Goal: Task Accomplishment & Management: Complete application form

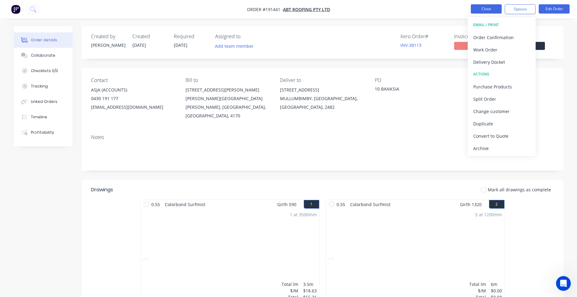
click at [494, 13] on button "Close" at bounding box center [486, 8] width 31 height 9
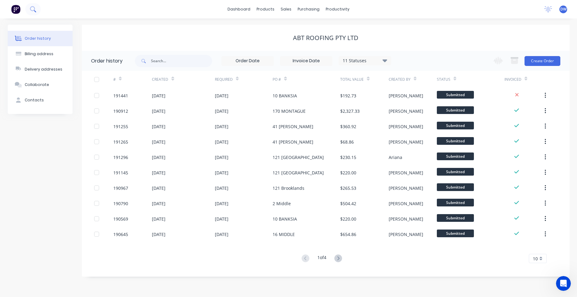
click at [35, 9] on button at bounding box center [32, 9] width 15 height 12
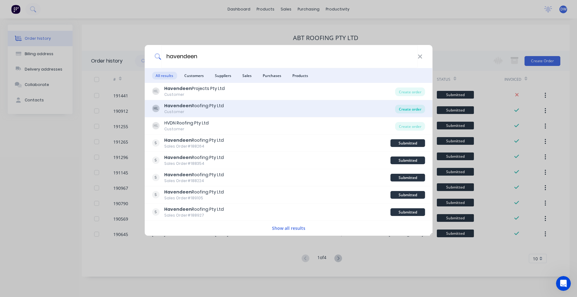
type input "havendeen"
click at [401, 112] on div "Create order" at bounding box center [410, 109] width 30 height 9
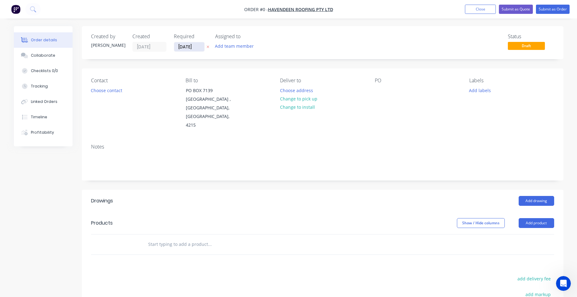
click at [199, 46] on input "[DATE]" at bounding box center [189, 46] width 30 height 9
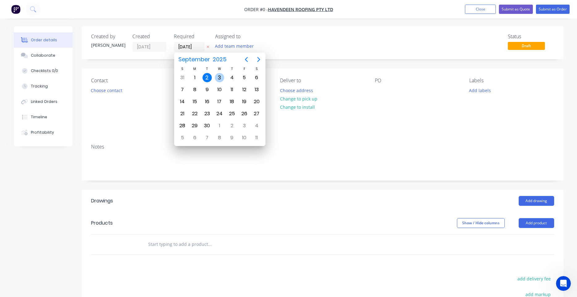
click at [218, 77] on div "3" at bounding box center [219, 77] width 9 height 9
type input "[DATE]"
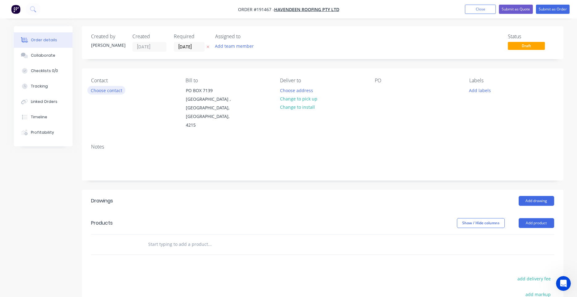
click at [117, 92] on button "Choose contact" at bounding box center [106, 90] width 38 height 8
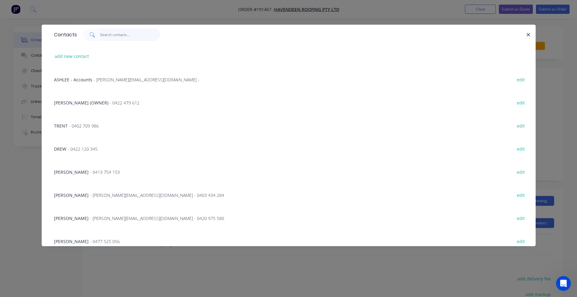
click at [131, 36] on input "text" at bounding box center [130, 35] width 60 height 12
click at [131, 38] on input "text" at bounding box center [130, 35] width 60 height 12
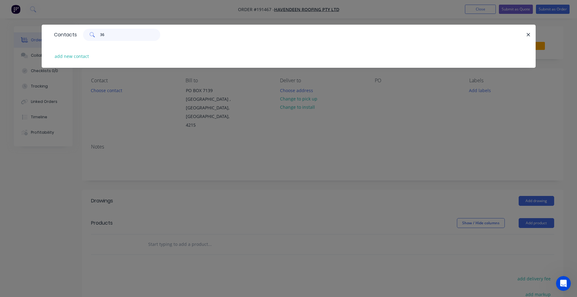
type input "3"
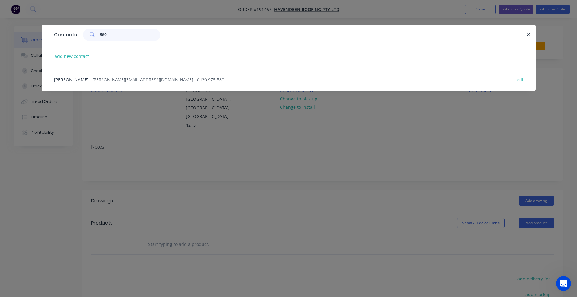
type input "580"
click at [141, 75] on div "NICK - nick@havendeen.com.au - 0420 975 580 edit" at bounding box center [288, 79] width 475 height 23
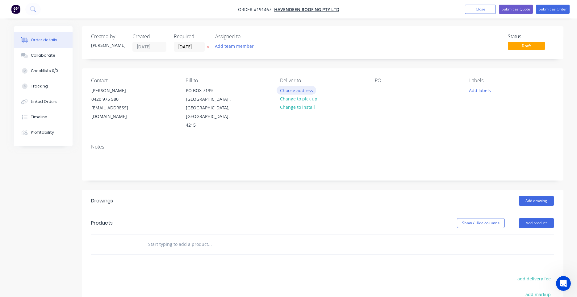
click at [289, 89] on button "Choose address" at bounding box center [295, 90] width 39 height 8
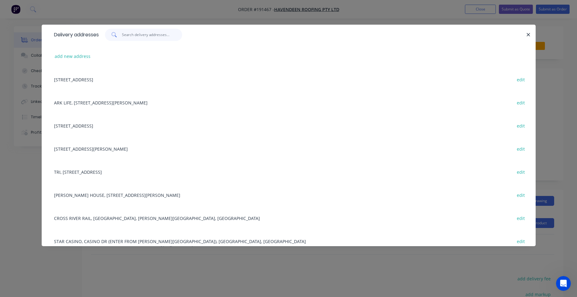
click at [169, 37] on input "text" at bounding box center [152, 35] width 60 height 12
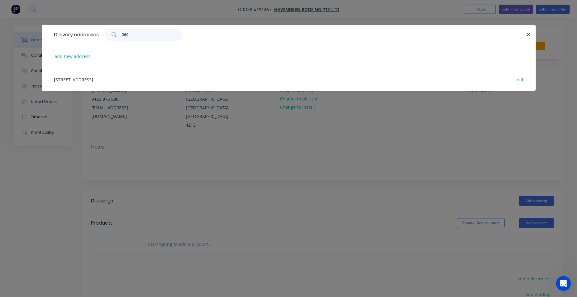
type input "360"
click at [150, 79] on div "360 QUEEN ST, BRISBANE, Queensland, Australia edit" at bounding box center [288, 79] width 475 height 23
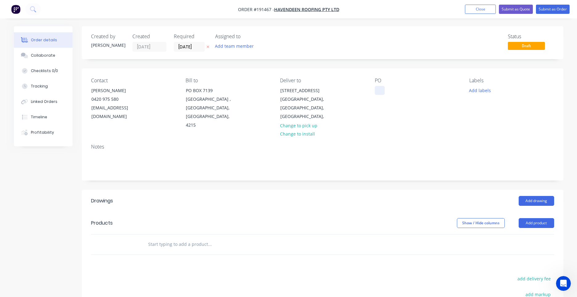
click at [379, 94] on div at bounding box center [380, 90] width 10 height 9
click at [472, 91] on button "Add labels" at bounding box center [480, 90] width 28 height 8
click at [491, 109] on input "text" at bounding box center [520, 108] width 64 height 12
click at [480, 147] on div at bounding box center [480, 145] width 12 height 12
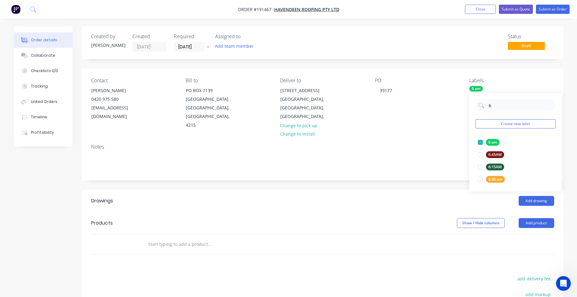
type input "6"
click at [253, 196] on div "Add drawing" at bounding box center [371, 201] width 364 height 10
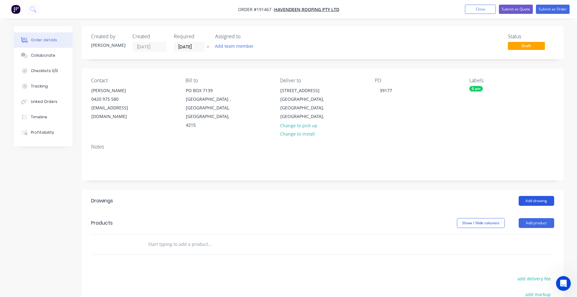
click at [525, 196] on button "Add drawing" at bounding box center [535, 201] width 35 height 10
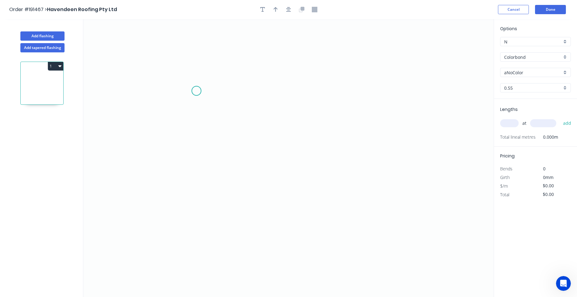
click at [196, 90] on icon "0" at bounding box center [288, 158] width 410 height 278
click at [193, 155] on icon "0" at bounding box center [288, 158] width 410 height 278
click at [262, 158] on icon "0 ?" at bounding box center [288, 158] width 410 height 278
click at [263, 171] on icon "0 ? ?" at bounding box center [288, 158] width 410 height 278
click at [263, 171] on circle at bounding box center [262, 170] width 9 height 9
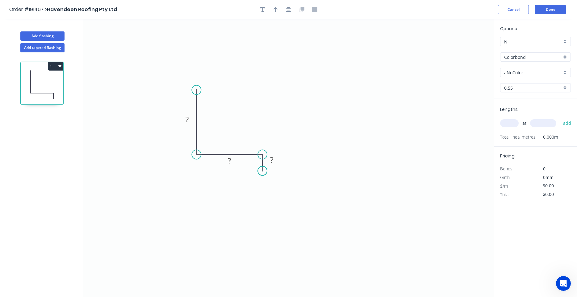
click at [263, 171] on circle at bounding box center [262, 170] width 9 height 9
click at [293, 9] on button "button" at bounding box center [288, 9] width 9 height 9
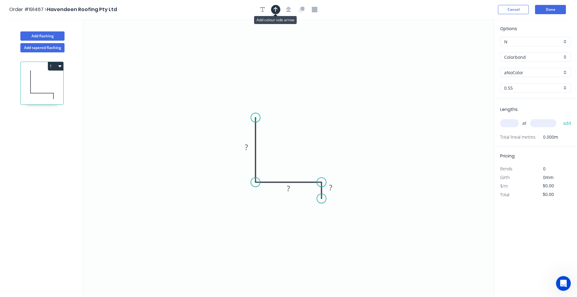
click at [276, 10] on icon "button" at bounding box center [275, 10] width 4 height 6
click at [463, 48] on icon at bounding box center [462, 43] width 6 height 20
drag, startPoint x: 463, startPoint y: 48, endPoint x: 316, endPoint y: 113, distance: 160.7
click at [316, 113] on icon at bounding box center [323, 107] width 18 height 18
click at [251, 144] on rect at bounding box center [246, 147] width 12 height 9
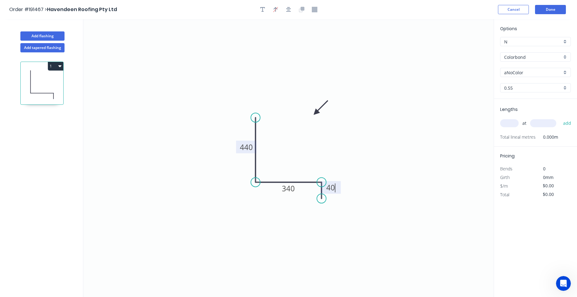
type input "$20.61"
click at [509, 123] on input "text" at bounding box center [509, 123] width 19 height 8
type input "1"
type input "3100"
click at [560, 118] on button "add" at bounding box center [567, 123] width 15 height 10
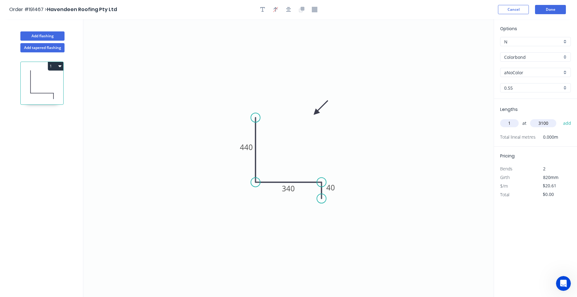
type input "$63.89"
click at [521, 59] on input "Colorbond" at bounding box center [533, 57] width 58 height 6
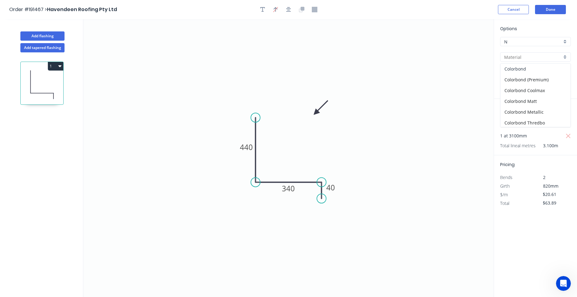
click at [520, 64] on div "Colorbond" at bounding box center [535, 69] width 70 height 11
type input "Colorbond"
click at [517, 70] on input "aNoColor" at bounding box center [533, 72] width 58 height 6
click at [513, 84] on div "Night Sky" at bounding box center [535, 84] width 70 height 11
type input "Night Sky"
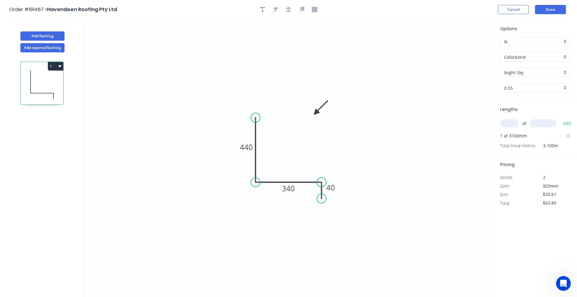
click at [509, 126] on input "text" at bounding box center [509, 123] width 19 height 8
click at [509, 125] on input "text" at bounding box center [509, 123] width 19 height 8
click at [551, 12] on button "Done" at bounding box center [550, 9] width 31 height 9
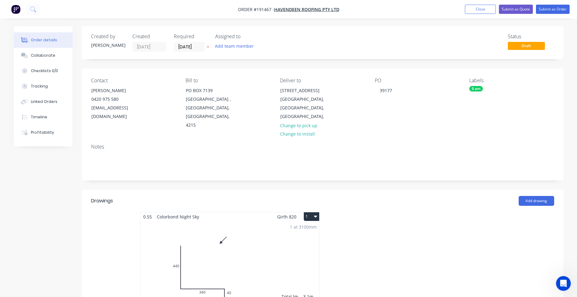
click at [318, 213] on button "1" at bounding box center [311, 217] width 15 height 9
click at [315, 226] on button "Use larger box size" at bounding box center [289, 232] width 59 height 12
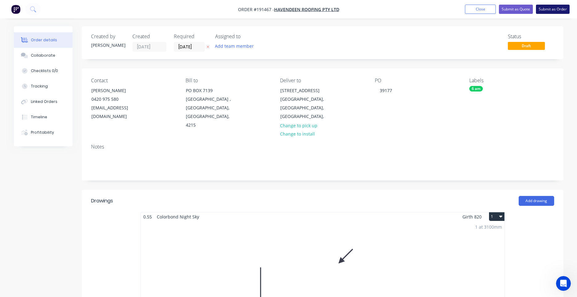
click at [538, 8] on button "Submit as Order" at bounding box center [553, 9] width 34 height 9
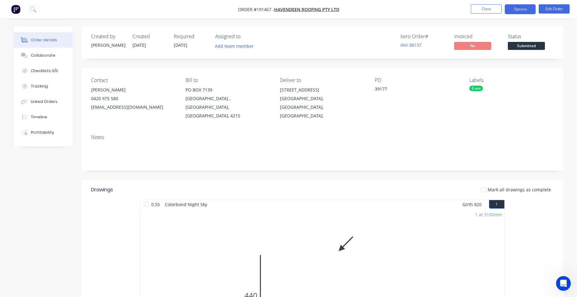
click at [523, 11] on button "Options" at bounding box center [520, 9] width 31 height 10
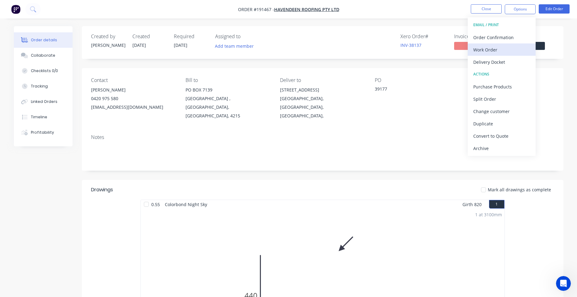
click at [503, 55] on button "Work Order" at bounding box center [501, 50] width 68 height 12
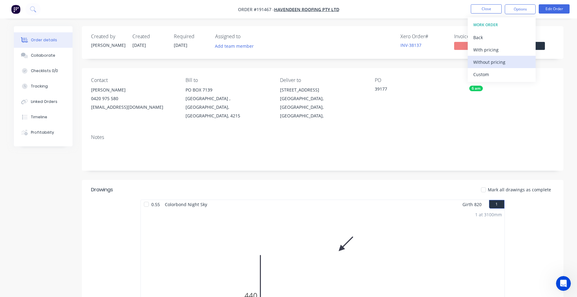
click at [496, 65] on div "Without pricing" at bounding box center [501, 62] width 57 height 9
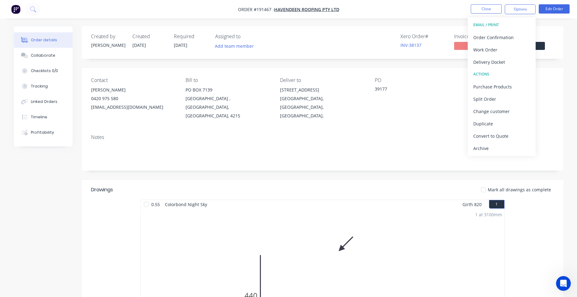
click at [385, 135] on div "Notes" at bounding box center [322, 138] width 463 height 6
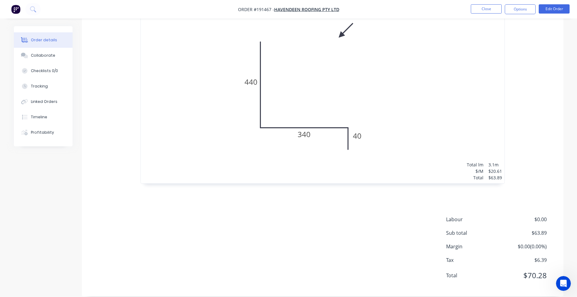
scroll to position [4, 0]
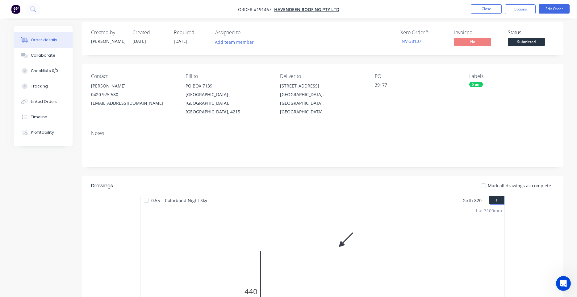
click at [381, 37] on div "Xero Order # INV-38137 Invoiced No Status Submitted" at bounding box center [415, 39] width 277 height 18
click at [485, 8] on button "Close" at bounding box center [486, 8] width 31 height 9
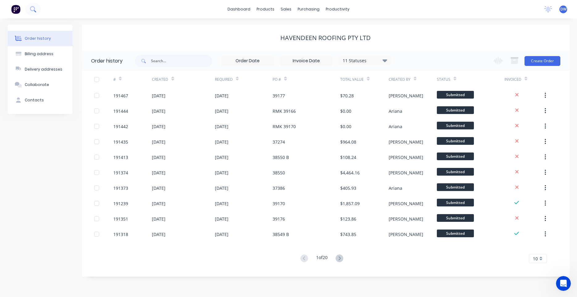
click at [35, 9] on button at bounding box center [32, 9] width 15 height 12
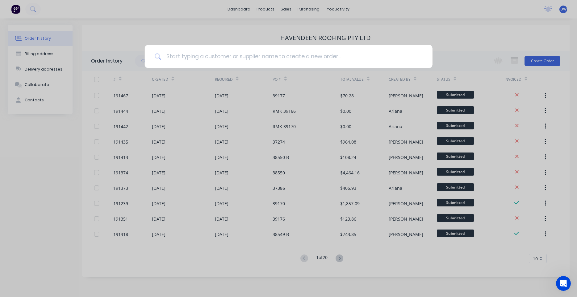
click at [171, 53] on input at bounding box center [291, 56] width 261 height 23
type input "we do it"
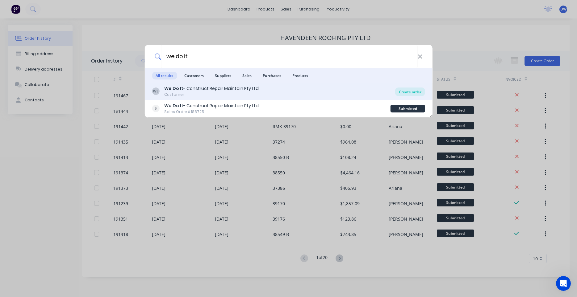
click at [402, 92] on div "Create order" at bounding box center [410, 92] width 30 height 9
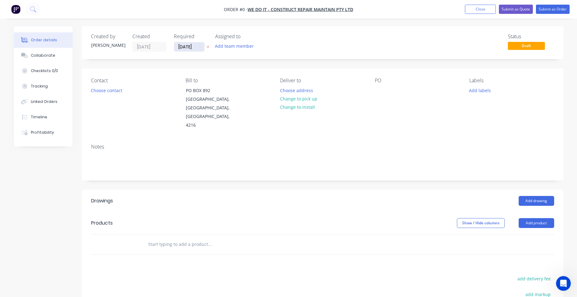
click at [182, 45] on input "02/09/25" at bounding box center [189, 46] width 30 height 9
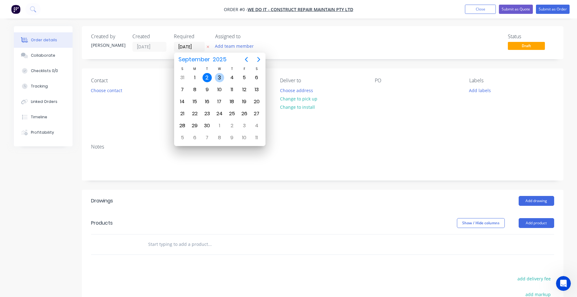
click at [217, 78] on div "3" at bounding box center [219, 77] width 9 height 9
type input "03/09/25"
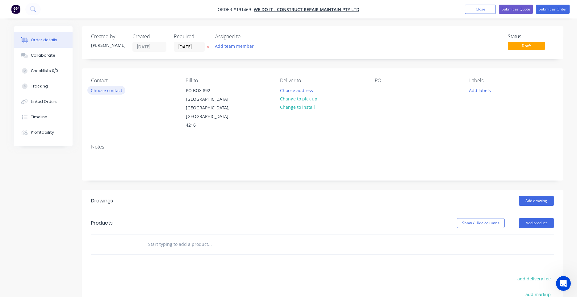
click at [117, 89] on button "Choose contact" at bounding box center [106, 90] width 38 height 8
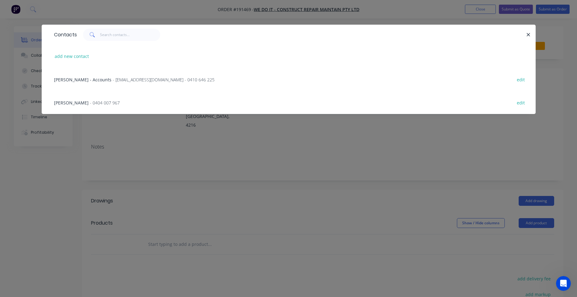
click at [95, 102] on span "- 0404 007 967" at bounding box center [105, 103] width 30 height 6
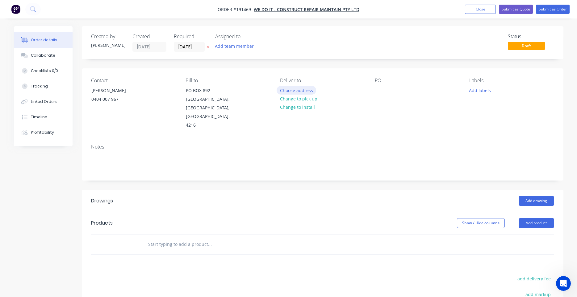
click at [286, 93] on button "Choose address" at bounding box center [295, 90] width 39 height 8
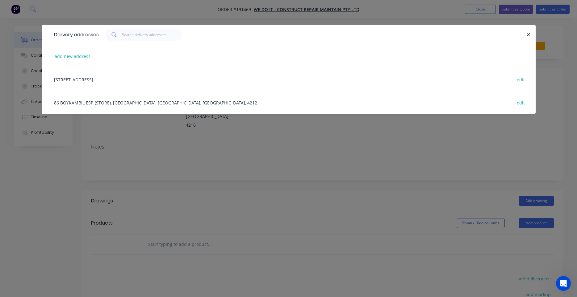
click at [144, 105] on div "86 BOYKAMBIL ESP, (STORE), HOPE ISLAND, Queensland, Australia, 4212 edit" at bounding box center [288, 102] width 475 height 23
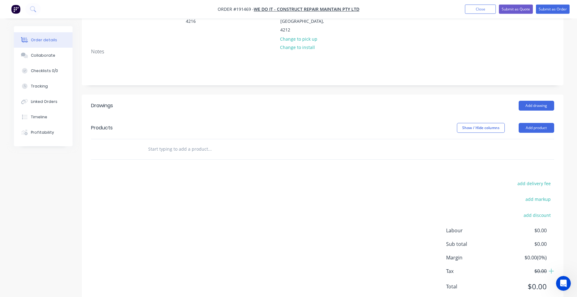
scroll to position [105, 0]
click at [169, 146] on input "text" at bounding box center [209, 148] width 123 height 12
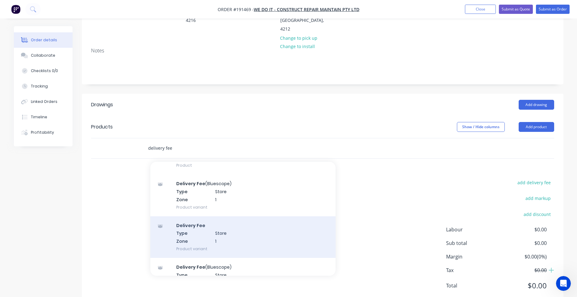
scroll to position [117, 0]
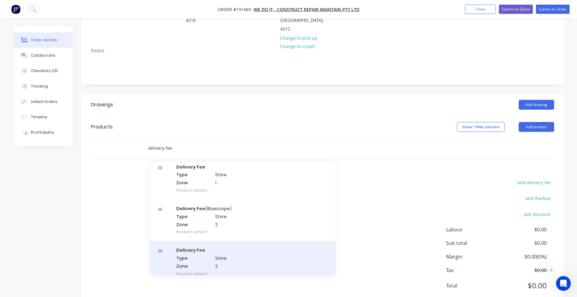
type input "delivery fee"
click at [228, 252] on div "Delivery Fee Type Store Zone 2 Product variant" at bounding box center [242, 262] width 185 height 42
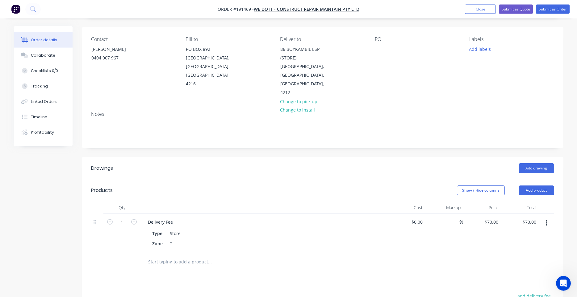
scroll to position [0, 0]
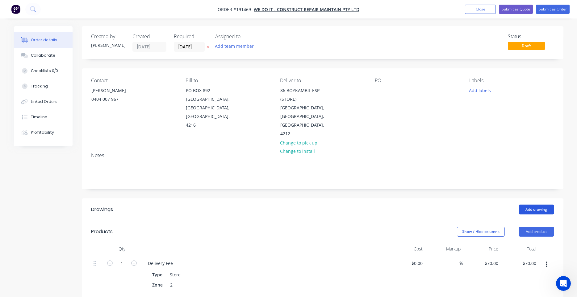
click at [531, 205] on button "Add drawing" at bounding box center [535, 210] width 35 height 10
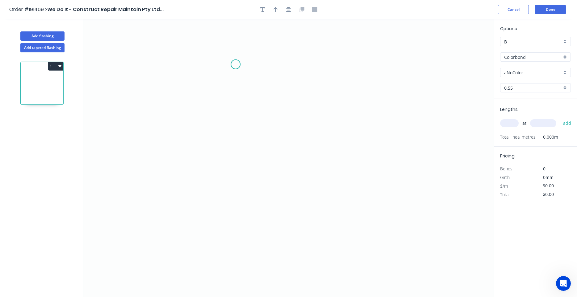
click at [239, 61] on icon "0" at bounding box center [288, 158] width 410 height 278
click at [242, 145] on icon "0" at bounding box center [288, 158] width 410 height 278
click at [258, 167] on icon "0 ?" at bounding box center [288, 158] width 410 height 278
click at [238, 181] on icon "0 ? ?" at bounding box center [288, 158] width 410 height 278
click at [238, 248] on icon "0 ? ? ?" at bounding box center [288, 158] width 410 height 278
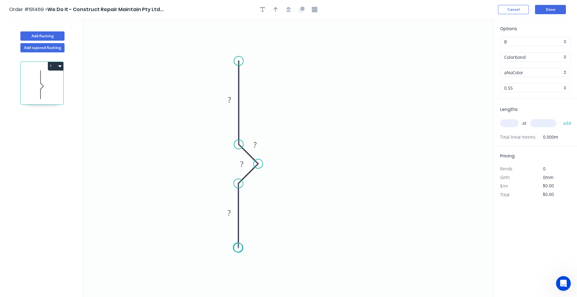
click at [238, 248] on circle at bounding box center [238, 247] width 9 height 9
click at [229, 101] on tspan "?" at bounding box center [229, 100] width 3 height 10
click at [245, 75] on div "Crush & Fold" at bounding box center [268, 79] width 62 height 13
click at [231, 51] on tspan "10" at bounding box center [229, 50] width 9 height 10
click at [248, 253] on div "Crush & Fold" at bounding box center [271, 255] width 62 height 13
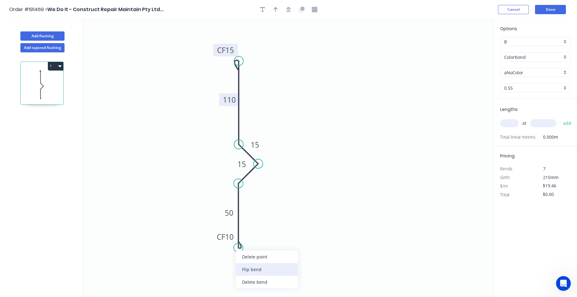
click at [249, 268] on div "Flip bend" at bounding box center [267, 270] width 62 height 13
click at [255, 240] on tspan "10" at bounding box center [255, 237] width 9 height 10
click at [283, 226] on icon "0 CF 15 50 15 15 CF 15 110" at bounding box center [288, 158] width 410 height 278
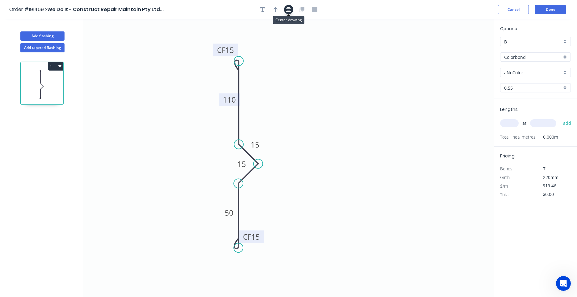
click at [287, 9] on icon "button" at bounding box center [288, 10] width 5 height 6
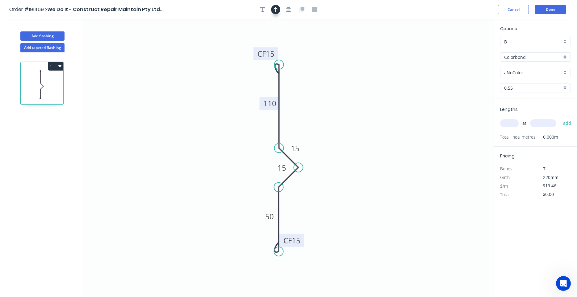
click at [280, 9] on button "button" at bounding box center [275, 9] width 9 height 9
click at [460, 45] on icon "0 CF 15 50 15 15 CF 15 110" at bounding box center [288, 158] width 410 height 278
click at [462, 47] on icon "0 CF 15 50 15 15 CF 15 110" at bounding box center [288, 158] width 410 height 278
click at [462, 47] on icon at bounding box center [468, 45] width 18 height 18
click at [462, 47] on icon "0 CF 15 50 15 15 CF 15 110" at bounding box center [288, 158] width 410 height 278
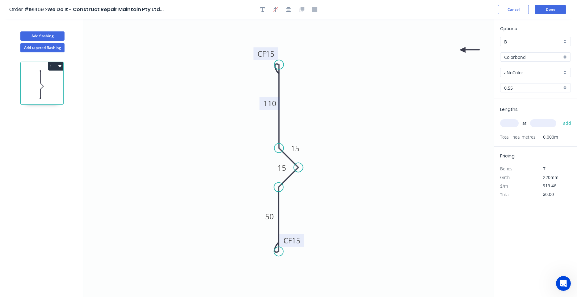
click at [463, 50] on icon at bounding box center [469, 50] width 20 height 6
drag, startPoint x: 463, startPoint y: 50, endPoint x: 317, endPoint y: 199, distance: 207.7
click at [317, 199] on icon at bounding box center [322, 204] width 18 height 18
drag, startPoint x: 317, startPoint y: 199, endPoint x: 300, endPoint y: 201, distance: 17.8
click at [300, 201] on icon at bounding box center [307, 201] width 20 height 6
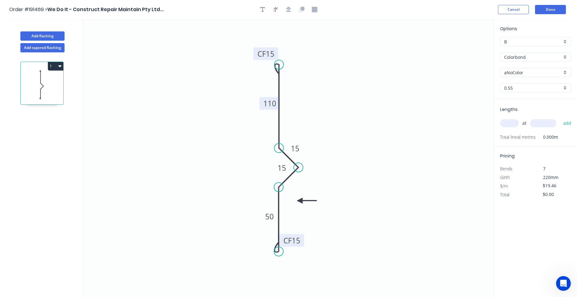
click at [300, 201] on icon at bounding box center [307, 201] width 20 height 6
click at [53, 38] on button "Add flashing" at bounding box center [42, 35] width 44 height 9
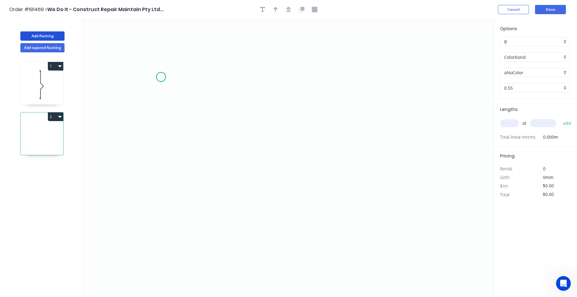
click at [161, 77] on icon "0" at bounding box center [288, 158] width 410 height 278
click at [236, 77] on icon at bounding box center [198, 77] width 75 height 0
click at [239, 199] on icon "0 ?" at bounding box center [288, 158] width 410 height 278
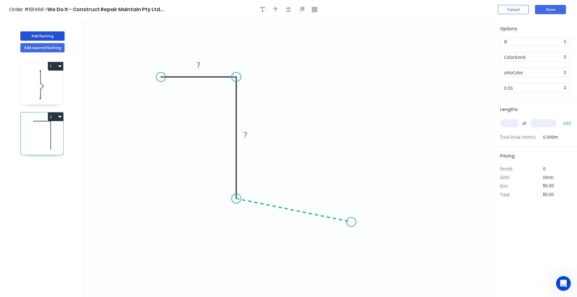
click at [351, 222] on icon "0 ? ?" at bounding box center [288, 158] width 410 height 278
click at [351, 222] on circle at bounding box center [351, 222] width 9 height 9
click at [196, 67] on rect at bounding box center [198, 65] width 12 height 9
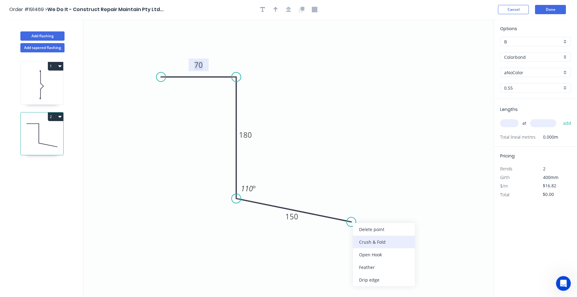
click at [364, 241] on div "Crush & Fold" at bounding box center [384, 242] width 62 height 13
type input "$21.76"
click at [361, 240] on div "Flip bend" at bounding box center [382, 244] width 62 height 13
click at [352, 207] on tspan "10" at bounding box center [350, 205] width 9 height 10
click at [287, 10] on icon "button" at bounding box center [288, 10] width 5 height 6
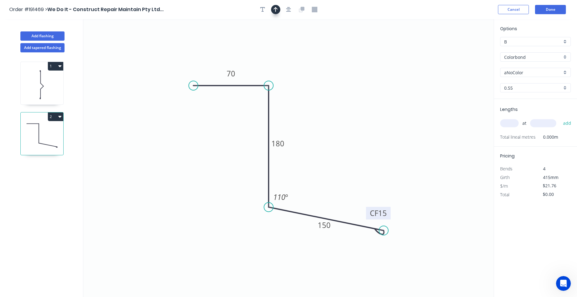
click at [278, 9] on button "button" at bounding box center [275, 9] width 9 height 9
click at [462, 49] on icon at bounding box center [462, 43] width 6 height 20
drag, startPoint x: 462, startPoint y: 49, endPoint x: 322, endPoint y: 147, distance: 170.6
click at [322, 147] on icon at bounding box center [327, 141] width 18 height 18
click at [564, 280] on div "Open Intercom Messenger" at bounding box center [562, 283] width 20 height 20
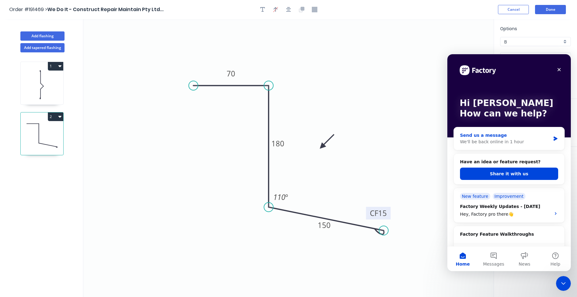
click at [526, 144] on div "We'll be back online in 1 hour" at bounding box center [505, 142] width 90 height 6
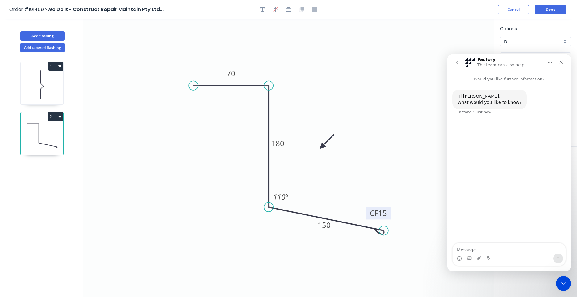
click at [458, 61] on icon "go back" at bounding box center [457, 62] width 5 height 5
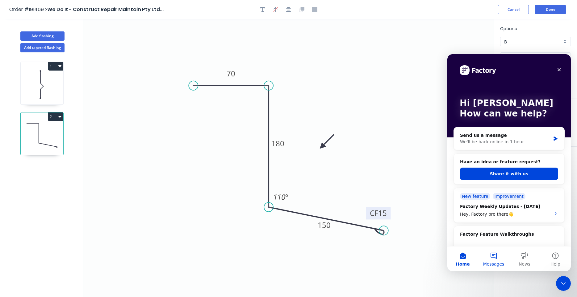
click at [495, 253] on button "Messages" at bounding box center [493, 259] width 31 height 25
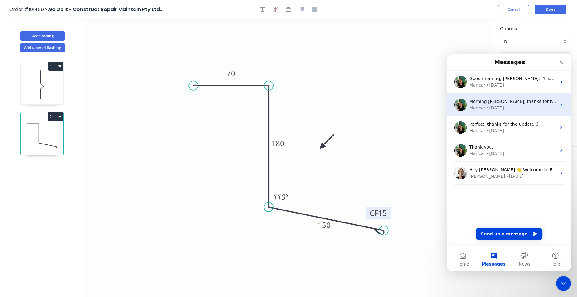
click at [516, 108] on div "Maricar • 2w ago" at bounding box center [512, 108] width 87 height 6
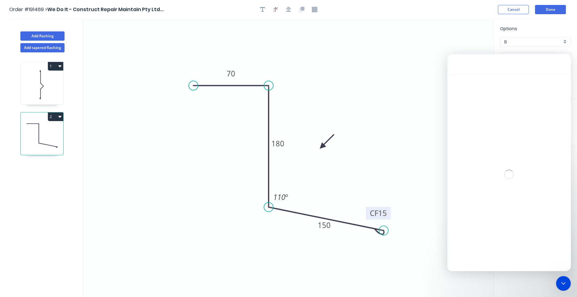
scroll to position [170, 0]
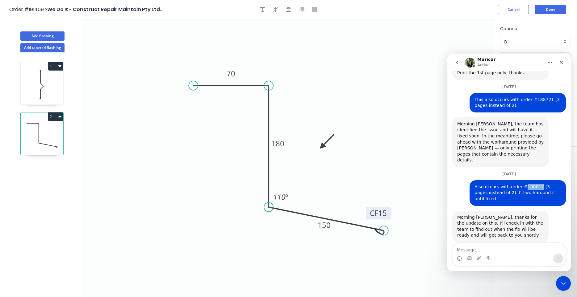
drag, startPoint x: 535, startPoint y: 182, endPoint x: 521, endPoint y: 181, distance: 13.3
click at [521, 184] on div "Also occurs with order #190017 (3 pages instead of 2). I'll workaround it until…" at bounding box center [517, 193] width 86 height 18
copy div "190017"
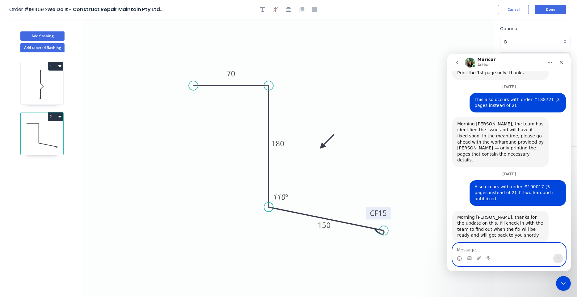
click at [473, 252] on textarea "Message…" at bounding box center [508, 248] width 113 height 10
type textarea "Thanks. Fixed."
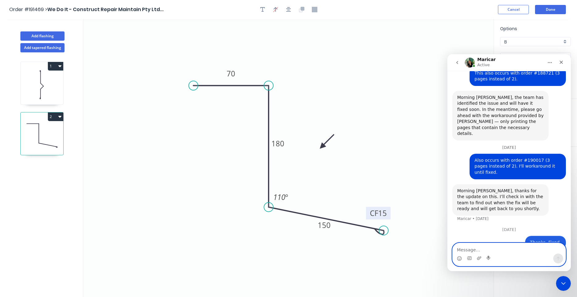
scroll to position [197, 0]
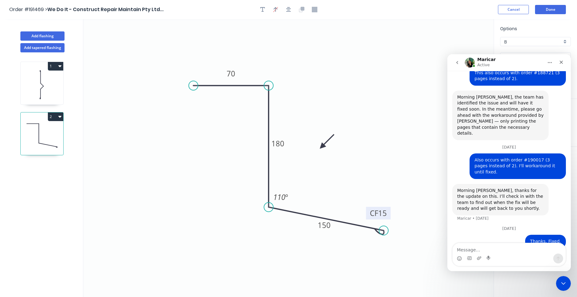
click at [459, 64] on button "go back" at bounding box center [457, 63] width 12 height 12
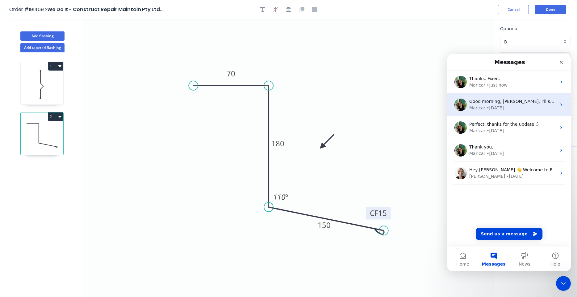
click at [530, 110] on div "Maricar • 1w ago" at bounding box center [512, 108] width 87 height 6
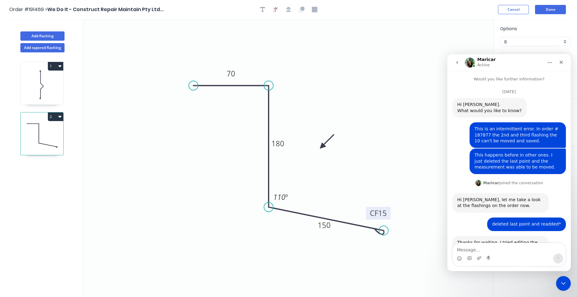
scroll to position [1163, 0]
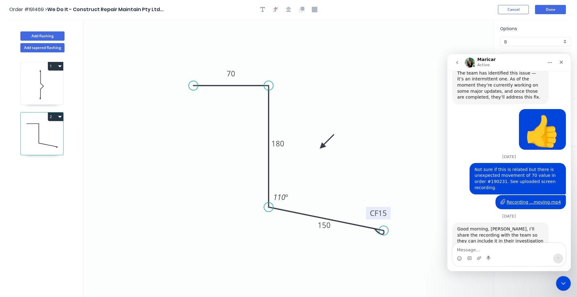
click at [459, 61] on icon "go back" at bounding box center [457, 62] width 5 height 5
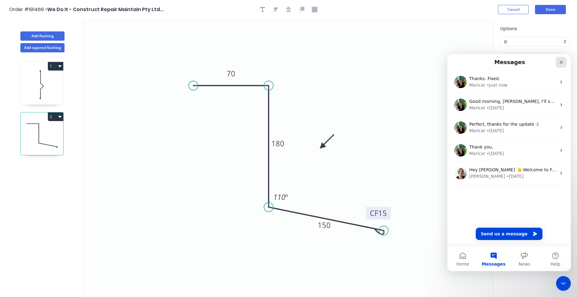
click at [559, 62] on icon "Close" at bounding box center [561, 62] width 5 height 5
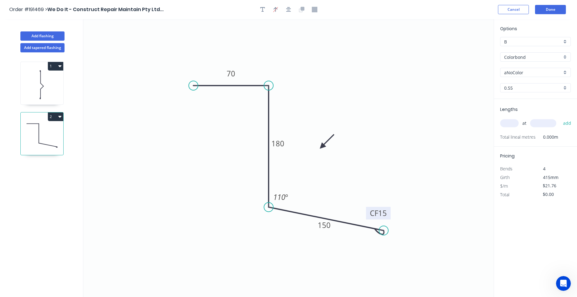
click at [506, 123] on input "text" at bounding box center [509, 123] width 19 height 8
type input "1"
type input "4800"
click at [560, 118] on button "add" at bounding box center [567, 123] width 15 height 10
type input "$104.45"
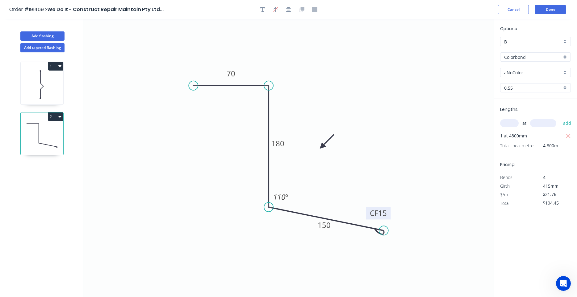
click at [517, 74] on input "aNoColor" at bounding box center [533, 72] width 58 height 6
click at [516, 81] on div "Classic Cream" at bounding box center [535, 84] width 70 height 11
click at [53, 87] on icon at bounding box center [42, 84] width 43 height 39
type input "aNoColor"
type input "$19.46"
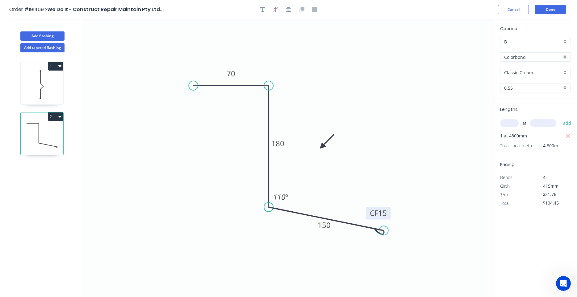
type input "$0.00"
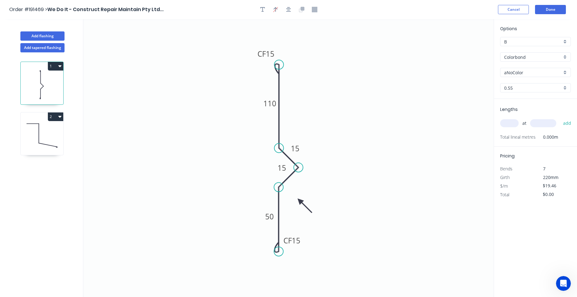
click at [509, 71] on input "aNoColor" at bounding box center [533, 72] width 58 height 6
click at [509, 83] on div "Woodland Grey" at bounding box center [535, 84] width 70 height 11
type input "Woodland Grey"
click at [509, 83] on div "0.55" at bounding box center [535, 87] width 71 height 9
click at [450, 106] on icon "0 CF 15 50 15 15 CF 15 110" at bounding box center [288, 158] width 410 height 278
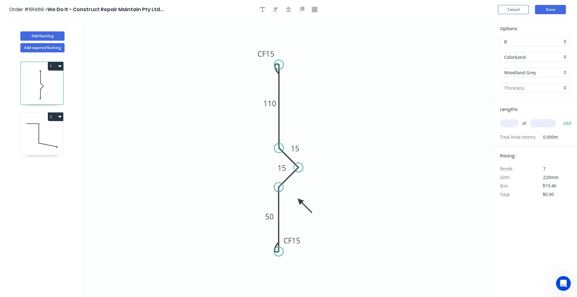
drag, startPoint x: 518, startPoint y: 124, endPoint x: 514, endPoint y: 123, distance: 3.8
click at [517, 124] on input "text" at bounding box center [509, 123] width 19 height 8
type input "3"
type input "6000"
click at [560, 118] on button "add" at bounding box center [567, 123] width 15 height 10
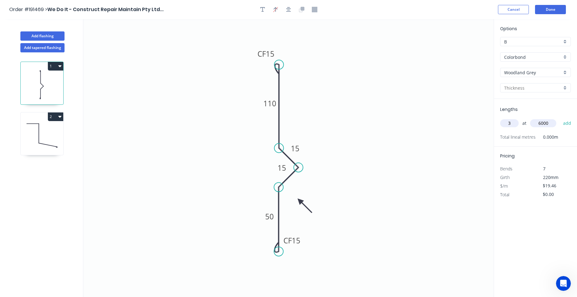
type input "$350.28"
click at [38, 143] on icon at bounding box center [42, 135] width 43 height 39
type input "Classic Cream"
type input "$21.76"
type input "$104.45"
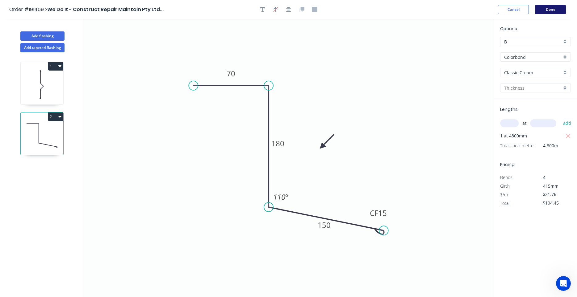
click at [544, 13] on button "Done" at bounding box center [550, 9] width 31 height 9
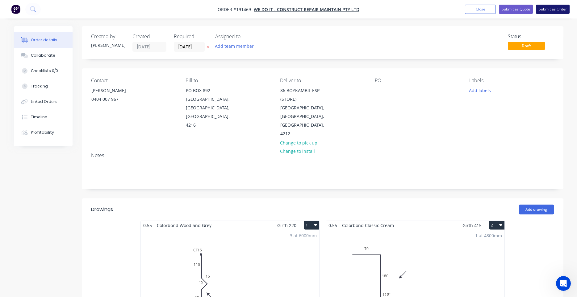
click at [542, 7] on button "Submit as Order" at bounding box center [553, 9] width 34 height 9
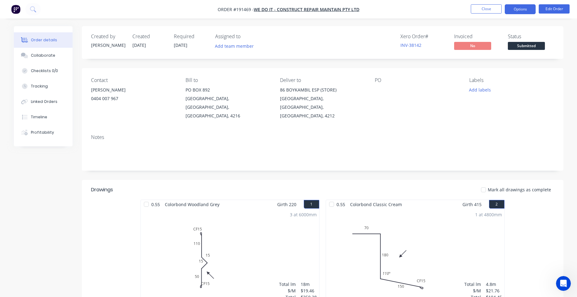
click at [512, 10] on button "Options" at bounding box center [520, 9] width 31 height 10
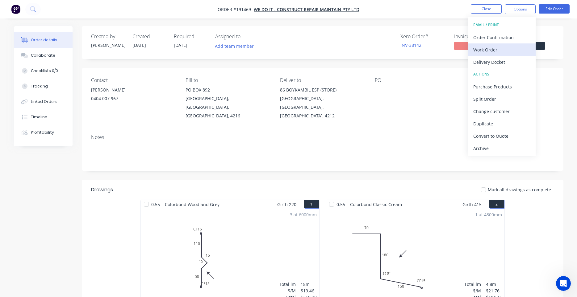
click at [493, 47] on div "Work Order" at bounding box center [501, 49] width 57 height 9
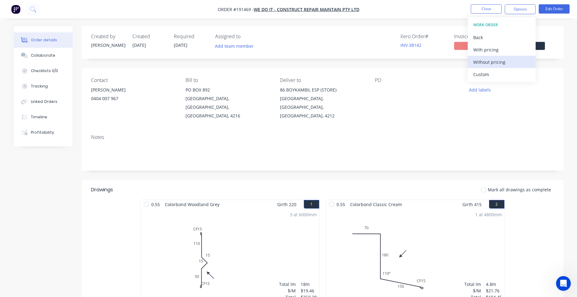
click at [487, 58] on div "Without pricing" at bounding box center [501, 62] width 57 height 9
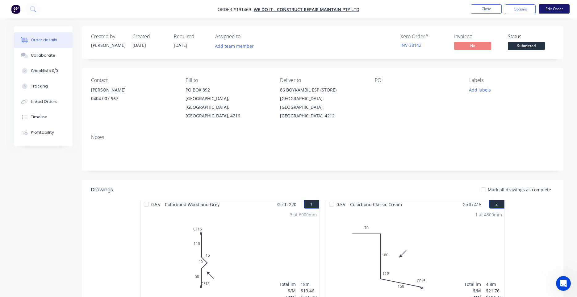
click at [555, 9] on button "Edit Order" at bounding box center [553, 8] width 31 height 9
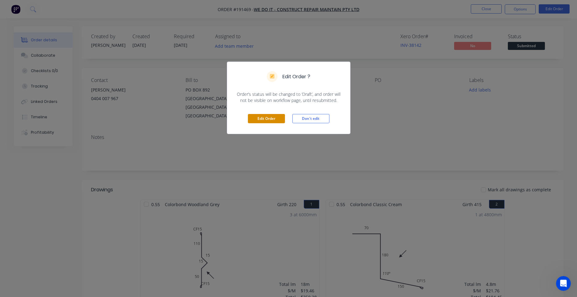
click at [277, 116] on button "Edit Order" at bounding box center [266, 118] width 37 height 9
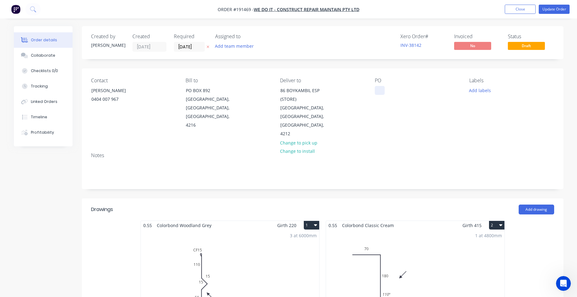
click at [382, 90] on div at bounding box center [380, 90] width 10 height 9
click at [561, 12] on button "Update Order" at bounding box center [553, 9] width 31 height 9
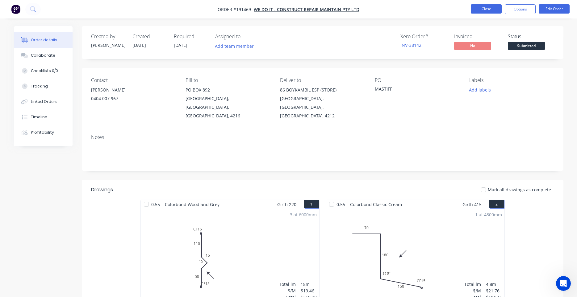
click at [497, 10] on button "Close" at bounding box center [486, 8] width 31 height 9
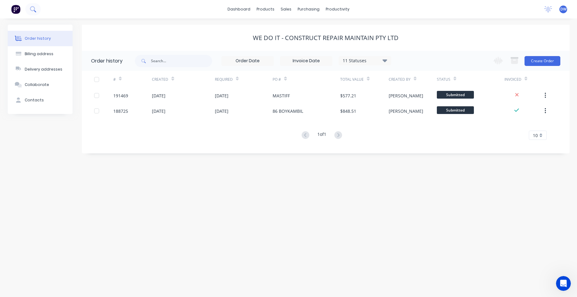
click at [33, 11] on icon at bounding box center [33, 9] width 6 height 6
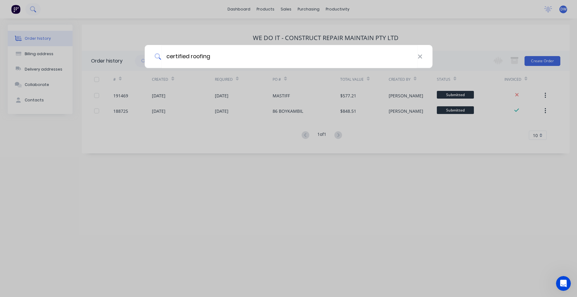
type input "certified roofing"
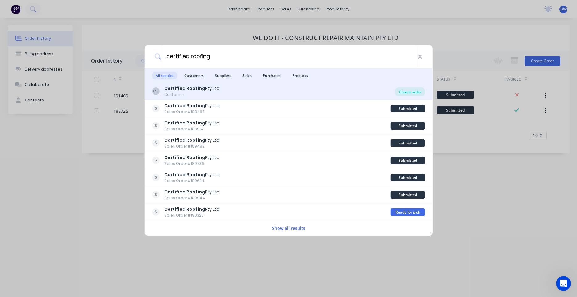
click at [398, 91] on div "Create order" at bounding box center [410, 92] width 30 height 9
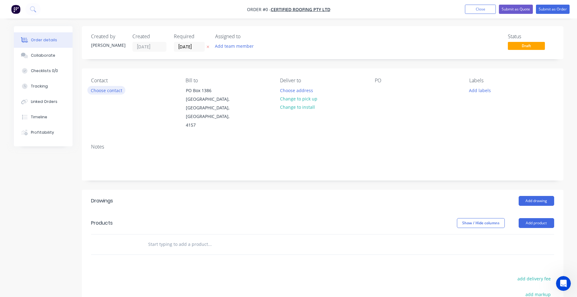
click at [122, 90] on button "Choose contact" at bounding box center [106, 90] width 38 height 8
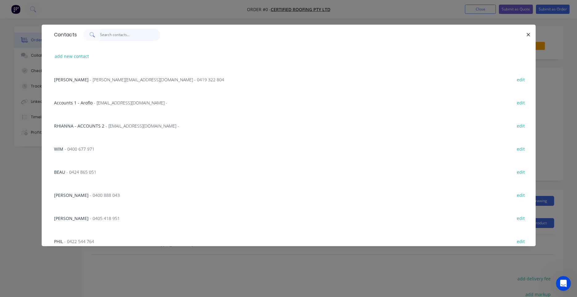
click at [122, 35] on input "text" at bounding box center [130, 35] width 60 height 12
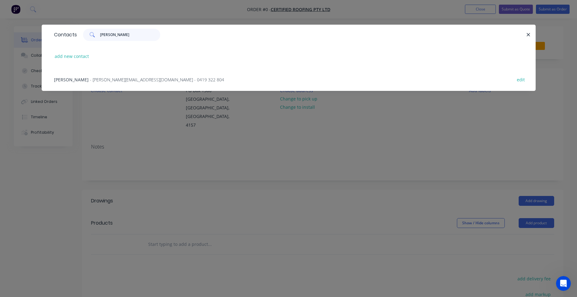
type input "paul"
click at [136, 78] on span "- paul@certifiedroofing.com.au - 0419 322 804" at bounding box center [157, 80] width 134 height 6
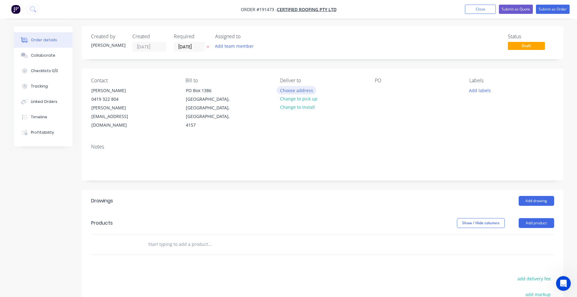
click at [305, 92] on button "Choose address" at bounding box center [295, 90] width 39 height 8
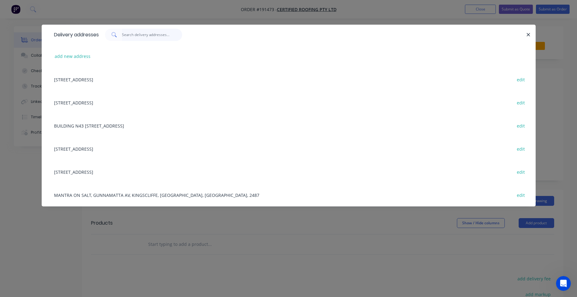
click at [131, 39] on input "text" at bounding box center [152, 35] width 60 height 12
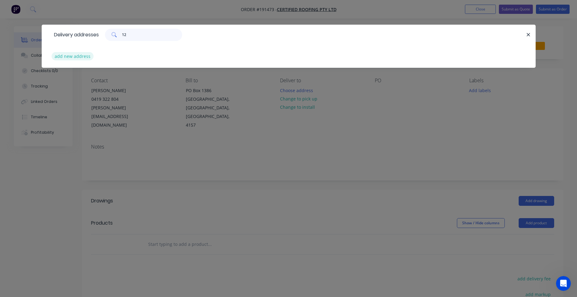
type input "12"
click at [79, 60] on button "add new address" at bounding box center [73, 56] width 42 height 8
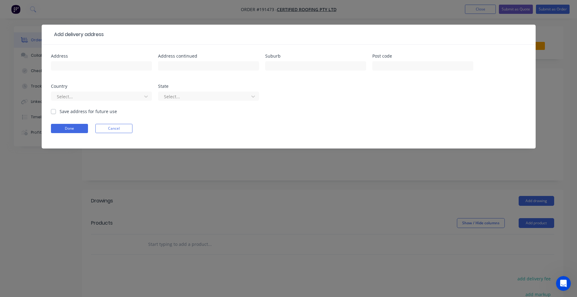
click at [93, 54] on div "Address" at bounding box center [101, 56] width 101 height 4
click at [93, 64] on input "text" at bounding box center [101, 65] width 101 height 9
type input "12 Ranley Grove"
type input "PADDINGTON"
type input "4064"
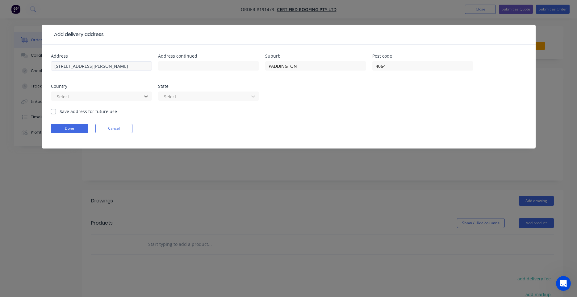
type input "a"
type input "q"
click at [65, 128] on button "Done" at bounding box center [69, 128] width 37 height 9
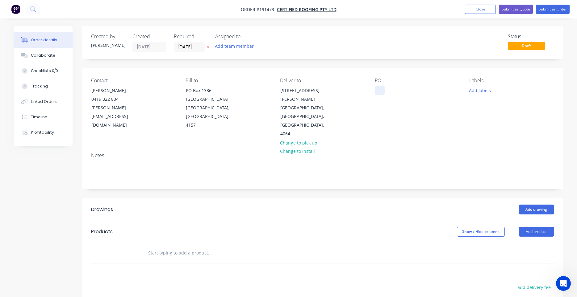
click at [380, 88] on div at bounding box center [380, 90] width 10 height 9
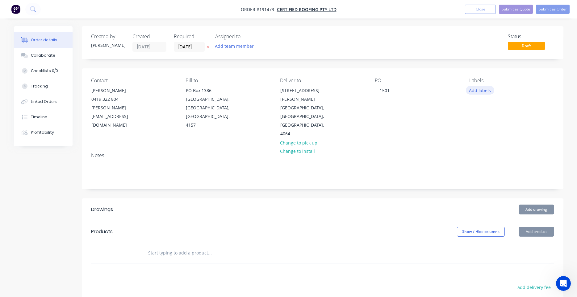
click at [479, 92] on button "Add labels" at bounding box center [480, 90] width 28 height 8
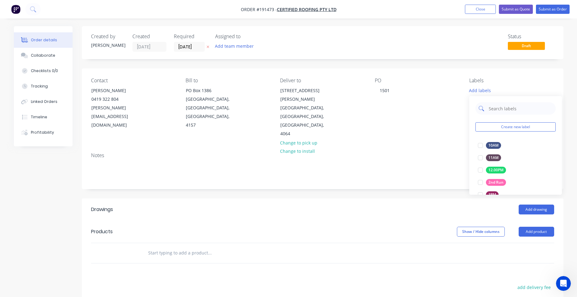
click at [499, 114] on input "text" at bounding box center [520, 108] width 64 height 12
type input "7"
click at [481, 146] on div at bounding box center [480, 145] width 12 height 12
click at [456, 92] on div "PO 1501" at bounding box center [417, 108] width 85 height 61
click at [390, 93] on div "1501" at bounding box center [385, 90] width 20 height 9
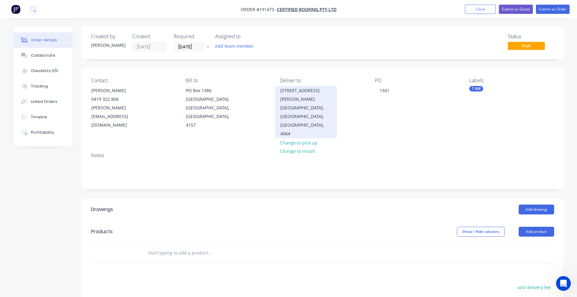
click at [306, 117] on div "PADDINGTON, Queensland, Australia, 4064" at bounding box center [305, 121] width 51 height 35
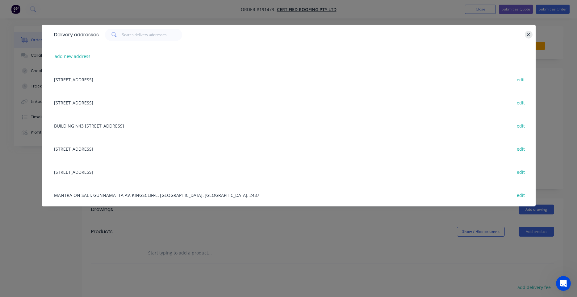
click at [527, 34] on icon "button" at bounding box center [528, 35] width 4 height 6
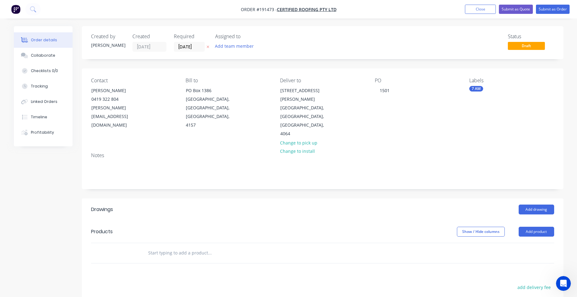
click at [224, 247] on input "text" at bounding box center [209, 253] width 123 height 12
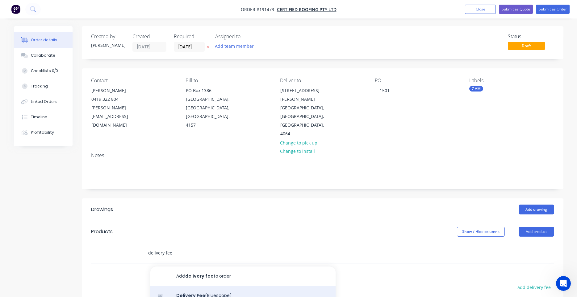
scroll to position [59, 0]
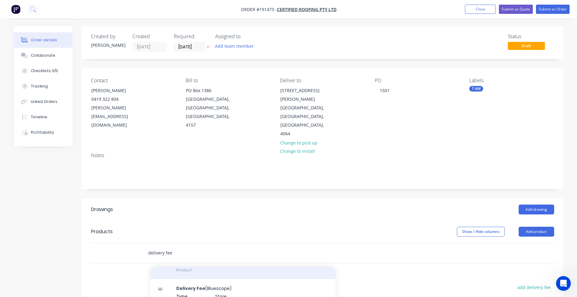
type input "delivery fee"
click at [204, 259] on div "Delivery Fee Product" at bounding box center [242, 267] width 185 height 26
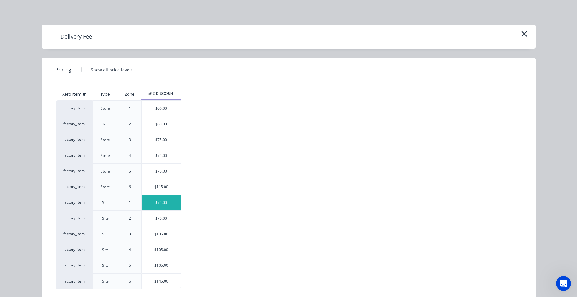
click at [171, 207] on div "$75.00" at bounding box center [161, 202] width 39 height 15
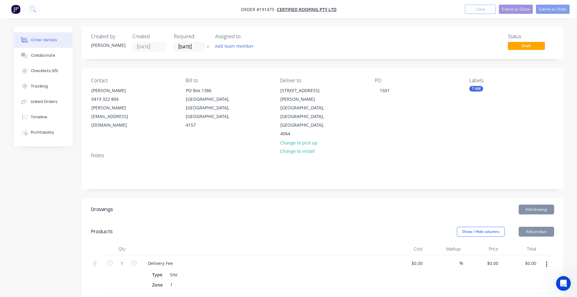
type input "$75.00"
click at [531, 205] on button "Add drawing" at bounding box center [535, 210] width 35 height 10
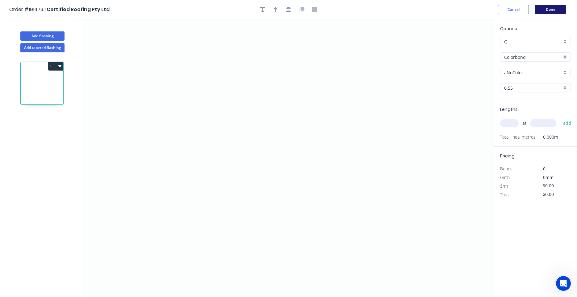
click at [545, 7] on button "Done" at bounding box center [550, 9] width 31 height 9
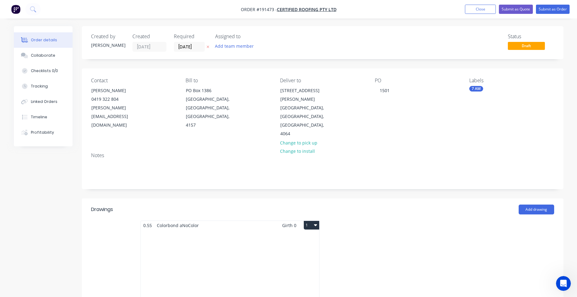
click at [186, 42] on label "02/09/25" at bounding box center [189, 47] width 31 height 10
click at [186, 42] on input "02/09/25" at bounding box center [189, 46] width 30 height 9
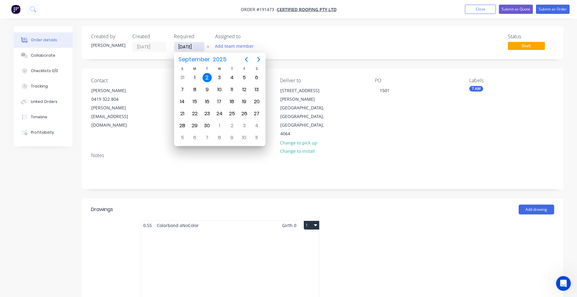
click at [187, 46] on input "02/09/25" at bounding box center [189, 46] width 30 height 9
click at [214, 72] on div "S M T W T F S 31 Sep 1 2 3 4 5 6 7 8 9 10 11 12 13 14 15 16 17 18 19 20 21 22 2…" at bounding box center [219, 104] width 87 height 77
click at [216, 76] on div "3" at bounding box center [219, 78] width 12 height 12
type input "03/09/25"
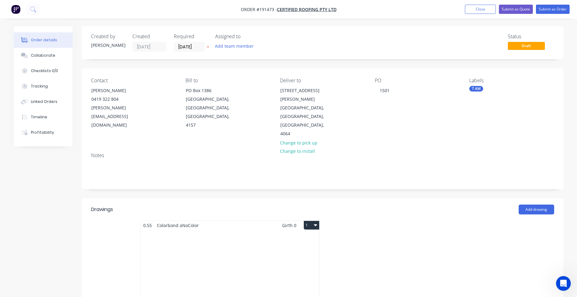
click at [228, 69] on div "Contact PAUL JEROME 0419 322 804 paul@certifiedroofing.com.au Bill to PO Box 13…" at bounding box center [322, 108] width 481 height 79
click at [565, 282] on icon "Open Intercom Messenger" at bounding box center [562, 283] width 10 height 10
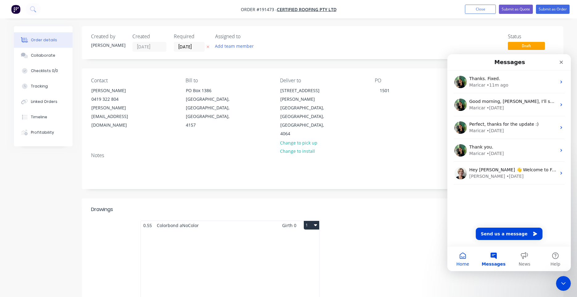
click at [471, 259] on button "Home" at bounding box center [462, 259] width 31 height 25
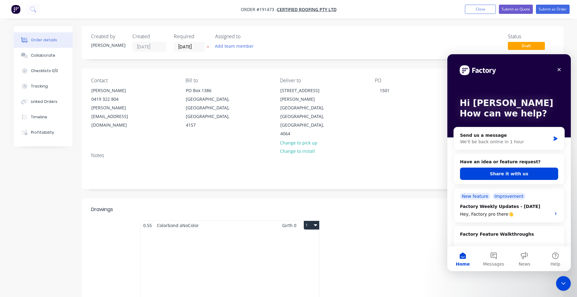
click at [502, 181] on div "Have an idea or feature request? Share it with us" at bounding box center [509, 169] width 110 height 31
click at [503, 177] on button "Share it with us" at bounding box center [509, 174] width 98 height 12
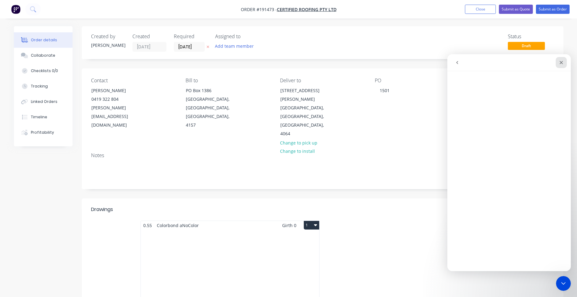
click at [562, 63] on icon "Close" at bounding box center [561, 62] width 5 height 5
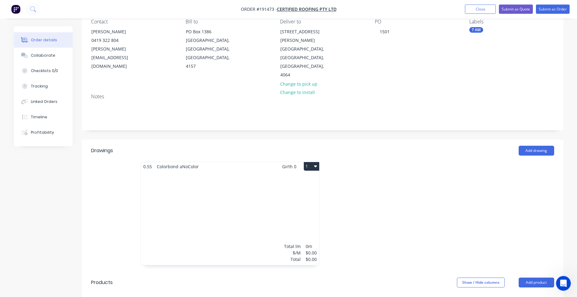
scroll to position [105, 0]
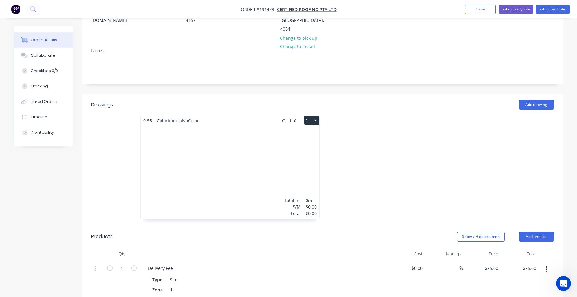
click at [318, 116] on button "1" at bounding box center [311, 120] width 15 height 9
click at [311, 131] on div "Use larger box size" at bounding box center [290, 135] width 48 height 9
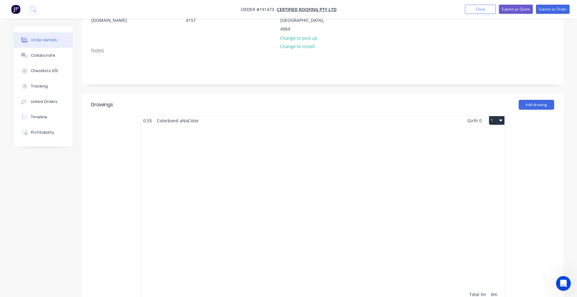
click at [500, 118] on icon "button" at bounding box center [500, 120] width 3 height 5
click at [466, 131] on div "Use standard box size" at bounding box center [475, 135] width 48 height 9
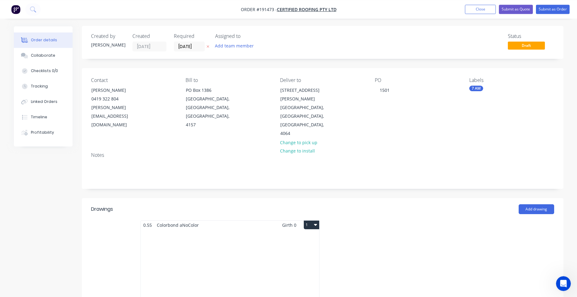
scroll to position [0, 0]
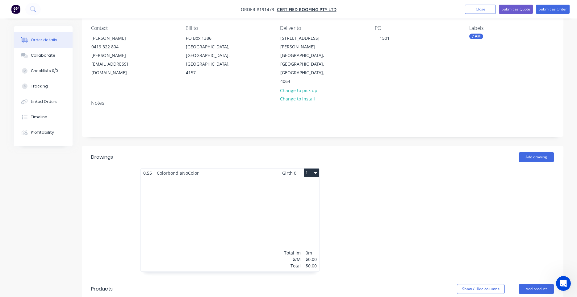
click at [251, 186] on div "Total lm $/M Total 0m $0.00 $0.00" at bounding box center [230, 225] width 178 height 94
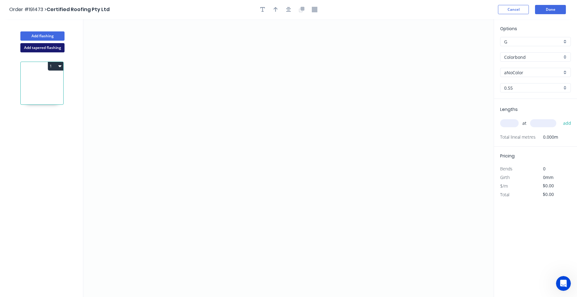
click at [57, 49] on button "Add tapered flashing" at bounding box center [42, 47] width 44 height 9
click at [235, 108] on icon "0" at bounding box center [288, 88] width 410 height 139
click at [205, 107] on icon "0" at bounding box center [288, 88] width 410 height 139
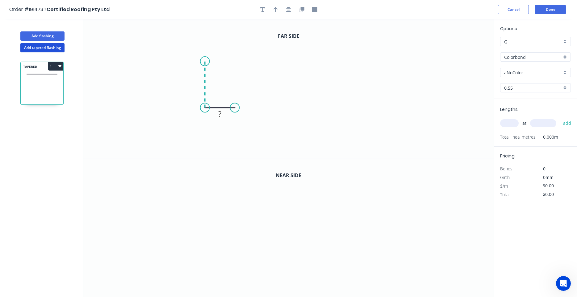
click at [206, 61] on icon "0 ?" at bounding box center [288, 88] width 410 height 139
click at [262, 61] on icon at bounding box center [233, 61] width 57 height 0
click at [260, 122] on icon "0 ? ? ?" at bounding box center [288, 88] width 410 height 139
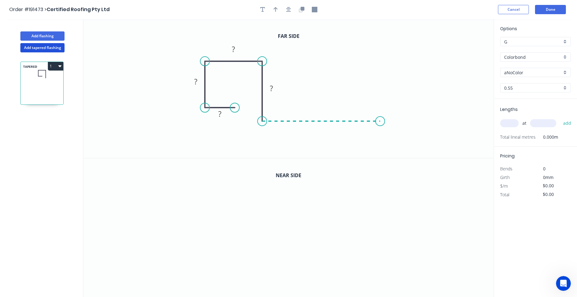
click at [380, 123] on icon "0 ? ? ? ?" at bounding box center [288, 88] width 410 height 139
click at [395, 135] on icon "0 ? ? ? ? ?" at bounding box center [288, 88] width 410 height 139
click at [221, 115] on tspan "?" at bounding box center [219, 114] width 3 height 10
click at [193, 85] on rect at bounding box center [195, 82] width 12 height 9
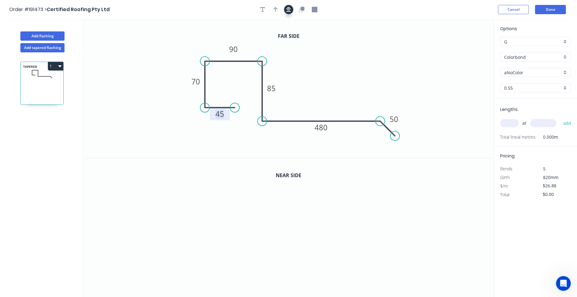
click at [288, 8] on icon "button" at bounding box center [288, 10] width 5 height 6
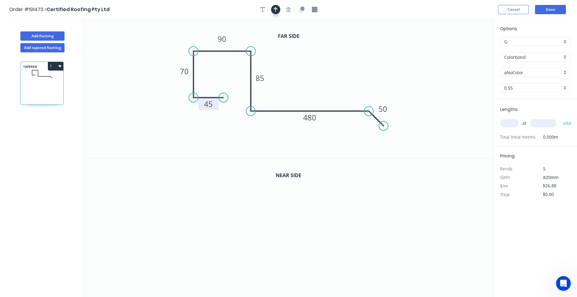
click at [275, 10] on icon "button" at bounding box center [275, 10] width 4 height 6
drag, startPoint x: 462, startPoint y: 45, endPoint x: 337, endPoint y: 68, distance: 127.0
click at [337, 68] on icon at bounding box center [339, 61] width 6 height 20
click at [337, 68] on icon at bounding box center [337, 61] width 6 height 20
click at [288, 9] on icon "button" at bounding box center [288, 9] width 5 height 5
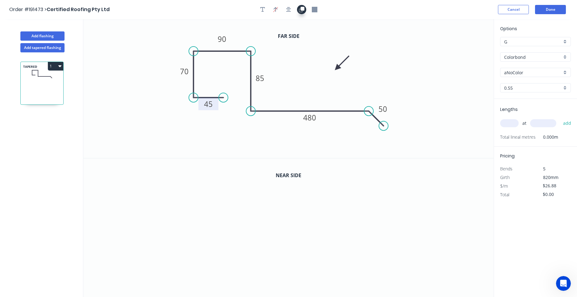
click at [301, 11] on icon "button" at bounding box center [302, 10] width 6 height 6
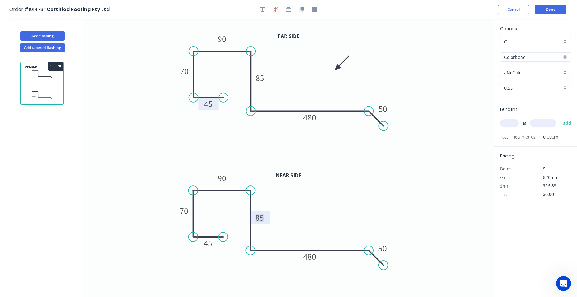
click at [262, 221] on tspan "85" at bounding box center [259, 218] width 9 height 10
click at [314, 214] on icon "0 45 70 90 195 480 50" at bounding box center [288, 228] width 410 height 139
type input "$28.46"
click at [515, 75] on input "aNoColor" at bounding box center [533, 72] width 58 height 6
type input "aNoColor"
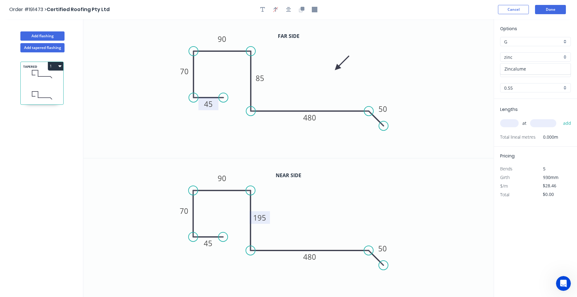
click at [538, 69] on div "Zincalume" at bounding box center [535, 69] width 70 height 11
type input "Zincalume"
type input "$26.02"
click at [504, 124] on input "text" at bounding box center [509, 123] width 19 height 8
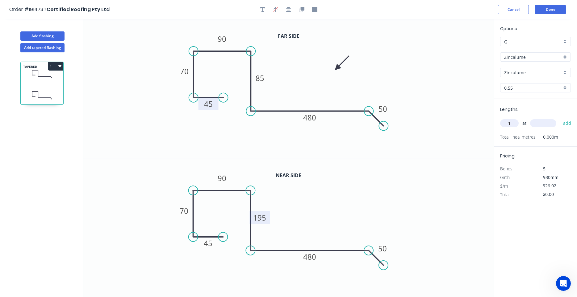
type input "1"
type input "6200"
click at [560, 118] on button "add" at bounding box center [567, 123] width 15 height 10
click at [59, 65] on icon "button" at bounding box center [59, 66] width 3 height 5
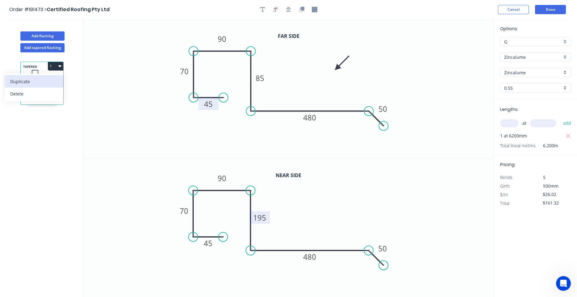
click at [52, 78] on div "Duplicate" at bounding box center [34, 81] width 48 height 9
type input "$0.00"
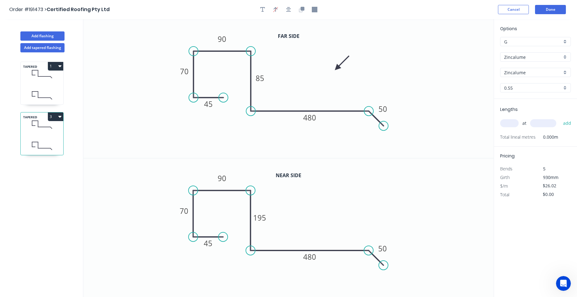
click at [55, 139] on icon at bounding box center [42, 146] width 43 height 18
click at [264, 220] on tspan "195" at bounding box center [259, 218] width 13 height 10
click at [266, 79] on rect at bounding box center [260, 78] width 12 height 9
click at [511, 127] on input "text" at bounding box center [509, 123] width 19 height 8
type input "$26.02"
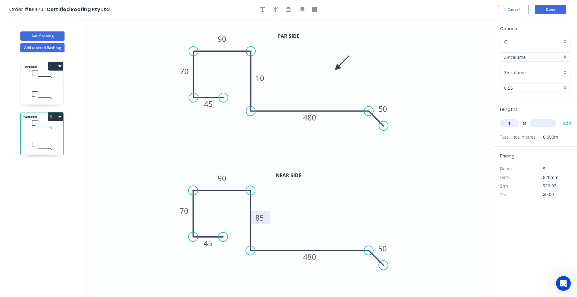
type input "1"
type input "5500"
click at [560, 118] on button "add" at bounding box center [567, 123] width 15 height 10
type input "$143.11"
click at [546, 15] on header "Order #191473 > Certified Roofing Pty Ltd Cancel Done" at bounding box center [288, 9] width 577 height 19
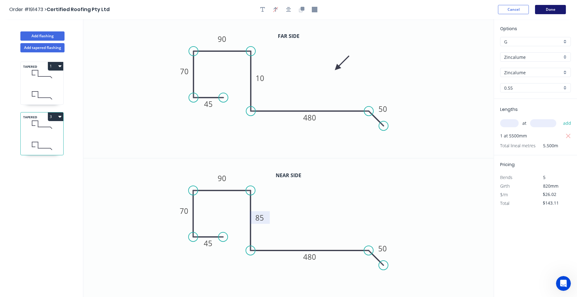
click at [547, 12] on button "Done" at bounding box center [550, 9] width 31 height 9
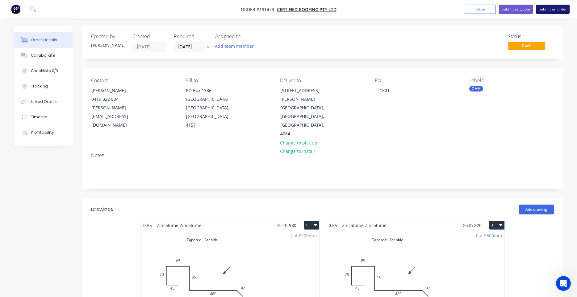
click at [553, 12] on button "Submit as Order" at bounding box center [553, 9] width 34 height 9
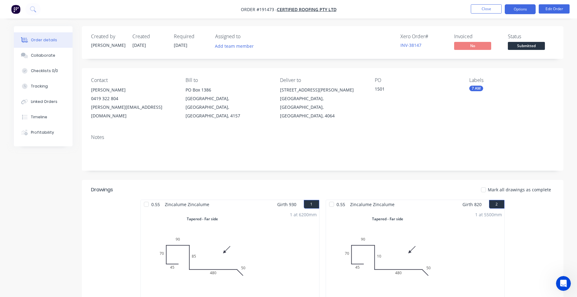
click at [517, 11] on button "Options" at bounding box center [520, 9] width 31 height 10
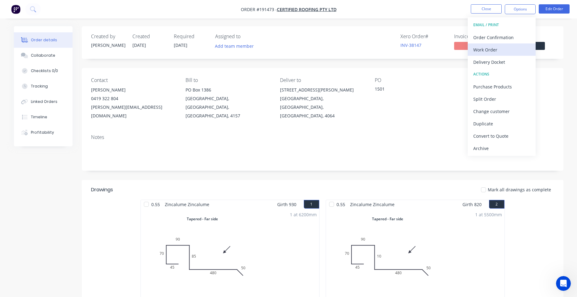
click at [502, 44] on button "Work Order" at bounding box center [501, 50] width 68 height 12
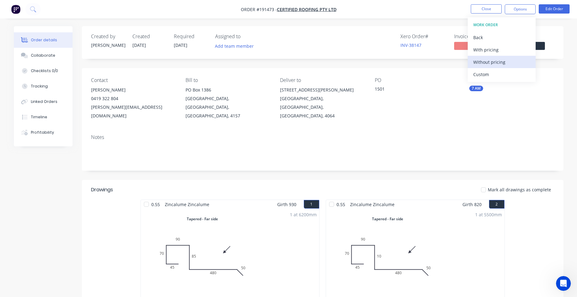
click at [494, 57] on button "Without pricing" at bounding box center [501, 62] width 68 height 12
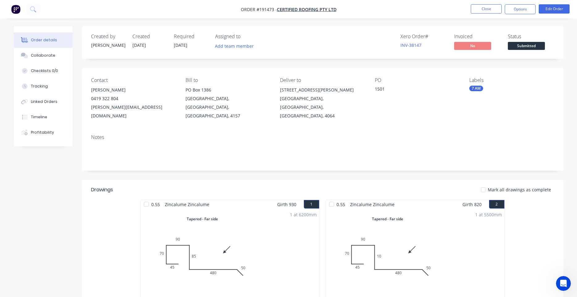
click at [324, 118] on div "Contact PAUL JEROME 0419 322 804 paul@certifiedroofing.com.au Bill to PO Box 13…" at bounding box center [322, 98] width 481 height 61
click at [471, 11] on button "Close" at bounding box center [486, 8] width 31 height 9
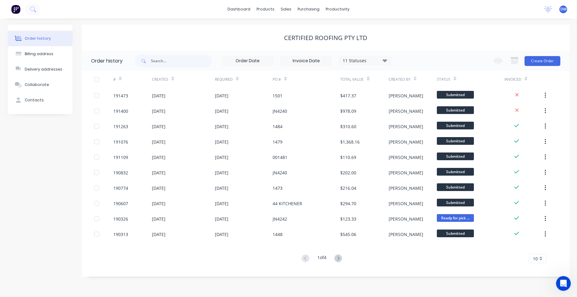
click at [41, 8] on div "dashboard products sales purchasing productivity dashboard products Product Cat…" at bounding box center [288, 9] width 577 height 19
click at [32, 9] on icon at bounding box center [33, 9] width 6 height 6
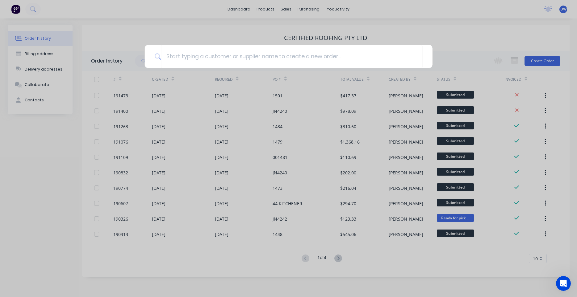
click at [193, 20] on div at bounding box center [288, 148] width 577 height 297
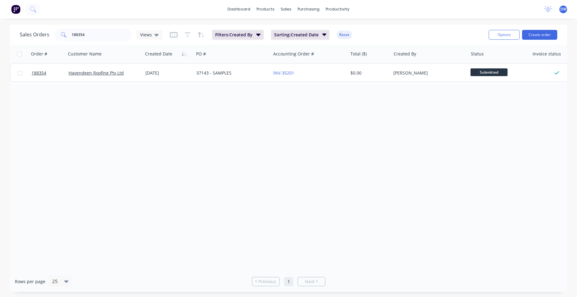
click at [560, 15] on div "dashboard products sales purchasing productivity dashboard products Product Cat…" at bounding box center [288, 9] width 577 height 19
click at [563, 10] on span "DW" at bounding box center [563, 9] width 6 height 6
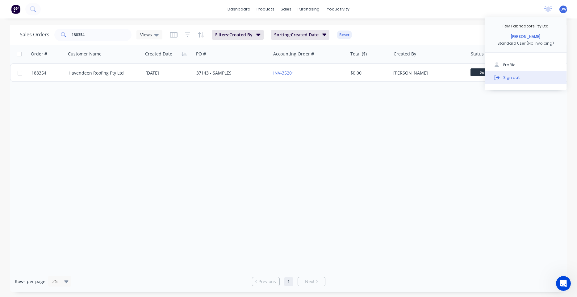
click at [518, 74] on button "Sign out" at bounding box center [525, 77] width 82 height 12
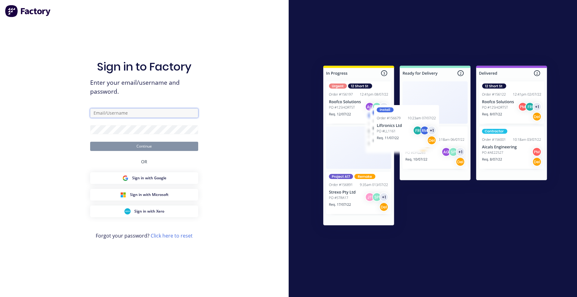
click at [152, 110] on input "text" at bounding box center [144, 113] width 108 height 9
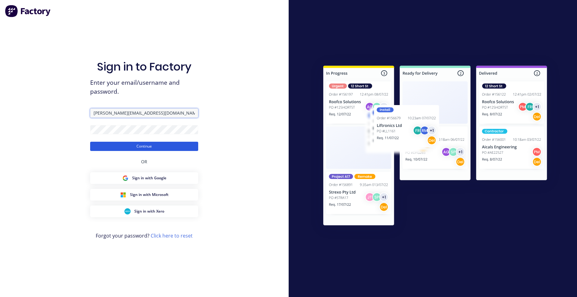
type input "darryn@fmfabricators.com.au"
click at [141, 144] on button "Continue" at bounding box center [144, 146] width 108 height 9
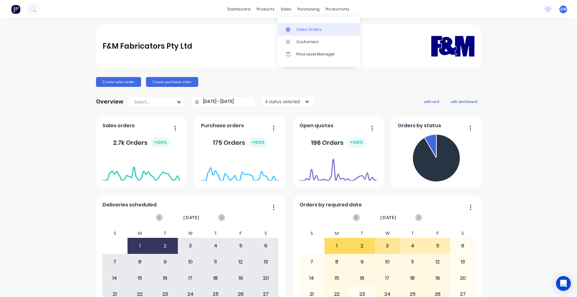
click at [287, 26] on link "Sales Orders" at bounding box center [319, 29] width 82 height 12
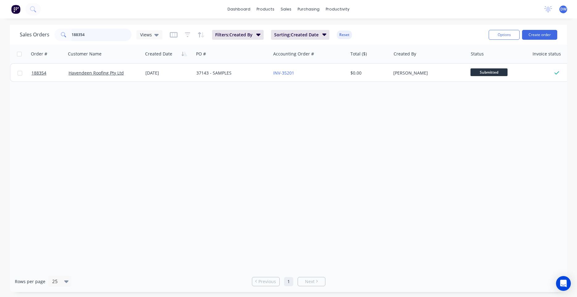
click at [113, 36] on input "188354" at bounding box center [102, 35] width 60 height 12
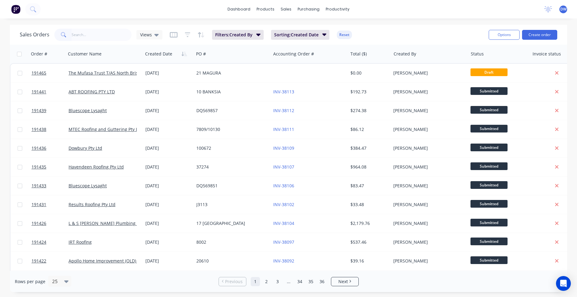
click at [161, 38] on div "Sales Orders Views Filters: Created By Sorting: Created Date Reset" at bounding box center [252, 34] width 464 height 15
click at [152, 38] on div "Views" at bounding box center [149, 34] width 26 height 9
click at [162, 85] on button "None (Default)" at bounding box center [173, 87] width 70 height 7
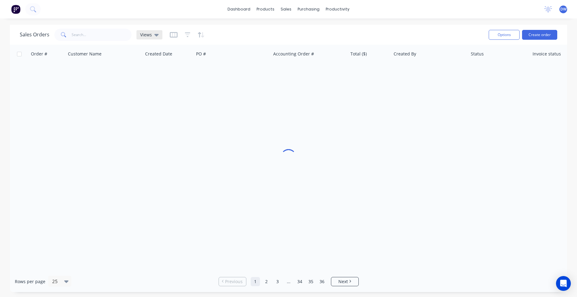
click at [147, 32] on span "Views" at bounding box center [146, 34] width 12 height 6
click at [156, 99] on button "New Hires" at bounding box center [173, 99] width 70 height 7
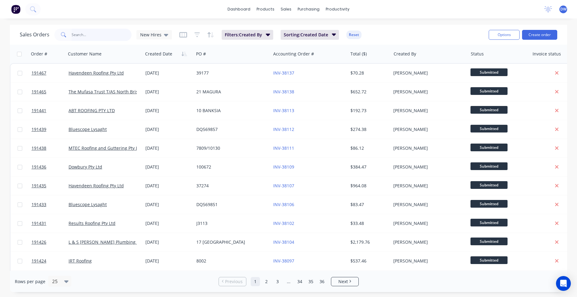
click at [82, 35] on input "text" at bounding box center [102, 35] width 60 height 12
paste input "190017"
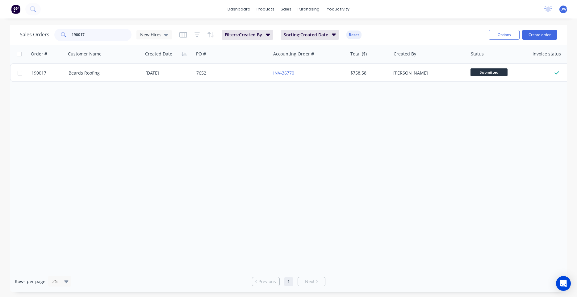
type input "190017"
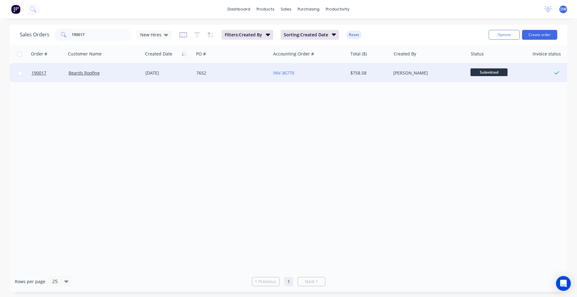
click at [146, 73] on div "18 Aug 2025" at bounding box center [168, 73] width 46 height 6
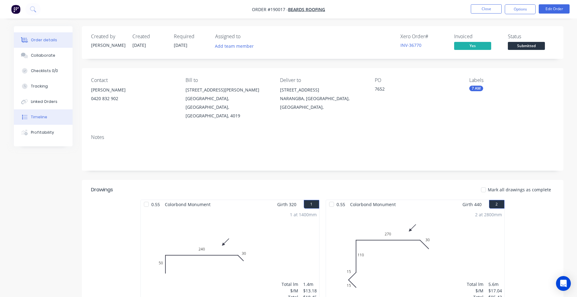
drag, startPoint x: 43, startPoint y: 131, endPoint x: 43, endPoint y: 119, distance: 11.7
click at [43, 119] on div "Order details Collaborate Checklists 0/0 Tracking Linked Orders Timeline Profit…" at bounding box center [43, 86] width 59 height 120
click at [43, 119] on div "Timeline" at bounding box center [39, 117] width 16 height 6
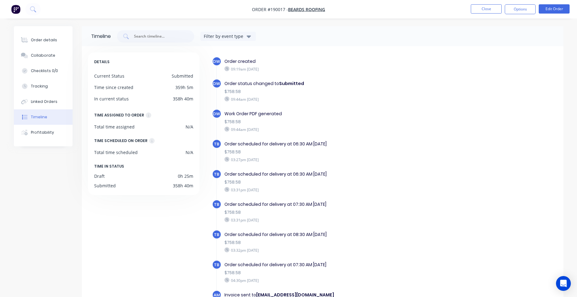
click at [43, 119] on div "Timeline" at bounding box center [39, 117] width 16 height 6
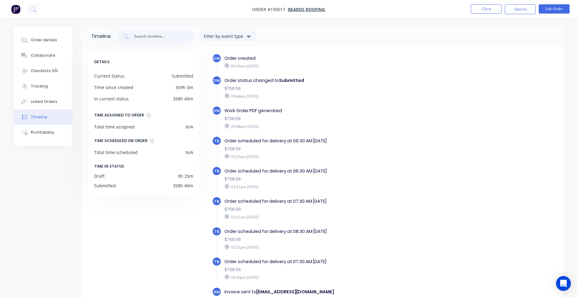
scroll to position [47, 0]
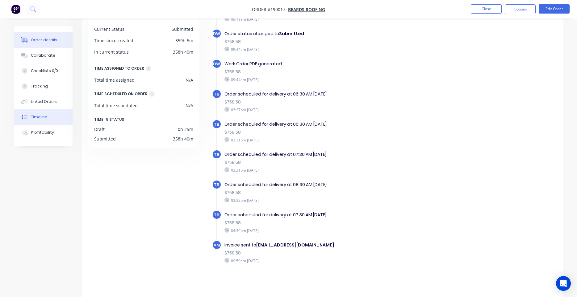
click at [52, 39] on div "Order details" at bounding box center [44, 40] width 26 height 6
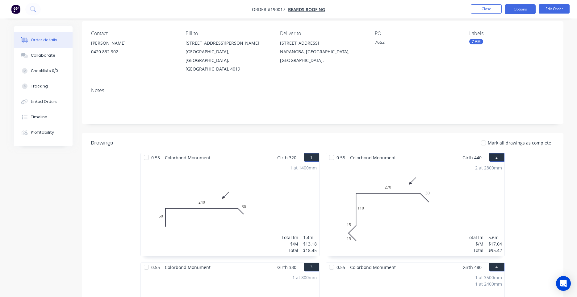
click at [523, 13] on button "Options" at bounding box center [520, 9] width 31 height 10
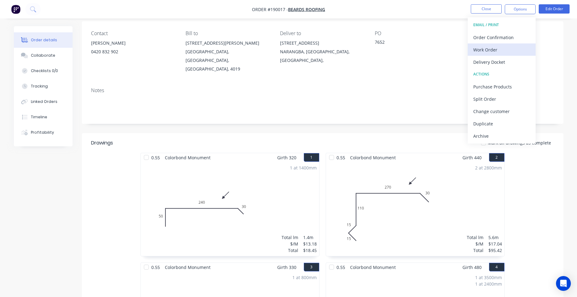
click at [499, 48] on div "Work Order" at bounding box center [501, 49] width 57 height 9
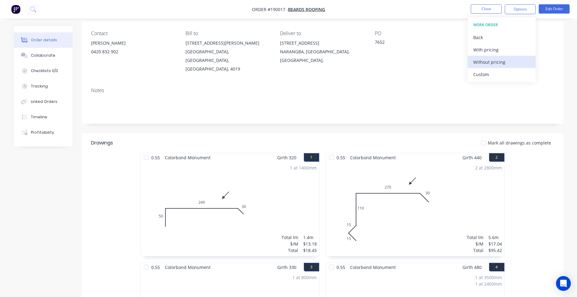
click at [484, 60] on div "Without pricing" at bounding box center [501, 62] width 57 height 9
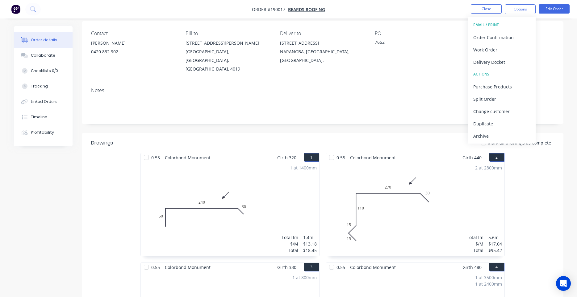
click at [19, 9] on img "button" at bounding box center [15, 9] width 9 height 9
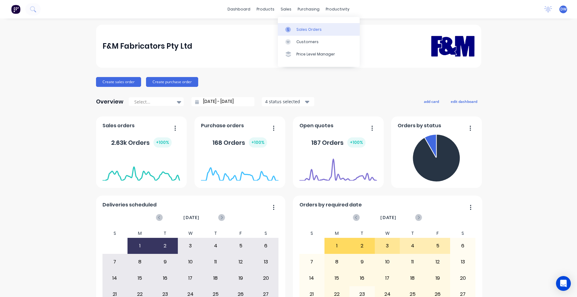
click at [290, 29] on icon at bounding box center [288, 30] width 6 height 6
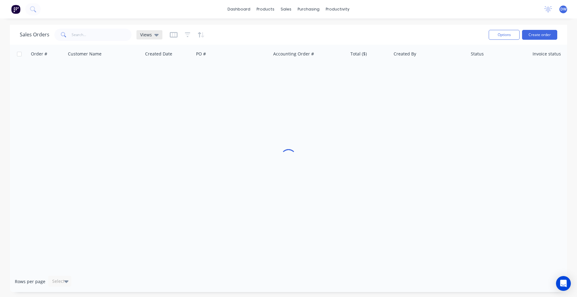
click at [153, 35] on div "Views" at bounding box center [149, 35] width 19 height 6
click at [155, 89] on button "None (Default)" at bounding box center [173, 87] width 70 height 7
click at [154, 95] on div at bounding box center [288, 158] width 557 height 226
click at [151, 31] on div "Views" at bounding box center [149, 34] width 26 height 9
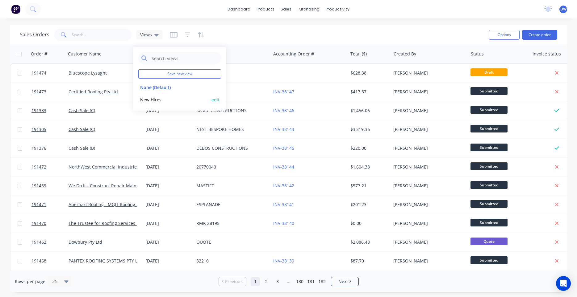
click at [149, 95] on div "New Hires edit" at bounding box center [179, 99] width 83 height 12
click at [149, 98] on button "New Hires" at bounding box center [173, 99] width 70 height 7
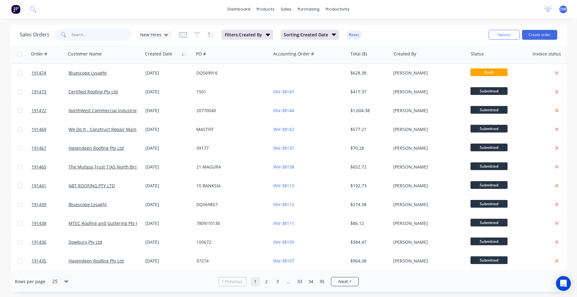
click at [93, 37] on input "text" at bounding box center [102, 35] width 60 height 12
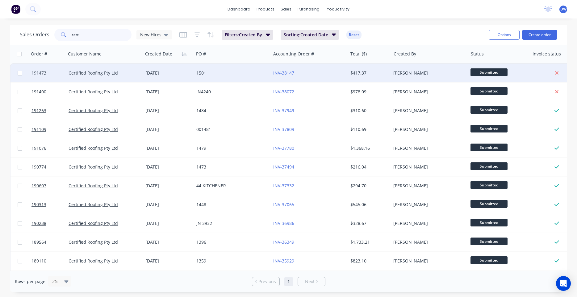
type input "cert"
click at [221, 71] on div "1501" at bounding box center [230, 73] width 69 height 6
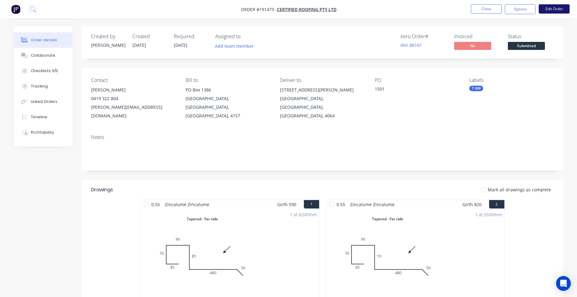
click at [558, 9] on button "Edit Order" at bounding box center [553, 8] width 31 height 9
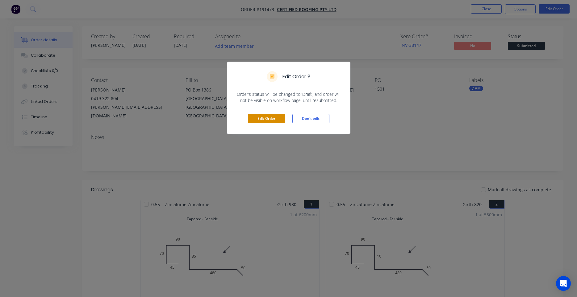
click at [274, 118] on button "Edit Order" at bounding box center [266, 118] width 37 height 9
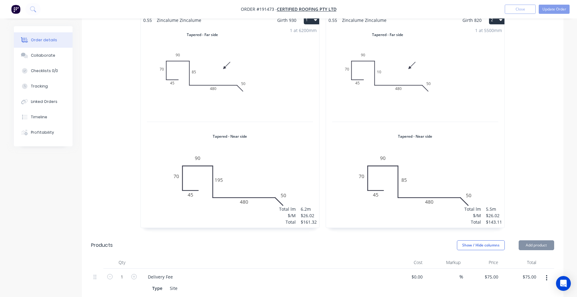
scroll to position [210, 0]
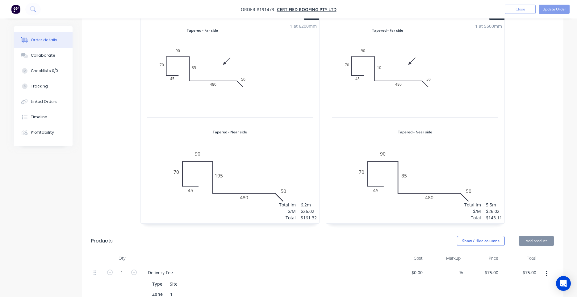
click at [387, 138] on div "1 at 5500mm Total lm $/M Total 5.5m $26.02 $143.11" at bounding box center [415, 121] width 178 height 203
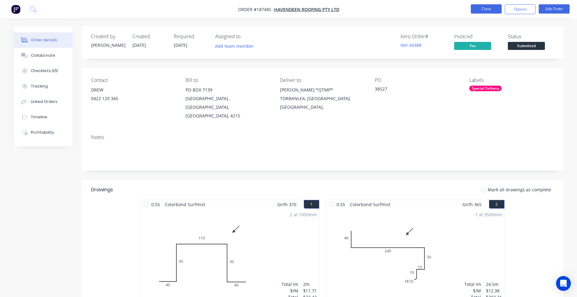
click at [478, 9] on button "Close" at bounding box center [486, 8] width 31 height 9
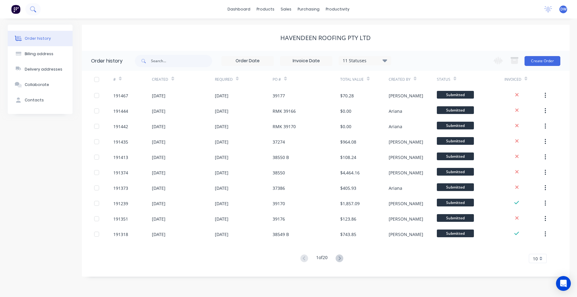
click at [36, 8] on button at bounding box center [32, 9] width 15 height 12
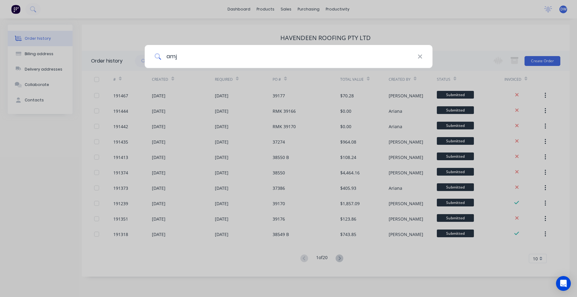
type input "amj"
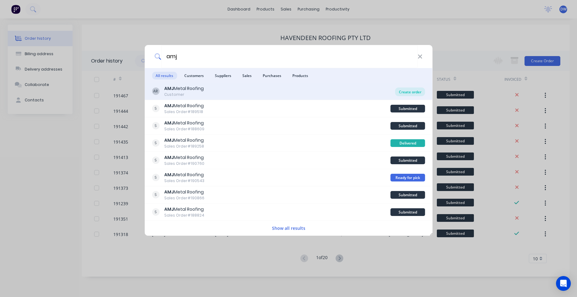
click at [405, 96] on div "Create order" at bounding box center [410, 92] width 30 height 9
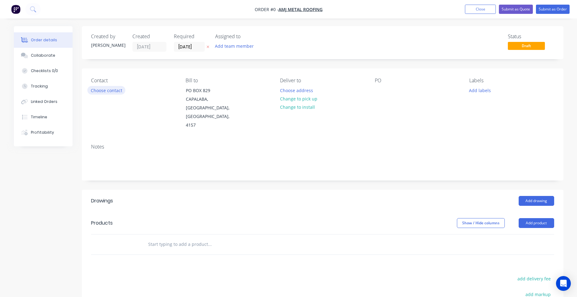
click at [120, 92] on button "Choose contact" at bounding box center [106, 90] width 38 height 8
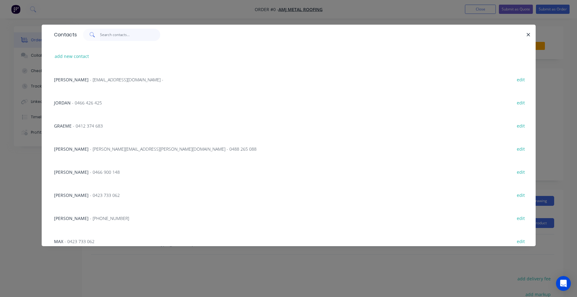
click at [135, 38] on input "text" at bounding box center [130, 35] width 60 height 12
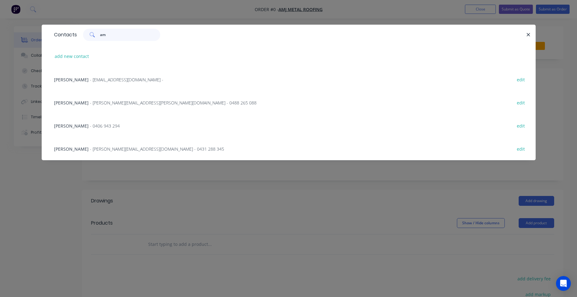
type input "a"
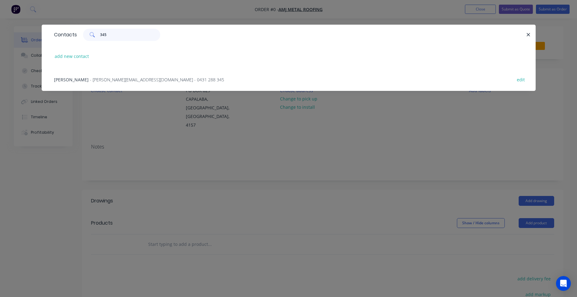
type input "345"
click at [166, 78] on span "- ryan@amjmetalroofing.com.au - 0431 288 345" at bounding box center [157, 80] width 134 height 6
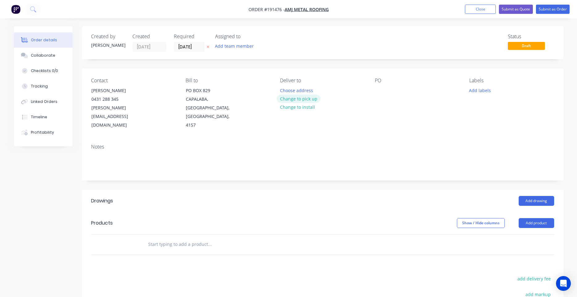
click at [297, 99] on button "Change to pick up" at bounding box center [298, 99] width 44 height 8
click at [387, 90] on div "PO" at bounding box center [417, 104] width 85 height 52
click at [290, 89] on div at bounding box center [285, 90] width 10 height 9
click at [375, 87] on div at bounding box center [380, 90] width 10 height 9
click at [415, 91] on div "PO 15723" at bounding box center [417, 104] width 85 height 52
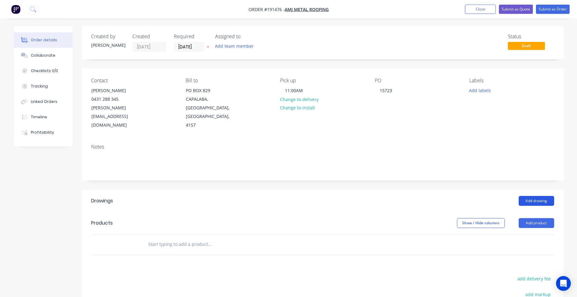
click at [532, 196] on button "Add drawing" at bounding box center [535, 201] width 35 height 10
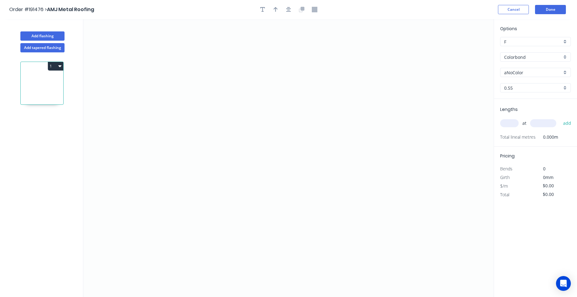
click at [513, 73] on input "aNoColor" at bounding box center [533, 72] width 58 height 6
click at [528, 80] on div "Cottage Green" at bounding box center [535, 84] width 70 height 11
type input "Cottage Green"
click at [303, 73] on icon "0" at bounding box center [288, 158] width 410 height 278
click at [250, 72] on icon "0" at bounding box center [288, 158] width 410 height 278
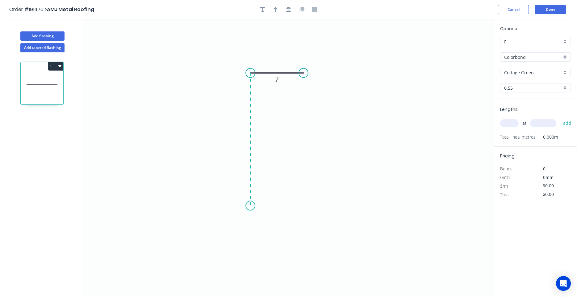
click at [245, 206] on icon "0 ?" at bounding box center [288, 158] width 410 height 278
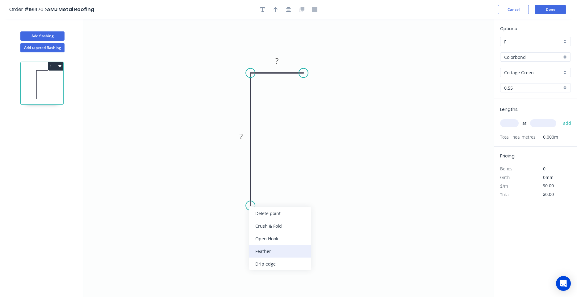
click at [263, 249] on div "Feather" at bounding box center [280, 251] width 62 height 13
click at [261, 222] on div "Flip bend" at bounding box center [282, 224] width 62 height 13
click at [269, 196] on tspan "15" at bounding box center [267, 195] width 9 height 10
type input "$10.55"
click at [288, 12] on icon "button" at bounding box center [288, 10] width 5 height 6
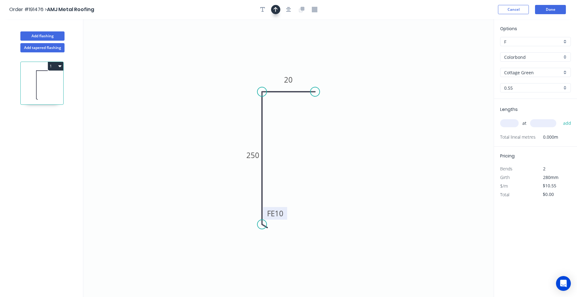
click at [274, 12] on icon "button" at bounding box center [275, 10] width 4 height 6
click at [463, 48] on icon at bounding box center [462, 43] width 6 height 20
drag, startPoint x: 463, startPoint y: 48, endPoint x: 231, endPoint y: 105, distance: 239.5
click at [231, 105] on icon at bounding box center [231, 96] width 18 height 18
click at [514, 123] on input "text" at bounding box center [509, 123] width 19 height 8
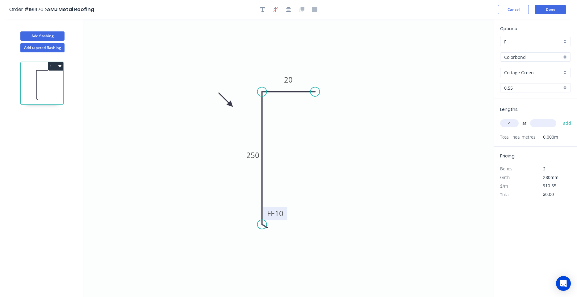
type input "4"
type input "1000"
click at [560, 118] on button "add" at bounding box center [567, 123] width 15 height 10
type input "$42.20"
click at [50, 37] on button "Add flashing" at bounding box center [42, 35] width 44 height 9
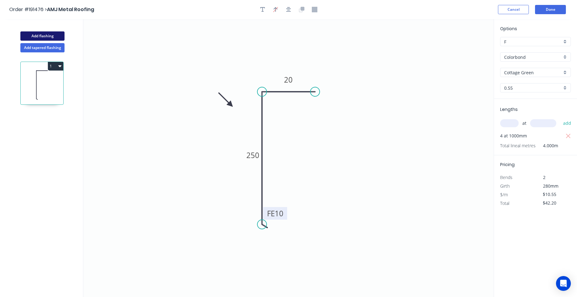
type input "$0.00"
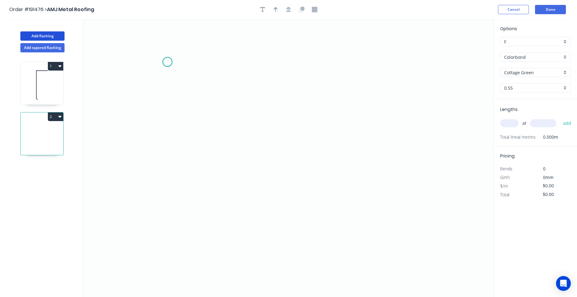
click at [167, 62] on icon "0" at bounding box center [288, 158] width 410 height 278
click at [165, 128] on icon "0" at bounding box center [288, 158] width 410 height 278
click at [316, 155] on icon "0 ?" at bounding box center [288, 158] width 410 height 278
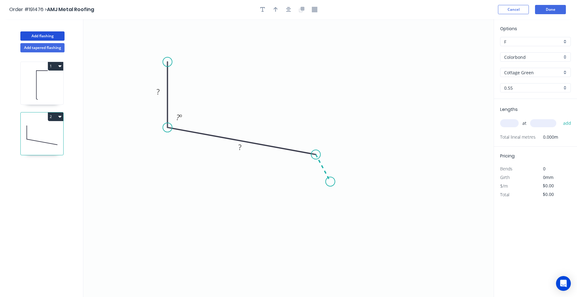
click at [330, 182] on icon "0 ? ? ? º" at bounding box center [288, 158] width 410 height 278
click at [330, 182] on circle at bounding box center [330, 181] width 9 height 9
click at [331, 161] on tspan "?" at bounding box center [331, 161] width 3 height 10
type input "$12.62"
click at [285, 13] on div at bounding box center [288, 9] width 65 height 9
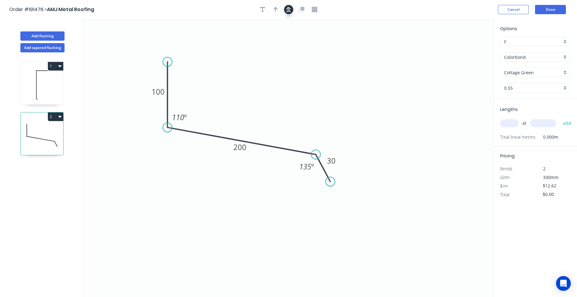
click at [290, 12] on icon "button" at bounding box center [288, 10] width 5 height 6
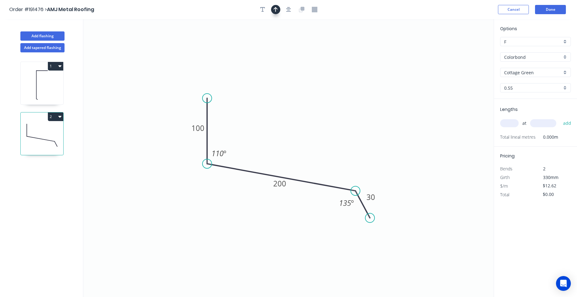
click at [280, 11] on button "button" at bounding box center [275, 9] width 9 height 9
click at [277, 12] on icon "button" at bounding box center [275, 9] width 5 height 6
click at [270, 11] on div at bounding box center [288, 9] width 65 height 9
click at [275, 12] on button "button" at bounding box center [275, 9] width 9 height 9
click at [462, 48] on icon at bounding box center [462, 41] width 6 height 20
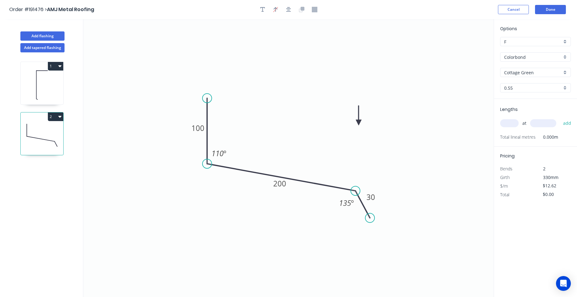
drag, startPoint x: 462, startPoint y: 48, endPoint x: 330, endPoint y: 144, distance: 162.9
click at [356, 126] on icon at bounding box center [359, 116] width 6 height 20
click at [330, 144] on icon at bounding box center [330, 137] width 6 height 20
click at [534, 73] on input "Cottage Green" at bounding box center [533, 72] width 58 height 6
click at [527, 84] on div "Southerly" at bounding box center [535, 84] width 70 height 11
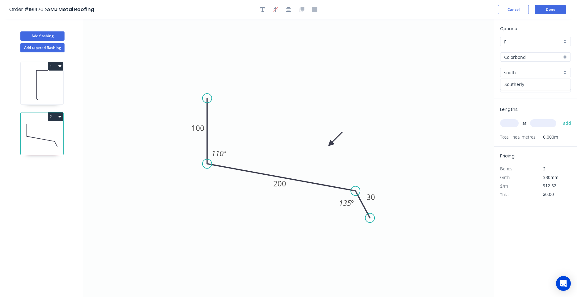
type input "Southerly"
click at [512, 127] on input "text" at bounding box center [509, 123] width 19 height 8
type input "2"
type input "1000"
click at [560, 118] on button "add" at bounding box center [567, 123] width 15 height 10
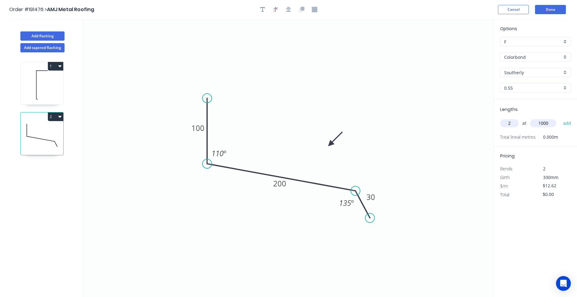
type input "$25.24"
click at [55, 35] on button "Add flashing" at bounding box center [42, 35] width 44 height 9
type input "$0.00"
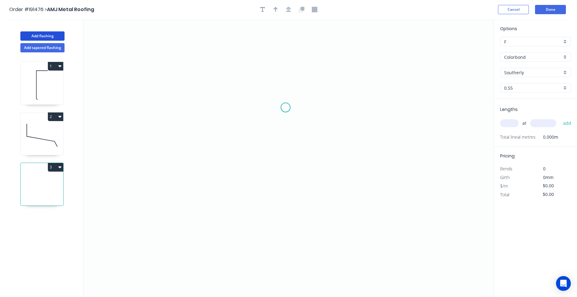
click at [285, 104] on icon "0" at bounding box center [288, 158] width 410 height 278
click at [280, 194] on icon "0" at bounding box center [288, 158] width 410 height 278
click at [280, 194] on icon "0 ?" at bounding box center [288, 158] width 410 height 278
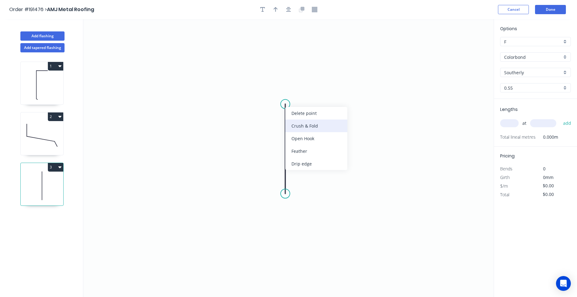
click at [294, 123] on div "Crush & Fold" at bounding box center [316, 126] width 62 height 13
click at [296, 107] on tspan "CF" at bounding box center [294, 109] width 8 height 10
click at [301, 110] on tspan "10" at bounding box center [302, 109] width 9 height 10
type input "$10.55"
click at [513, 123] on input "text" at bounding box center [509, 123] width 19 height 8
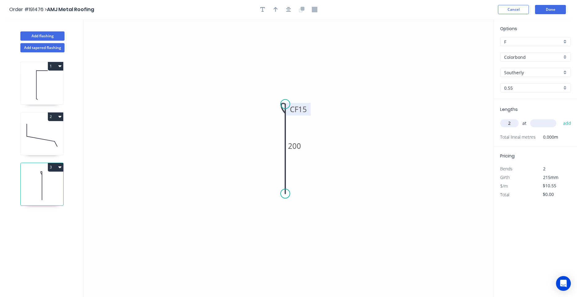
type input "2"
type input "1000"
click at [560, 118] on button "add" at bounding box center [567, 123] width 15 height 10
type input "$21.10"
click at [57, 133] on icon at bounding box center [42, 135] width 43 height 39
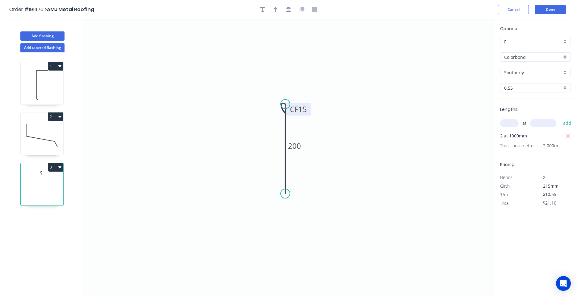
type input "$12.62"
type input "$25.24"
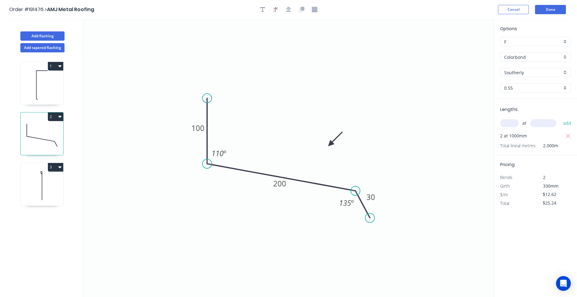
click at [47, 87] on icon at bounding box center [42, 84] width 43 height 39
type input "Cottage Green"
type input "$10.55"
type input "$42.20"
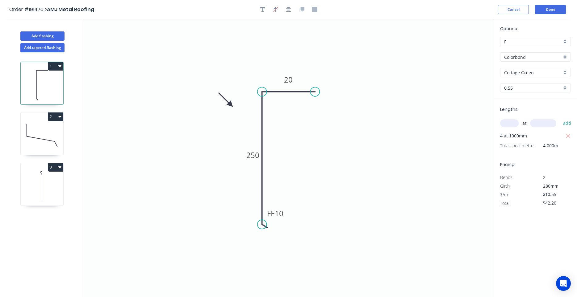
click at [44, 140] on icon at bounding box center [42, 135] width 43 height 39
type input "Southerly"
type input "$12.62"
type input "$25.24"
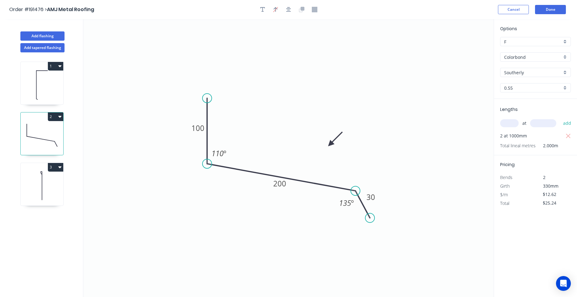
click at [37, 184] on icon at bounding box center [42, 185] width 43 height 39
type input "$10.55"
type input "$21.10"
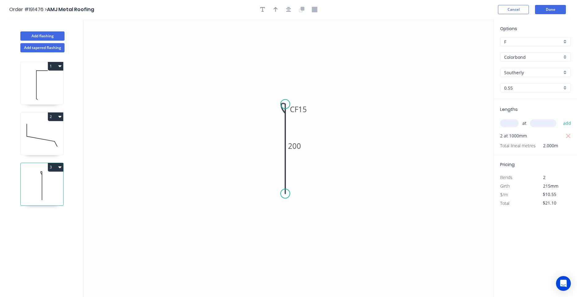
click at [37, 144] on icon at bounding box center [42, 135] width 43 height 39
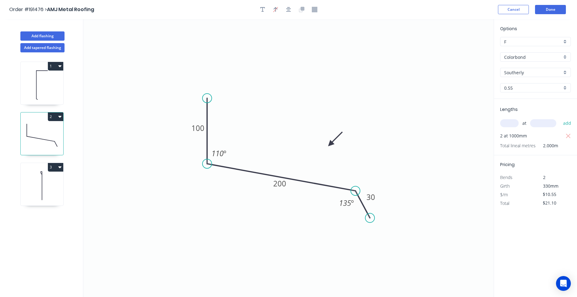
type input "$12.62"
type input "$25.24"
click at [44, 96] on icon at bounding box center [42, 84] width 43 height 39
type input "Cottage Green"
type input "$10.55"
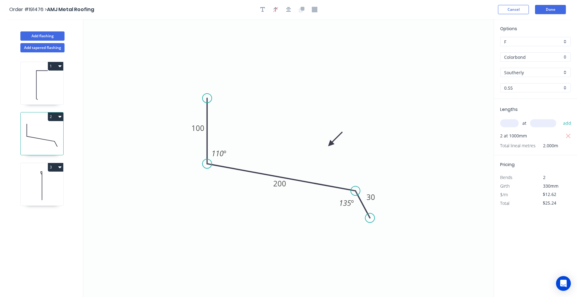
type input "$42.20"
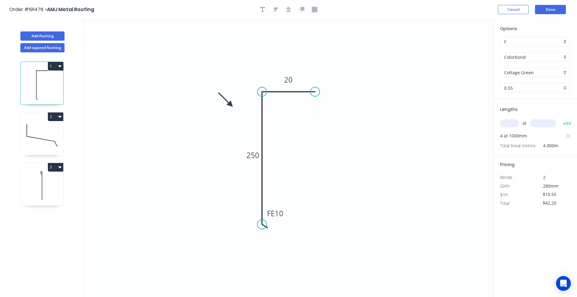
click at [539, 1] on header "Order #191476 > AMJ Metal Roofing Cancel Done" at bounding box center [288, 9] width 577 height 19
click at [542, 7] on button "Done" at bounding box center [550, 9] width 31 height 9
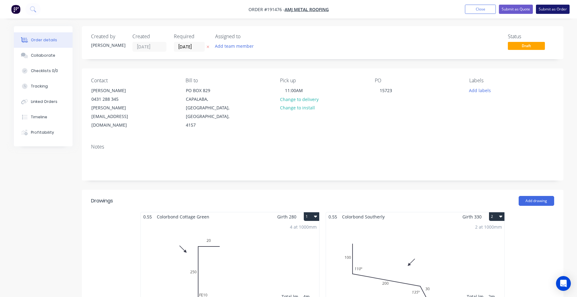
click at [545, 12] on button "Submit as Order" at bounding box center [553, 9] width 34 height 9
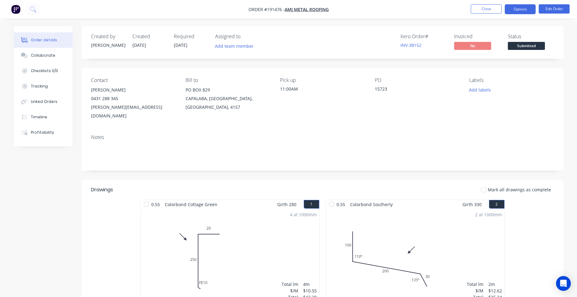
click at [517, 7] on button "Options" at bounding box center [520, 9] width 31 height 10
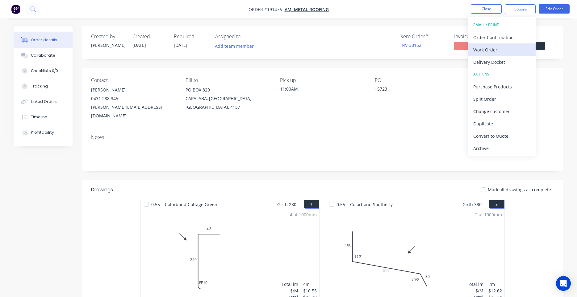
click at [491, 45] on button "Work Order" at bounding box center [501, 50] width 68 height 12
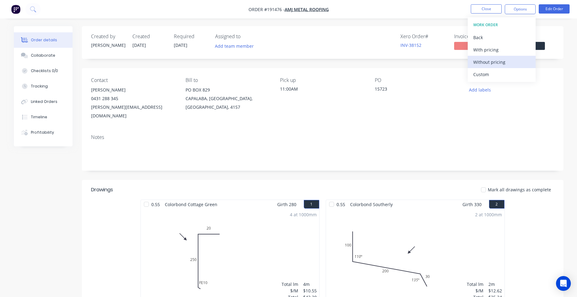
click at [484, 57] on button "Without pricing" at bounding box center [501, 62] width 68 height 12
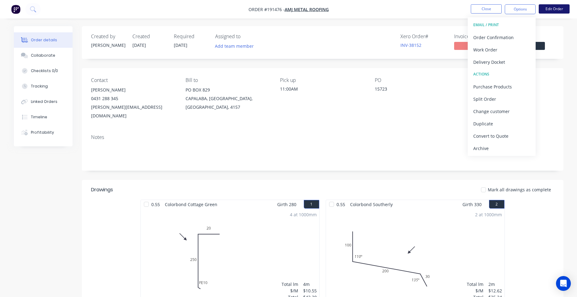
click at [562, 12] on button "Edit Order" at bounding box center [553, 8] width 31 height 9
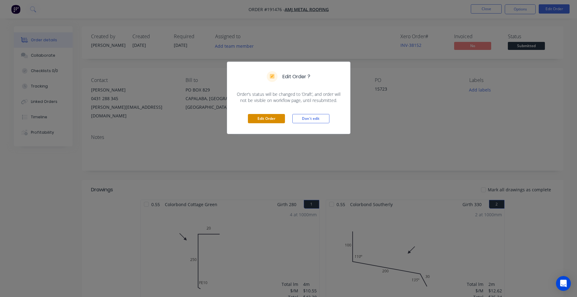
click at [273, 120] on button "Edit Order" at bounding box center [266, 118] width 37 height 9
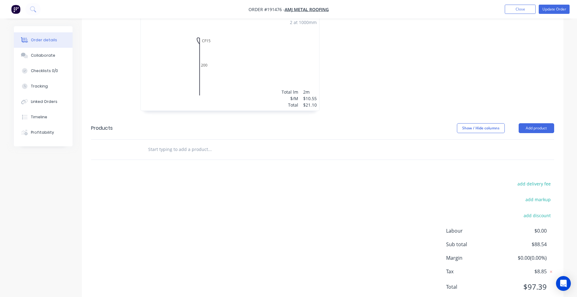
click at [269, 73] on div "2 at 1000mm Total lm $/M Total 2m $10.55 $21.10" at bounding box center [230, 64] width 178 height 94
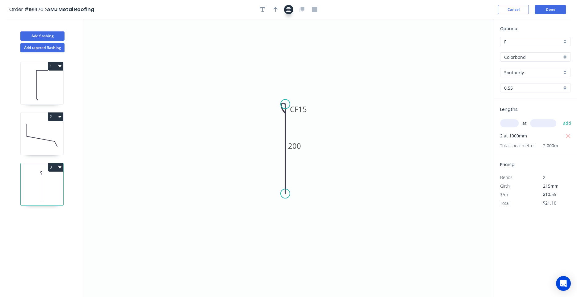
click at [292, 10] on button "button" at bounding box center [288, 9] width 9 height 9
click at [278, 9] on button "button" at bounding box center [275, 9] width 9 height 9
click at [462, 48] on icon at bounding box center [462, 43] width 6 height 20
drag, startPoint x: 462, startPoint y: 48, endPoint x: 341, endPoint y: 127, distance: 144.5
click at [346, 126] on icon at bounding box center [355, 117] width 18 height 18
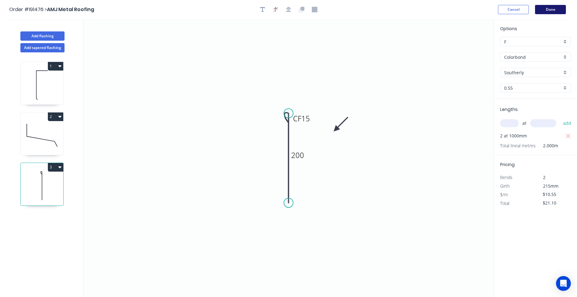
click at [549, 10] on button "Done" at bounding box center [550, 9] width 31 height 9
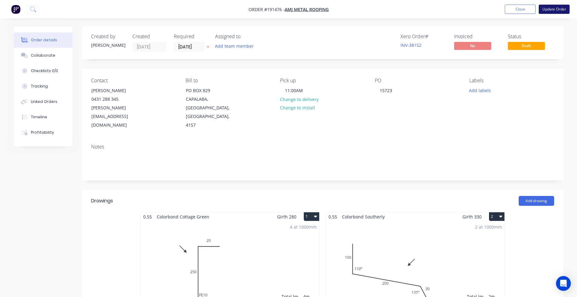
click at [551, 8] on button "Update Order" at bounding box center [553, 9] width 31 height 9
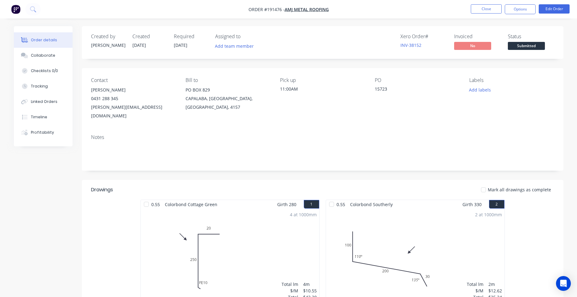
click at [481, 10] on button "Close" at bounding box center [486, 8] width 31 height 9
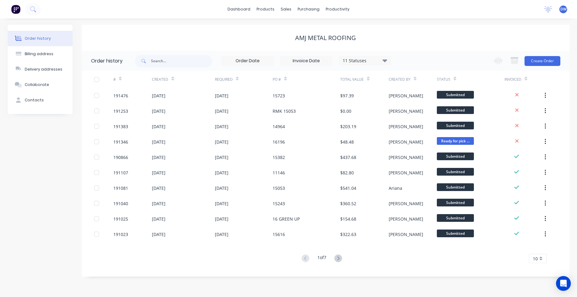
click at [388, 30] on div "AMJ Metal Roofing" at bounding box center [326, 38] width 488 height 26
click at [31, 10] on icon at bounding box center [32, 8] width 5 height 5
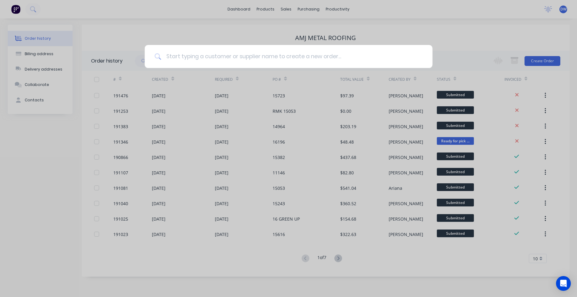
click at [178, 56] on input at bounding box center [291, 56] width 261 height 23
type input "results"
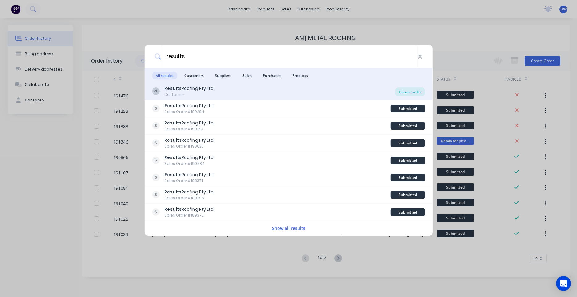
click at [406, 93] on div "Create order" at bounding box center [410, 92] width 30 height 9
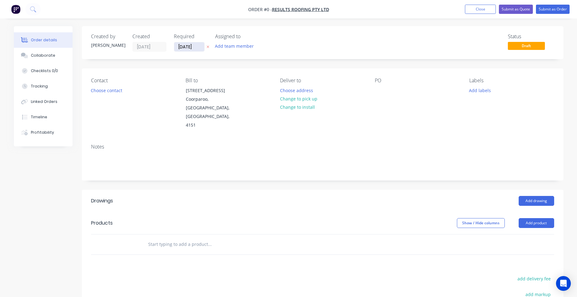
click at [176, 47] on input "02/09/25" at bounding box center [189, 46] width 30 height 9
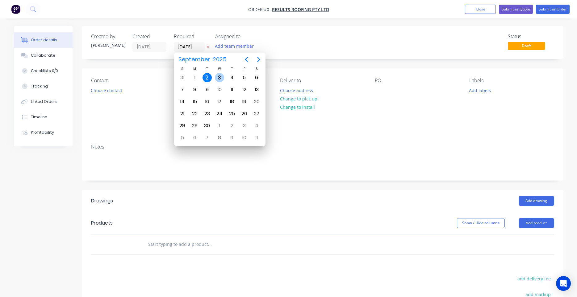
click at [219, 76] on div "3" at bounding box center [219, 77] width 9 height 9
type input "03/09/25"
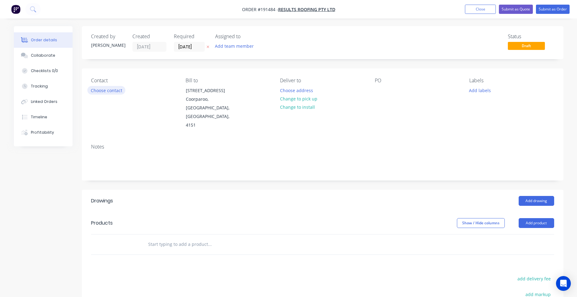
click at [110, 91] on button "Choose contact" at bounding box center [106, 90] width 38 height 8
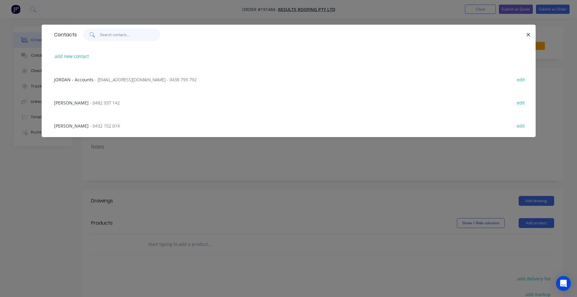
click at [130, 41] on input "text" at bounding box center [130, 35] width 60 height 12
click at [96, 103] on span "- 0482 937 142" at bounding box center [105, 103] width 30 height 6
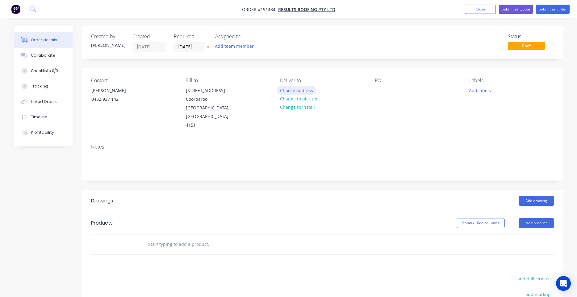
click at [291, 91] on button "Choose address" at bounding box center [295, 90] width 39 height 8
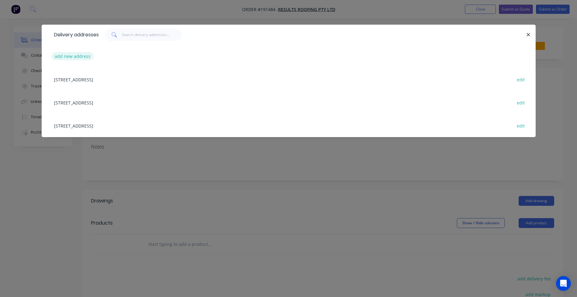
click at [80, 55] on button "add new address" at bounding box center [73, 56] width 42 height 8
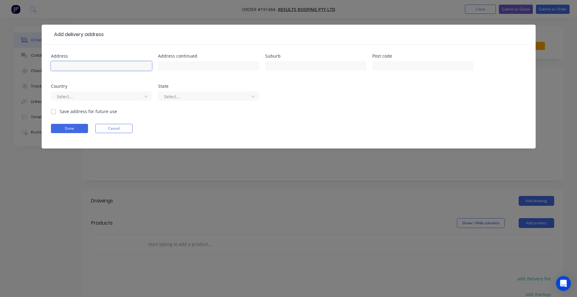
click at [89, 69] on input "text" at bounding box center [101, 65] width 101 height 9
type input "LOT 98 #26 BAYVIEW ST"
type input "WELLINGTON POINT"
type input "q"
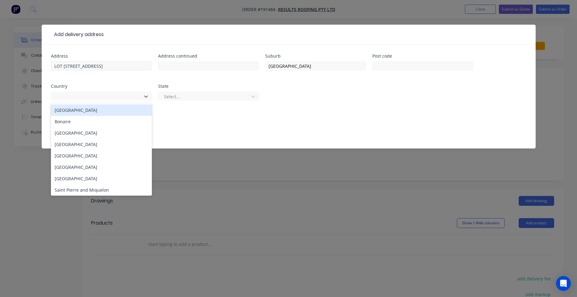
type input "a"
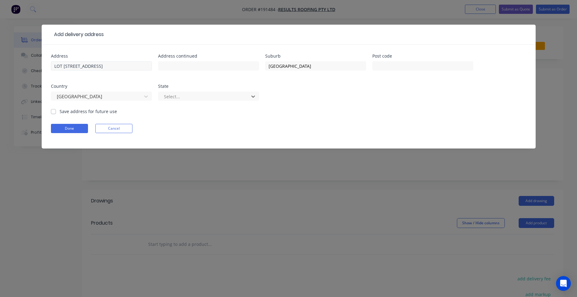
type input "q"
click at [164, 107] on div "Queensland" at bounding box center [208, 110] width 101 height 11
click at [72, 111] on label "Save address for future use" at bounding box center [88, 111] width 57 height 6
click at [56, 111] on input "Save address for future use" at bounding box center [53, 111] width 5 height 6
checkbox input "true"
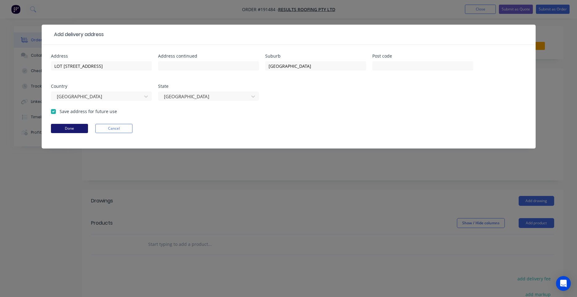
click at [73, 128] on button "Done" at bounding box center [69, 128] width 37 height 9
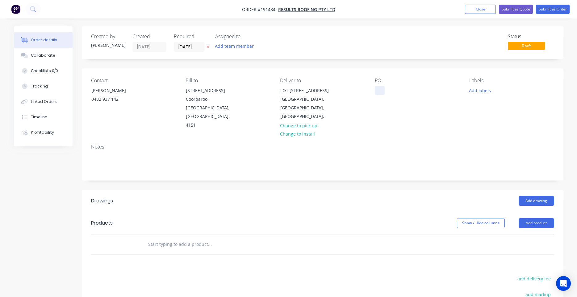
click at [376, 88] on div at bounding box center [380, 90] width 10 height 9
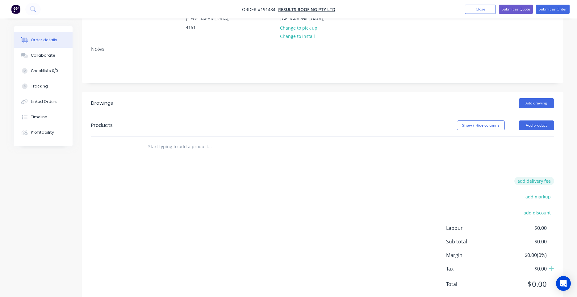
click at [525, 177] on button "add delivery fee" at bounding box center [534, 181] width 40 height 8
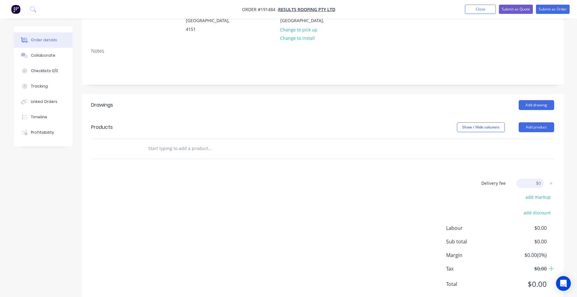
click at [499, 179] on div "Delivery fee Delivery fee Delivery fee name (Optional) $0" at bounding box center [508, 186] width 91 height 14
drag, startPoint x: 529, startPoint y: 111, endPoint x: 179, endPoint y: 135, distance: 350.4
click at [180, 139] on div "Products Show / Hide columns Add product" at bounding box center [322, 137] width 481 height 43
click at [182, 143] on input "text" at bounding box center [209, 149] width 123 height 12
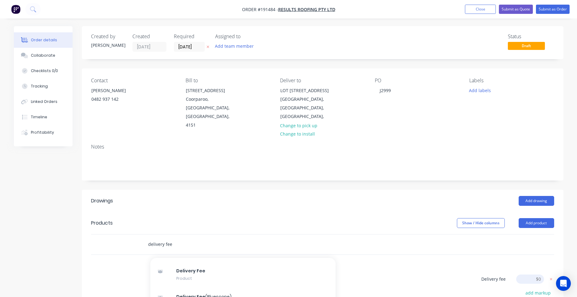
scroll to position [59, 0]
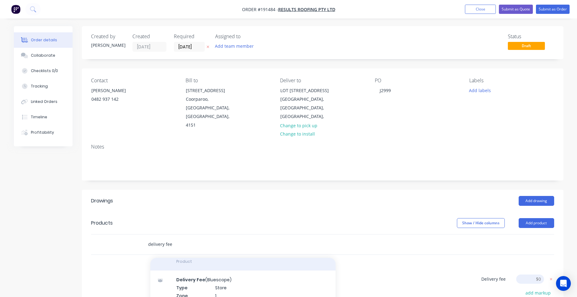
type input "delivery fee"
click at [214, 250] on div "Delivery Fee Product" at bounding box center [242, 258] width 185 height 26
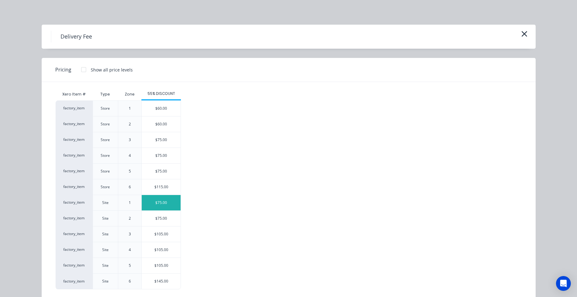
click at [160, 204] on div "$75.00" at bounding box center [161, 202] width 39 height 15
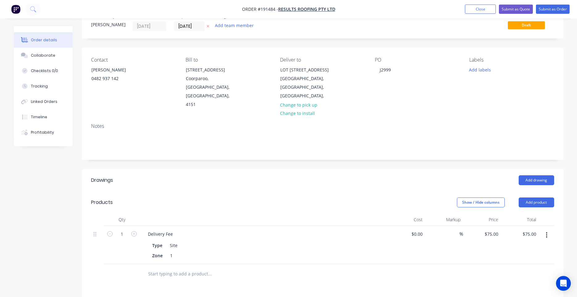
scroll to position [0, 0]
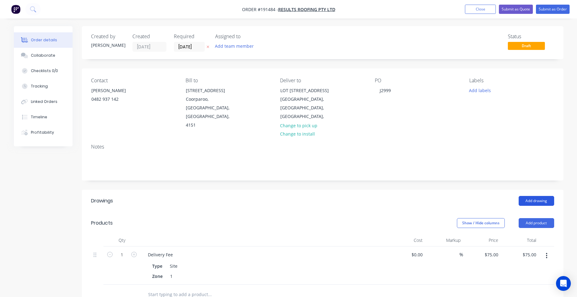
click at [544, 196] on button "Add drawing" at bounding box center [535, 201] width 35 height 10
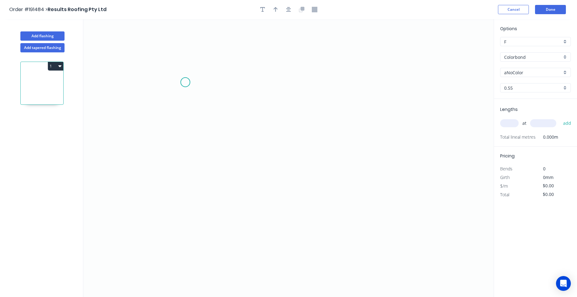
click at [185, 81] on icon "0" at bounding box center [288, 158] width 410 height 278
click at [185, 183] on icon "0" at bounding box center [288, 158] width 410 height 278
click at [282, 185] on icon "0 ?" at bounding box center [288, 158] width 410 height 278
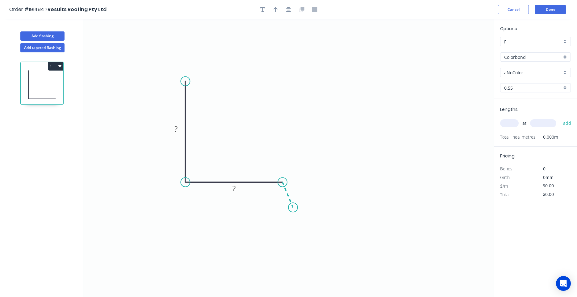
click at [293, 208] on icon "0 ? ?" at bounding box center [288, 158] width 410 height 278
click at [293, 208] on circle at bounding box center [292, 207] width 9 height 9
click at [176, 128] on tspan "?" at bounding box center [175, 129] width 3 height 10
type input "$16.77"
click at [288, 9] on icon "button" at bounding box center [288, 9] width 5 height 5
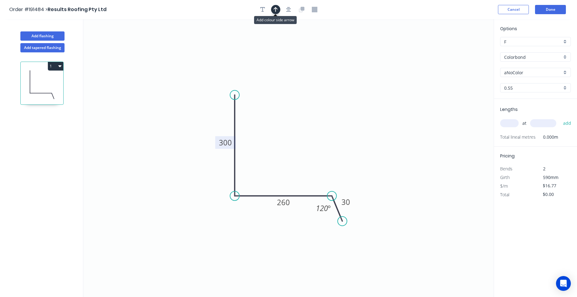
click at [277, 9] on icon "button" at bounding box center [275, 9] width 4 height 5
click at [460, 48] on icon "0 300 260 30 120 º" at bounding box center [288, 158] width 410 height 278
drag, startPoint x: 462, startPoint y: 48, endPoint x: 294, endPoint y: 118, distance: 181.8
click at [294, 118] on icon at bounding box center [299, 113] width 18 height 18
click at [525, 72] on input "aNoColor" at bounding box center [533, 72] width 58 height 6
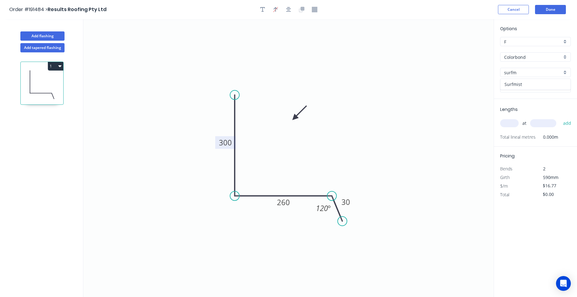
click at [513, 81] on div "Surfmist" at bounding box center [535, 84] width 70 height 11
type input "Surfmist"
click at [505, 123] on input "text" at bounding box center [509, 123] width 19 height 8
type input "1"
type input "4500"
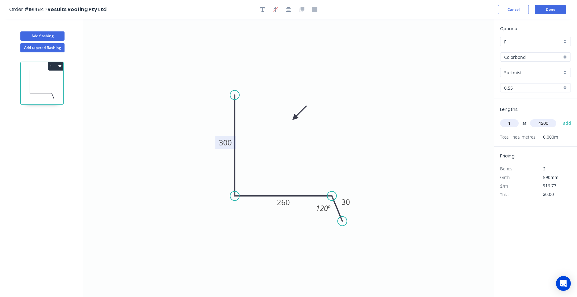
click at [560, 118] on button "add" at bounding box center [567, 123] width 15 height 10
click at [61, 64] on icon "button" at bounding box center [59, 66] width 3 height 5
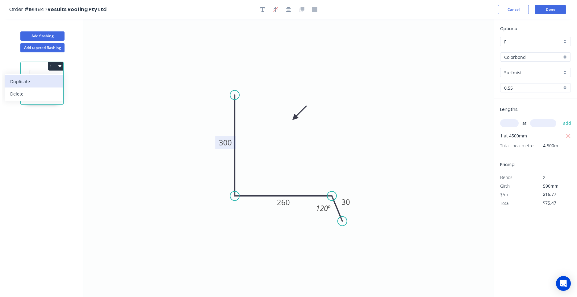
click at [56, 77] on div "Duplicate" at bounding box center [34, 81] width 48 height 9
type input "$0.00"
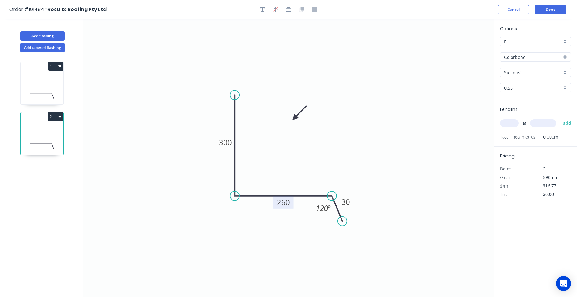
click at [278, 202] on tspan "260" at bounding box center [283, 202] width 13 height 10
click at [226, 145] on tspan "300" at bounding box center [225, 143] width 13 height 10
click at [509, 122] on input "text" at bounding box center [509, 123] width 19 height 8
type input "$14.69"
type input "1"
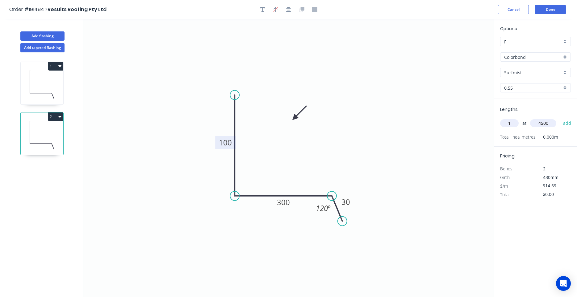
type input "4500"
click at [560, 118] on button "add" at bounding box center [567, 123] width 15 height 10
type input "$66.11"
click at [53, 91] on icon at bounding box center [42, 84] width 43 height 39
type input "$16.77"
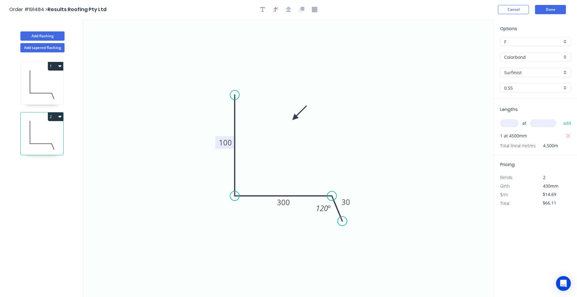
type input "$75.47"
click at [57, 150] on icon at bounding box center [42, 135] width 43 height 39
type input "$14.69"
type input "$66.11"
click at [190, 145] on icon "0 100 300 30 120 º" at bounding box center [288, 158] width 410 height 278
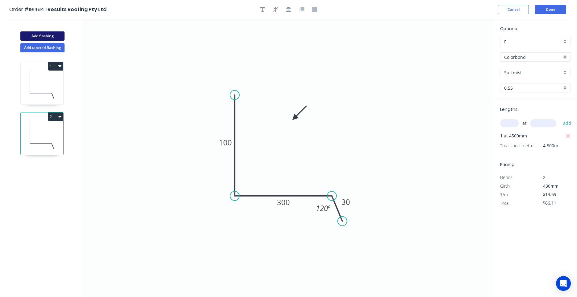
click at [45, 37] on button "Add flashing" at bounding box center [42, 35] width 44 height 9
type input "$0.00"
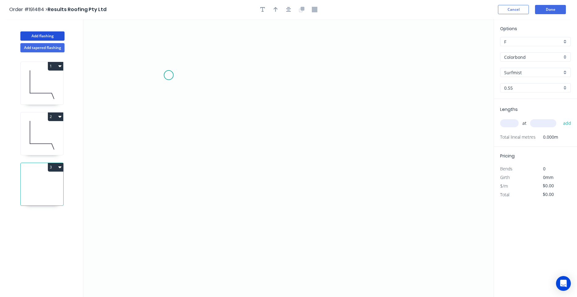
click at [168, 75] on icon "0" at bounding box center [288, 158] width 410 height 278
click at [170, 150] on icon "0" at bounding box center [288, 158] width 410 height 278
click at [300, 166] on icon "0 ?" at bounding box center [288, 158] width 410 height 278
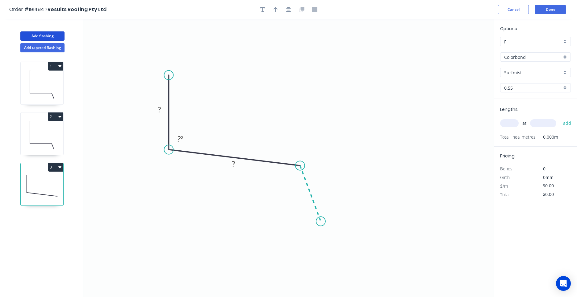
click at [321, 222] on icon "0 ? ? ? º" at bounding box center [288, 158] width 410 height 278
click at [334, 222] on icon "0 ? ? ? ? º ? º" at bounding box center [288, 158] width 410 height 278
click at [334, 222] on circle at bounding box center [333, 221] width 9 height 9
click at [157, 109] on rect at bounding box center [159, 110] width 12 height 9
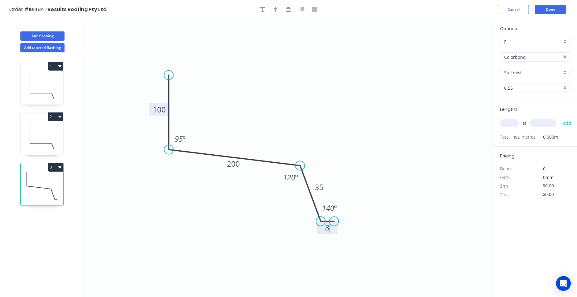
type input "$13.43"
click at [289, 8] on icon "button" at bounding box center [288, 10] width 5 height 6
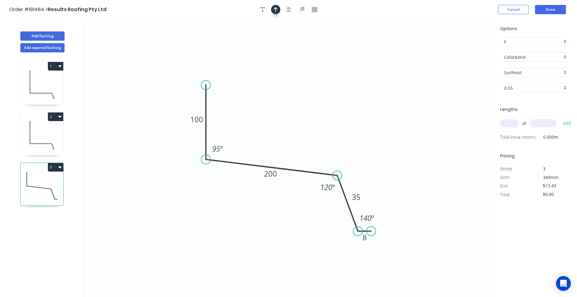
click at [280, 9] on button "button" at bounding box center [275, 9] width 9 height 9
click at [462, 49] on icon at bounding box center [462, 43] width 6 height 20
click at [462, 49] on icon at bounding box center [462, 42] width 6 height 20
drag, startPoint x: 462, startPoint y: 49, endPoint x: 306, endPoint y: 106, distance: 166.0
click at [306, 106] on icon at bounding box center [311, 101] width 18 height 18
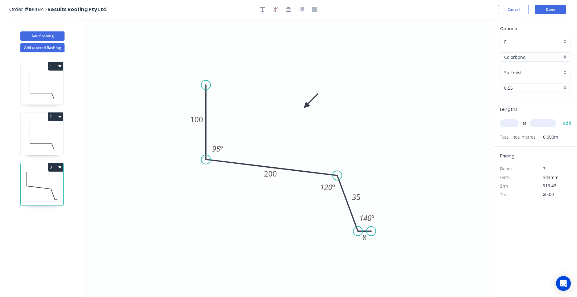
click at [506, 125] on input "text" at bounding box center [509, 123] width 19 height 8
type input "1"
type input "2000"
click at [560, 118] on button "add" at bounding box center [567, 123] width 15 height 10
type input "$26.86"
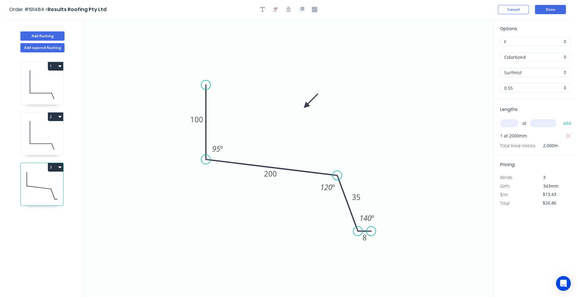
click at [36, 88] on icon at bounding box center [42, 84] width 43 height 39
type input "$16.77"
type input "$75.47"
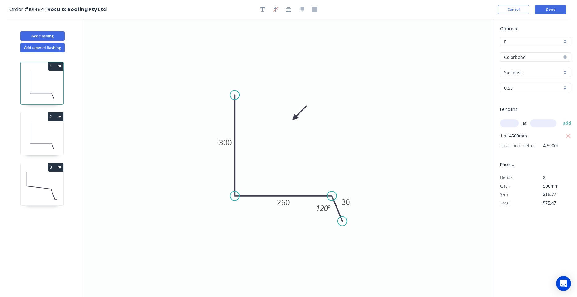
click at [29, 129] on icon at bounding box center [42, 135] width 43 height 39
type input "$14.69"
click at [60, 118] on icon "button" at bounding box center [59, 116] width 3 height 5
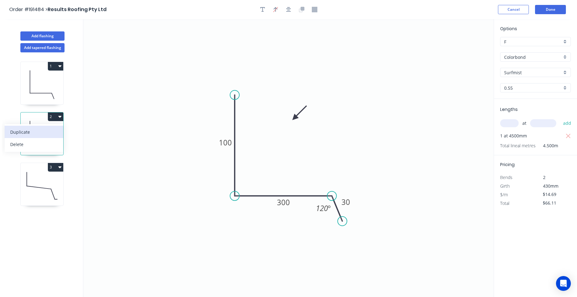
click at [55, 130] on div "Duplicate" at bounding box center [34, 132] width 48 height 9
type input "$0.00"
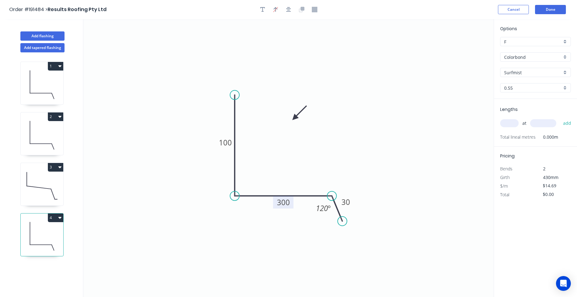
click at [279, 203] on tspan "300" at bounding box center [283, 202] width 13 height 10
click at [225, 146] on tspan "100" at bounding box center [225, 143] width 13 height 10
type input "$25.07"
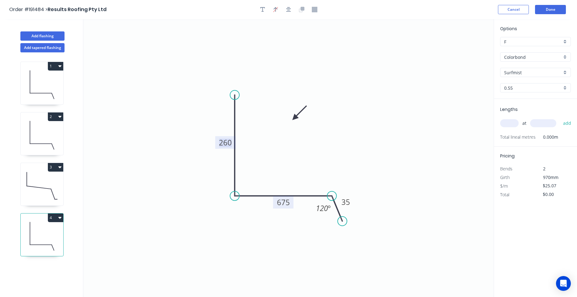
click at [511, 122] on input "text" at bounding box center [509, 123] width 19 height 8
type input "2"
type input "3000"
click at [560, 118] on button "add" at bounding box center [567, 123] width 15 height 10
click at [58, 217] on button "4" at bounding box center [55, 218] width 15 height 9
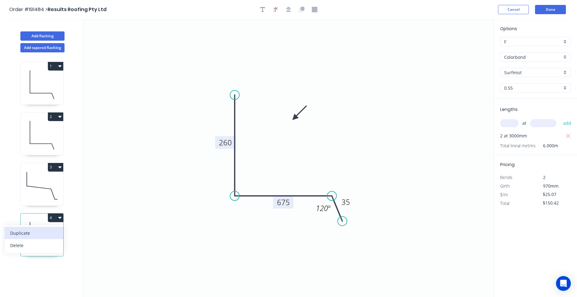
click at [48, 231] on div "Duplicate" at bounding box center [34, 233] width 48 height 9
type input "$0.00"
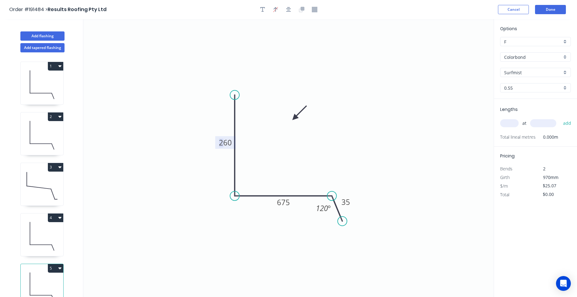
click at [224, 143] on tspan "260" at bounding box center [225, 143] width 13 height 10
click at [47, 189] on icon at bounding box center [39, 187] width 24 height 3
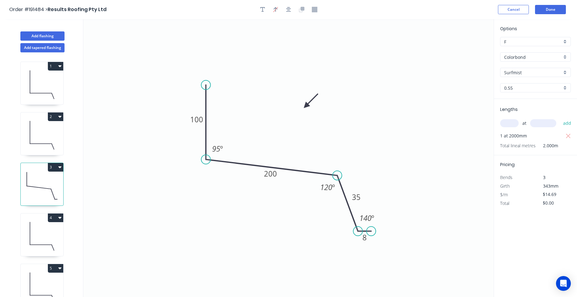
type input "$13.43"
type input "$26.86"
click at [48, 281] on icon at bounding box center [42, 287] width 43 height 39
type input "$14.69"
type input "$0.00"
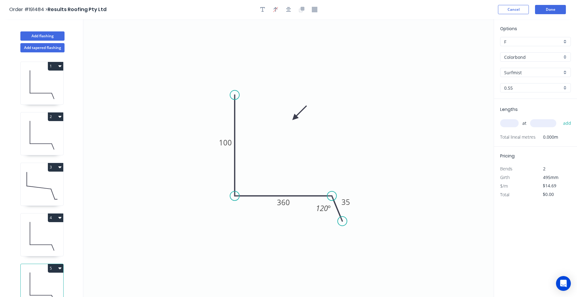
scroll to position [11, 0]
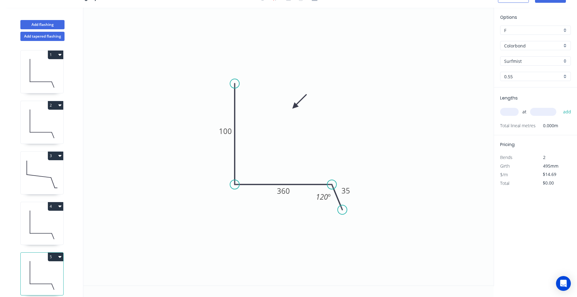
click at [38, 219] on icon at bounding box center [42, 225] width 43 height 39
type input "$25.07"
type input "$150.42"
click at [41, 260] on div "5" at bounding box center [42, 257] width 43 height 9
type input "$14.69"
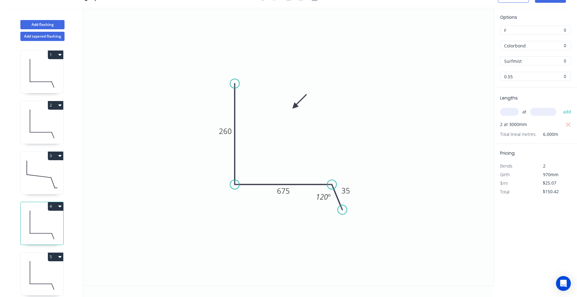
type input "$0.00"
click at [517, 113] on input "text" at bounding box center [509, 112] width 19 height 8
type input "2"
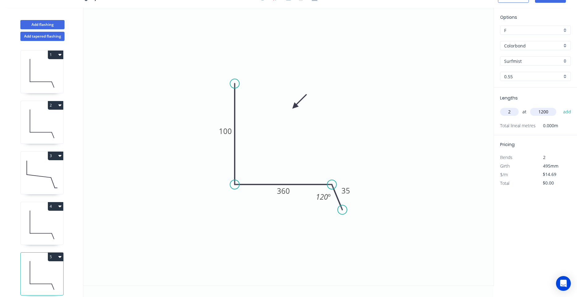
type input "1200"
click at [560, 107] on button "add" at bounding box center [567, 112] width 15 height 10
type input "$35.26"
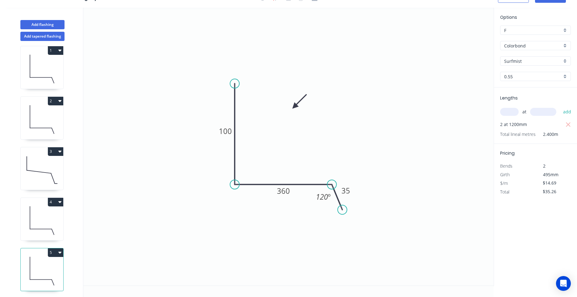
scroll to position [6, 0]
click at [45, 228] on icon at bounding box center [41, 228] width 22 height 0
type input "$25.07"
type input "$150.42"
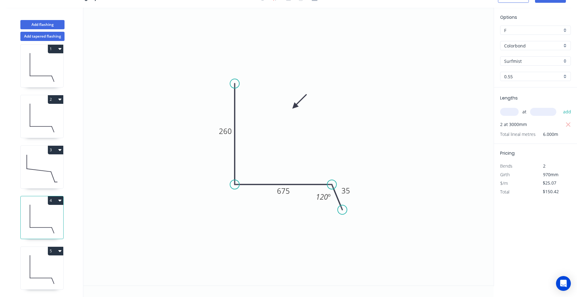
click at [42, 264] on icon at bounding box center [42, 269] width 43 height 39
type input "$14.69"
type input "$35.26"
click at [55, 25] on button "Add flashing" at bounding box center [42, 24] width 44 height 9
type input "$0.00"
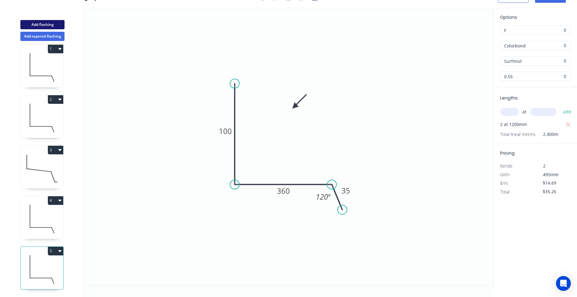
type input "$0.00"
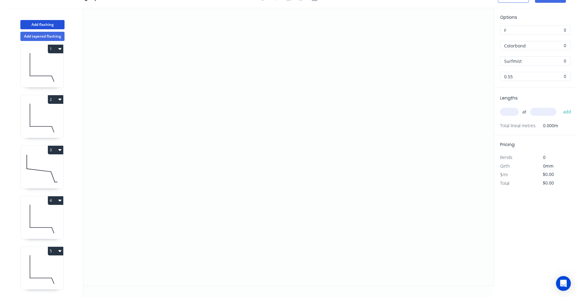
scroll to position [56, 0]
click at [210, 117] on icon "0" at bounding box center [288, 147] width 410 height 278
click at [280, 116] on icon "0" at bounding box center [288, 147] width 410 height 278
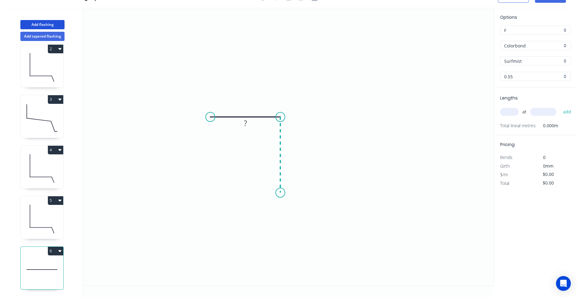
click at [283, 193] on icon "0 ?" at bounding box center [288, 147] width 410 height 278
click at [283, 193] on circle at bounding box center [280, 192] width 9 height 9
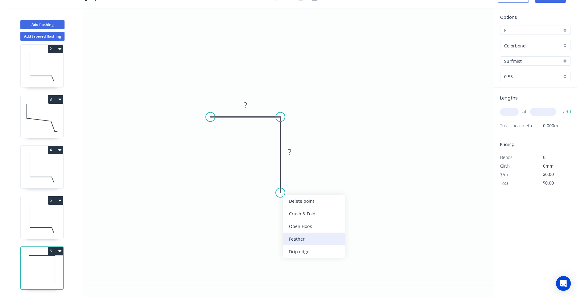
click at [306, 238] on div "Feather" at bounding box center [314, 239] width 62 height 13
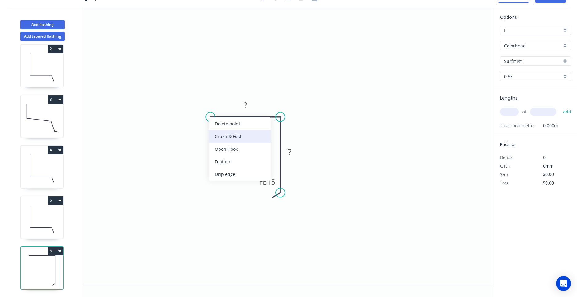
click at [215, 139] on div "Crush & Fold" at bounding box center [240, 136] width 62 height 13
click at [229, 98] on rect at bounding box center [218, 101] width 25 height 13
click at [226, 98] on rect at bounding box center [218, 101] width 25 height 13
click at [247, 102] on tspan "?" at bounding box center [245, 105] width 3 height 10
type input "$14.24"
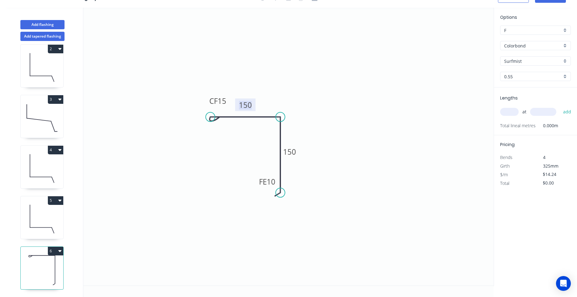
click at [508, 114] on input "text" at bounding box center [509, 112] width 19 height 8
type input "4"
type input "1000"
click at [560, 107] on button "add" at bounding box center [567, 112] width 15 height 10
type input "$56.96"
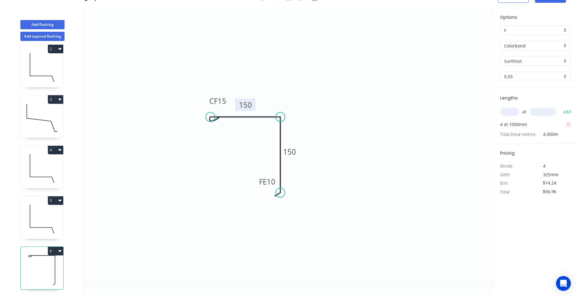
click at [46, 226] on icon at bounding box center [42, 219] width 43 height 39
type input "$14.69"
type input "$35.26"
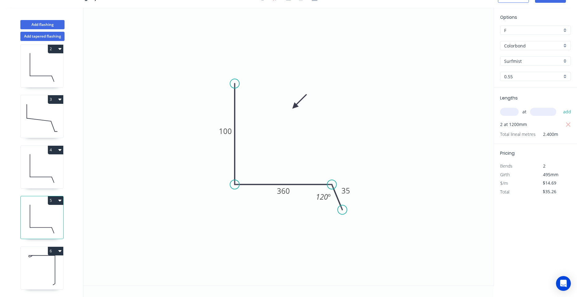
click at [40, 260] on icon at bounding box center [42, 269] width 43 height 39
type input "$14.24"
type input "$56.96"
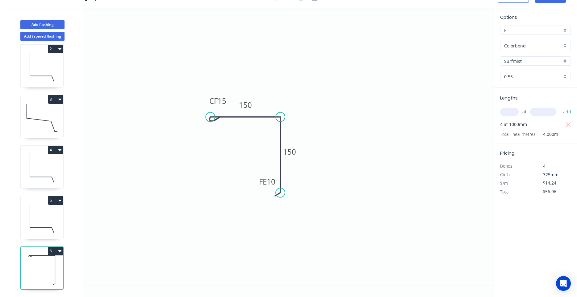
scroll to position [0, 0]
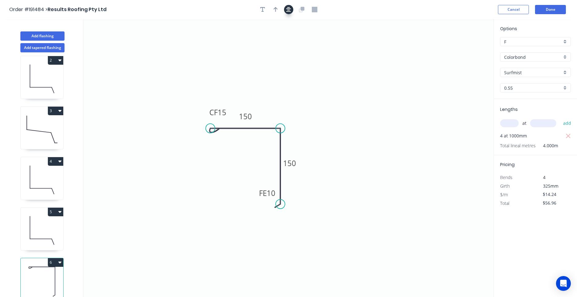
click at [289, 13] on button "button" at bounding box center [288, 9] width 9 height 9
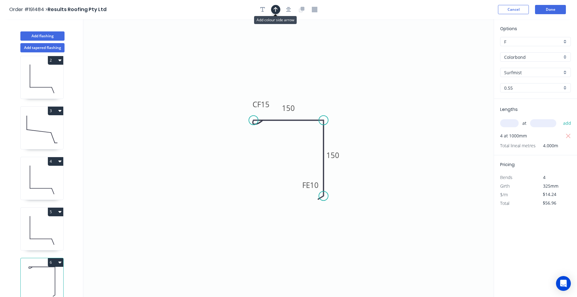
click at [278, 10] on button "button" at bounding box center [275, 9] width 9 height 9
click at [462, 48] on icon at bounding box center [462, 43] width 6 height 20
drag, startPoint x: 462, startPoint y: 48, endPoint x: 330, endPoint y: 94, distance: 139.7
click at [331, 94] on icon at bounding box center [340, 87] width 18 height 18
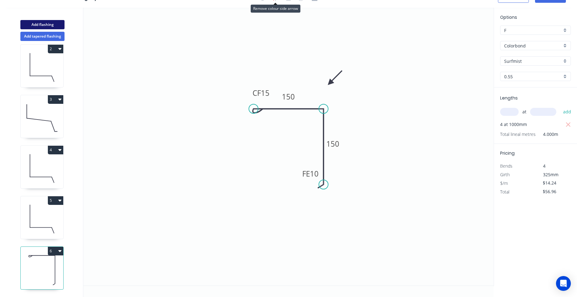
click at [48, 24] on button "Add flashing" at bounding box center [42, 24] width 44 height 9
type input "$0.00"
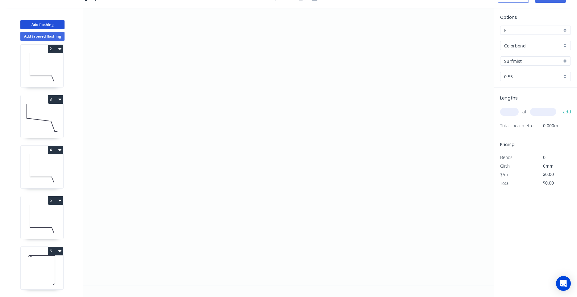
scroll to position [107, 0]
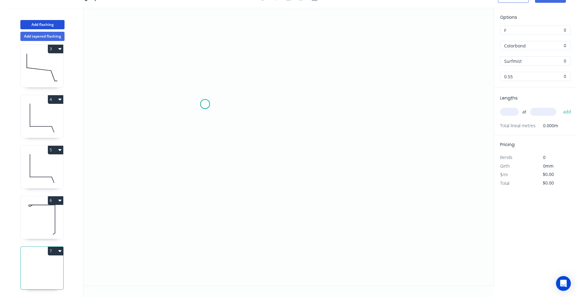
click at [205, 104] on icon "0" at bounding box center [288, 147] width 410 height 278
click at [294, 101] on icon "0" at bounding box center [288, 147] width 410 height 278
click at [294, 196] on icon "0 ?" at bounding box center [288, 147] width 410 height 278
click at [274, 175] on icon "0 ? ?" at bounding box center [288, 147] width 410 height 278
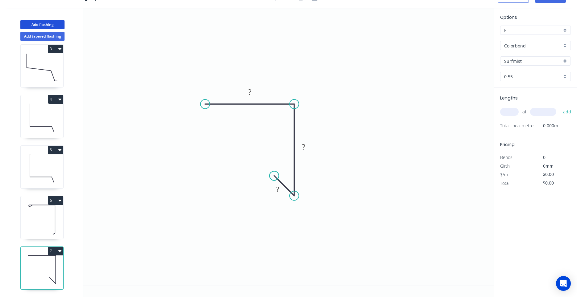
click at [274, 175] on circle at bounding box center [273, 175] width 9 height 9
click at [275, 189] on rect at bounding box center [277, 190] width 12 height 9
click at [298, 213] on div "Show angle" at bounding box center [324, 216] width 62 height 13
drag, startPoint x: 283, startPoint y: 177, endPoint x: 279, endPoint y: 163, distance: 15.0
click at [279, 163] on rect at bounding box center [284, 167] width 20 height 13
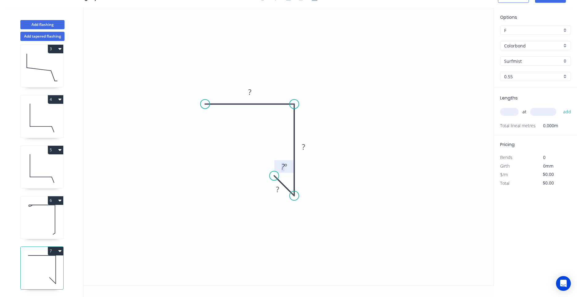
click at [282, 167] on tspan "?" at bounding box center [282, 167] width 3 height 10
type input "$8.47"
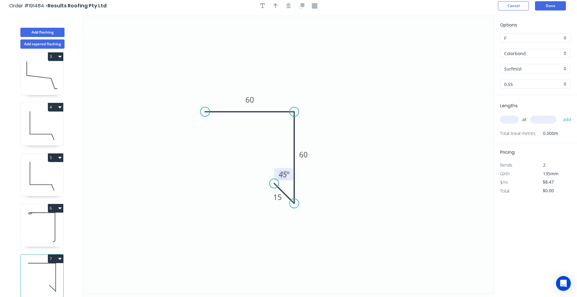
scroll to position [0, 0]
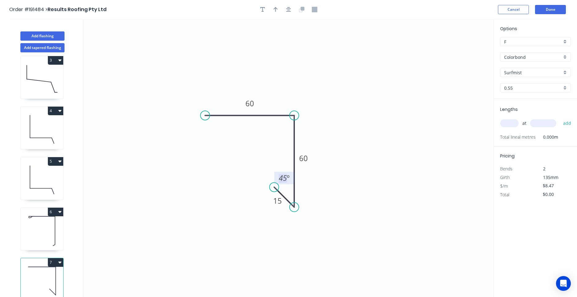
click at [285, 14] on div at bounding box center [288, 9] width 65 height 9
click at [285, 12] on button "button" at bounding box center [288, 9] width 9 height 9
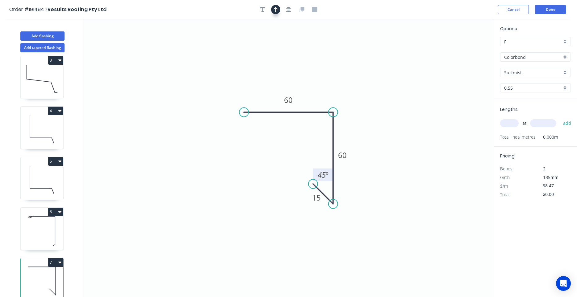
click at [278, 11] on button "button" at bounding box center [275, 9] width 9 height 9
click at [462, 48] on icon at bounding box center [462, 43] width 6 height 20
drag, startPoint x: 462, startPoint y: 48, endPoint x: 351, endPoint y: 89, distance: 117.7
click at [351, 89] on icon at bounding box center [356, 84] width 18 height 18
click at [509, 122] on input "text" at bounding box center [509, 123] width 19 height 8
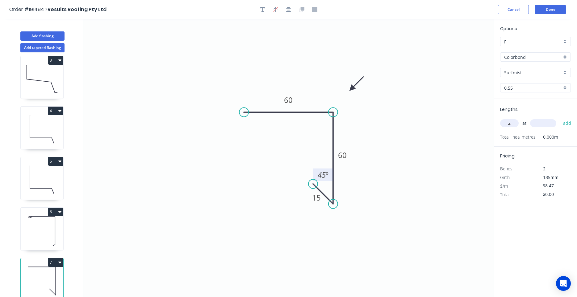
type input "2"
type input "1500"
click at [560, 118] on button "add" at bounding box center [567, 123] width 15 height 10
type input "$25.41"
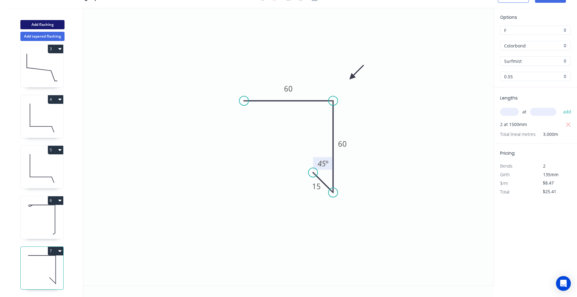
click at [52, 27] on button "Add flashing" at bounding box center [42, 24] width 44 height 9
type input "$0.00"
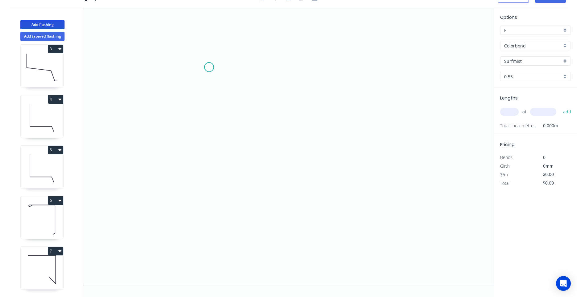
click at [209, 67] on icon "0" at bounding box center [288, 147] width 410 height 278
click at [205, 141] on icon "0" at bounding box center [288, 147] width 410 height 278
click at [353, 142] on icon "0 ?" at bounding box center [288, 147] width 410 height 278
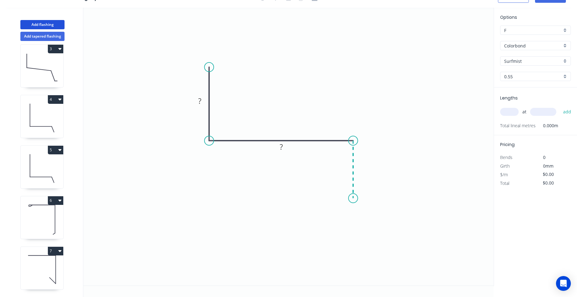
click at [355, 199] on icon "0 ? ?" at bounding box center [288, 147] width 410 height 278
click at [334, 198] on icon at bounding box center [343, 198] width 19 height 0
click at [334, 184] on icon "0 ? ? ? ?" at bounding box center [288, 147] width 410 height 278
click at [334, 184] on circle at bounding box center [333, 183] width 9 height 9
drag, startPoint x: 334, startPoint y: 185, endPoint x: 334, endPoint y: 181, distance: 4.9
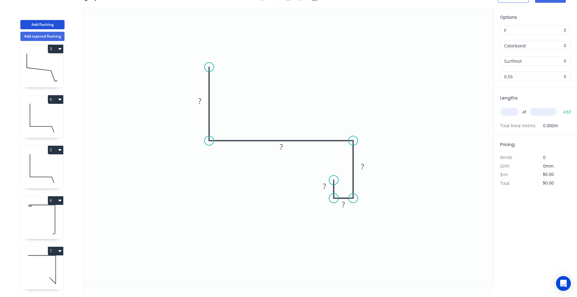
click at [334, 181] on circle at bounding box center [333, 180] width 9 height 9
click at [332, 181] on circle at bounding box center [333, 180] width 9 height 9
click at [326, 186] on rect at bounding box center [324, 187] width 12 height 9
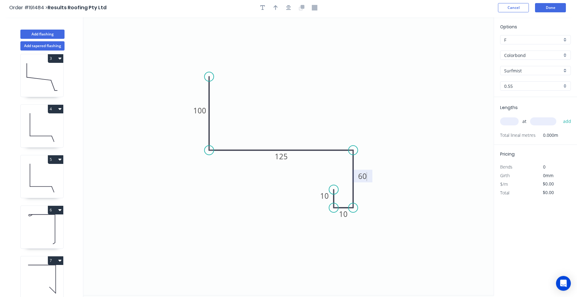
scroll to position [0, 0]
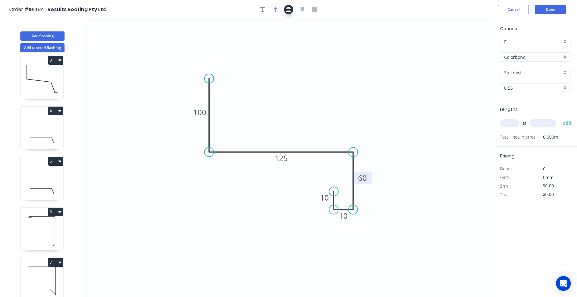
click at [286, 11] on button "button" at bounding box center [288, 9] width 9 height 9
type input "$14.24"
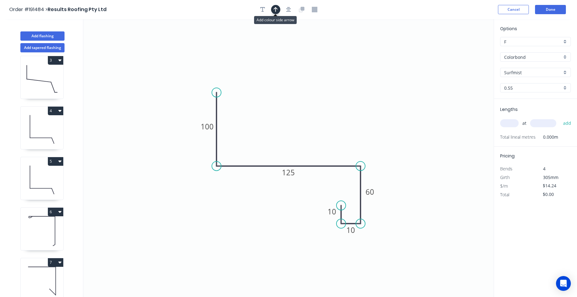
click at [279, 10] on button "button" at bounding box center [275, 9] width 9 height 9
click at [463, 47] on icon at bounding box center [462, 43] width 6 height 20
drag, startPoint x: 463, startPoint y: 47, endPoint x: 326, endPoint y: 102, distance: 147.5
click at [326, 102] on icon at bounding box center [331, 97] width 18 height 18
drag, startPoint x: 326, startPoint y: 102, endPoint x: 320, endPoint y: 108, distance: 8.3
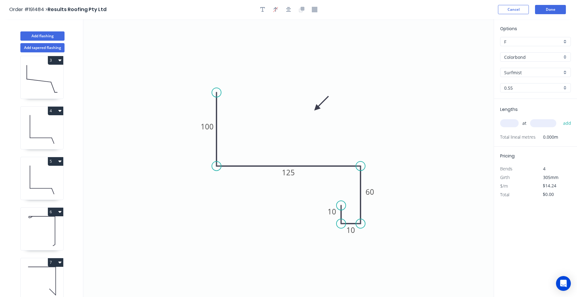
click at [316, 109] on icon at bounding box center [321, 103] width 18 height 18
click at [509, 122] on input "text" at bounding box center [509, 123] width 19 height 8
type input "1"
type input "2000"
click at [560, 118] on button "add" at bounding box center [567, 123] width 15 height 10
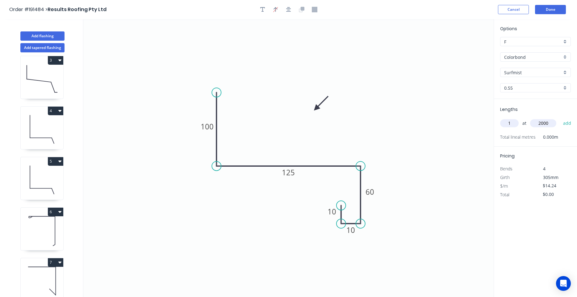
type input "$28.48"
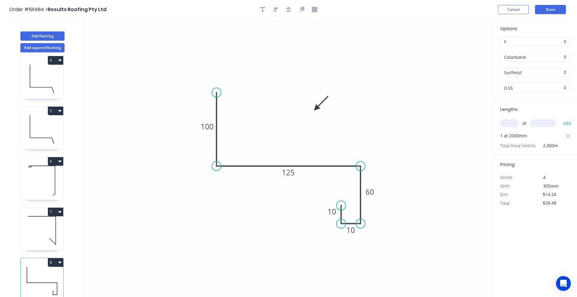
click at [60, 241] on icon at bounding box center [42, 230] width 43 height 39
type input "$8.47"
type input "$25.41"
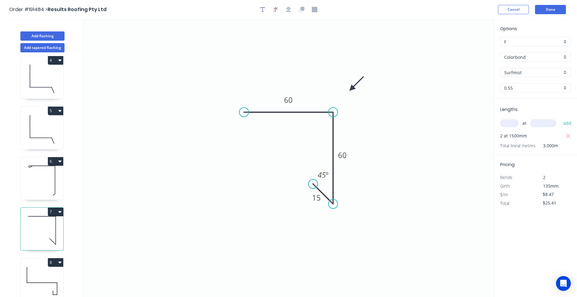
click at [49, 272] on icon at bounding box center [42, 281] width 43 height 39
type input "$14.24"
type input "$28.48"
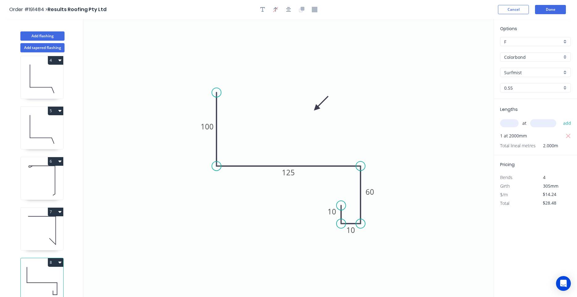
click at [52, 244] on icon at bounding box center [42, 230] width 43 height 39
type input "$8.47"
type input "$25.41"
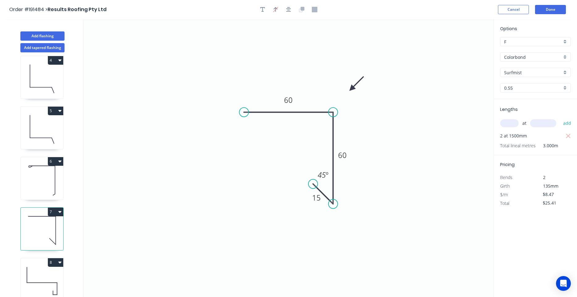
click at [47, 268] on icon at bounding box center [42, 281] width 43 height 39
type input "$14.24"
type input "$28.48"
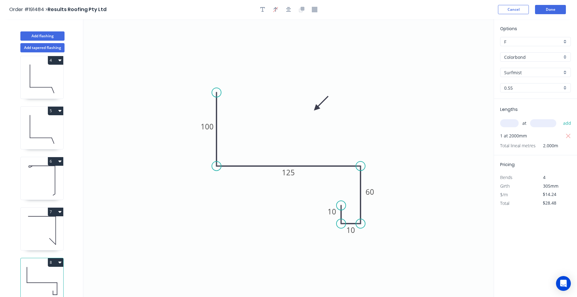
scroll to position [11, 0]
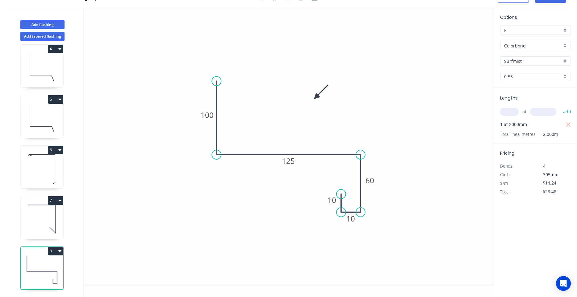
click at [51, 214] on icon at bounding box center [42, 219] width 43 height 39
type input "$8.47"
type input "$25.41"
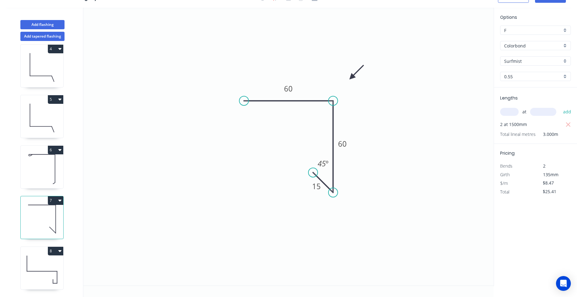
click at [51, 265] on icon at bounding box center [42, 269] width 43 height 39
type input "$14.24"
type input "$28.48"
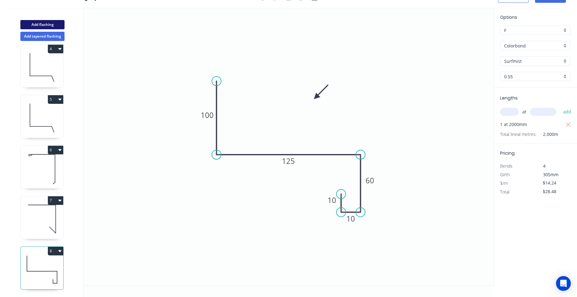
click at [56, 24] on button "Add flashing" at bounding box center [42, 24] width 44 height 9
type input "$0.00"
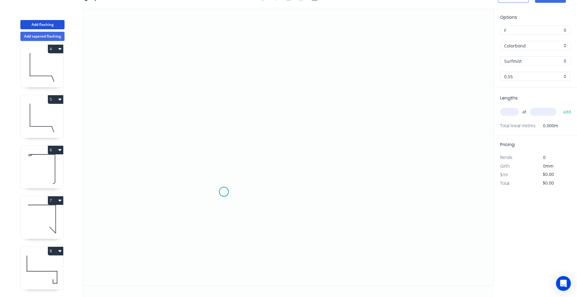
click at [224, 192] on icon "0" at bounding box center [288, 147] width 410 height 278
click at [230, 91] on icon "0" at bounding box center [288, 147] width 410 height 278
click at [395, 95] on icon "0 ?" at bounding box center [288, 147] width 410 height 278
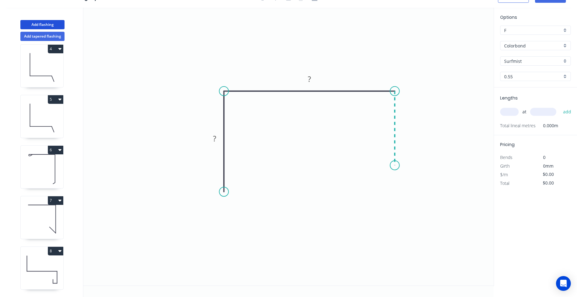
click at [396, 166] on icon "0 ? ?" at bounding box center [288, 147] width 410 height 278
click at [374, 166] on icon "0 ? ? ?" at bounding box center [288, 147] width 410 height 278
click at [373, 148] on icon "0 ? ? ? ?" at bounding box center [288, 147] width 410 height 278
click at [373, 148] on circle at bounding box center [373, 148] width 9 height 9
click at [219, 138] on rect at bounding box center [214, 139] width 12 height 9
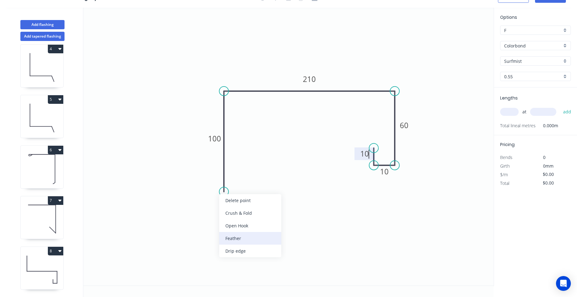
click at [233, 237] on div "Feather" at bounding box center [250, 238] width 62 height 13
click at [229, 207] on div "Flip bend" at bounding box center [252, 211] width 62 height 13
click at [240, 180] on tspan "15" at bounding box center [240, 181] width 9 height 10
type input "$15.05"
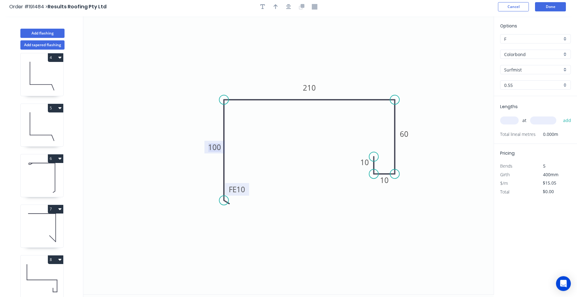
scroll to position [0, 0]
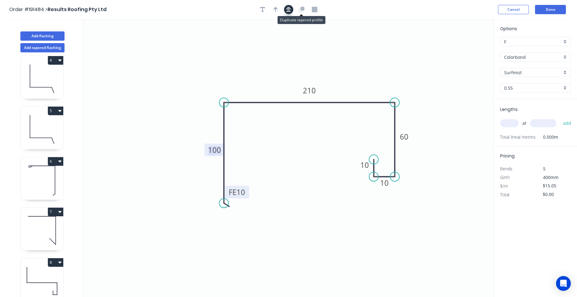
click at [290, 10] on icon "button" at bounding box center [288, 10] width 5 height 6
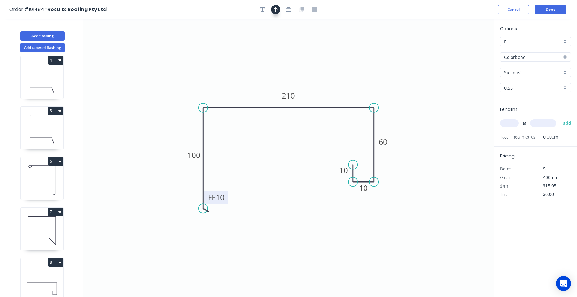
click at [276, 10] on icon "button" at bounding box center [275, 10] width 4 height 6
click at [461, 50] on icon at bounding box center [462, 43] width 6 height 20
click at [461, 50] on icon at bounding box center [461, 43] width 6 height 20
drag, startPoint x: 461, startPoint y: 50, endPoint x: 198, endPoint y: 82, distance: 265.5
click at [198, 82] on icon at bounding box center [193, 78] width 18 height 18
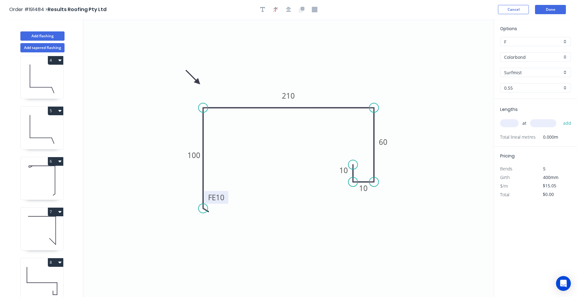
click at [507, 120] on input "text" at bounding box center [509, 123] width 19 height 8
type input "1"
type input "5700"
click at [560, 118] on button "add" at bounding box center [567, 123] width 15 height 10
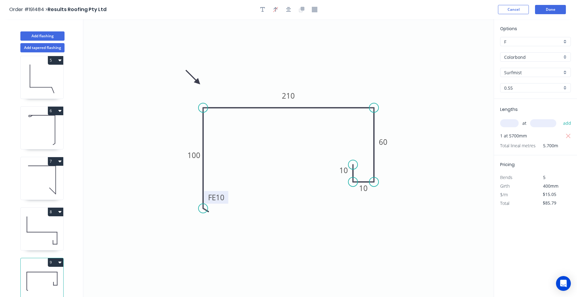
scroll to position [11, 0]
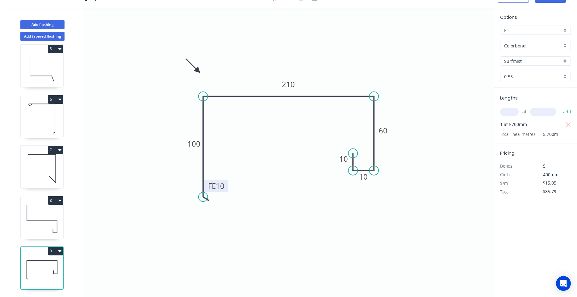
click at [59, 247] on div "9" at bounding box center [41, 268] width 43 height 43
click at [60, 252] on icon "button" at bounding box center [59, 252] width 3 height 2
click at [52, 265] on div "Duplicate" at bounding box center [34, 266] width 48 height 9
type input "$0.00"
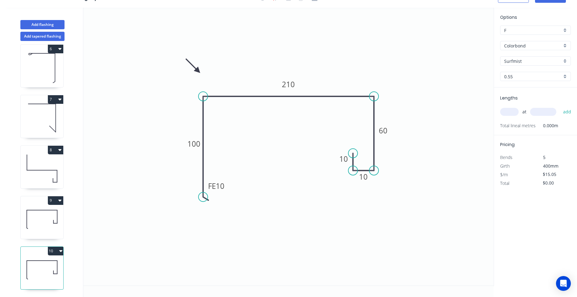
click at [42, 269] on icon at bounding box center [42, 269] width 43 height 39
click at [284, 88] on tspan "210" at bounding box center [288, 84] width 13 height 10
type input "$17.13"
click at [508, 113] on input "text" at bounding box center [509, 112] width 19 height 8
type input "1"
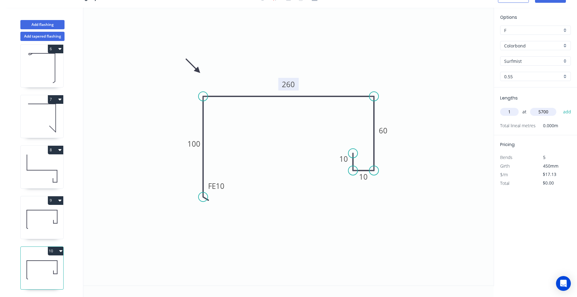
type input "5700"
click at [560, 107] on button "add" at bounding box center [567, 112] width 15 height 10
click at [58, 251] on button "10" at bounding box center [55, 251] width 15 height 9
click at [52, 263] on div "Duplicate" at bounding box center [34, 266] width 48 height 9
type input "$0.00"
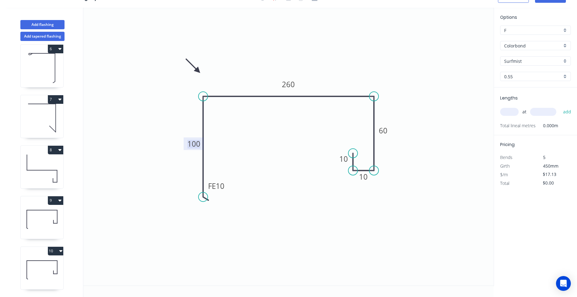
click at [194, 144] on tspan "100" at bounding box center [193, 144] width 13 height 10
type input "$15.05"
drag, startPoint x: 203, startPoint y: 198, endPoint x: 203, endPoint y: 173, distance: 24.7
click at [203, 173] on circle at bounding box center [202, 172] width 9 height 9
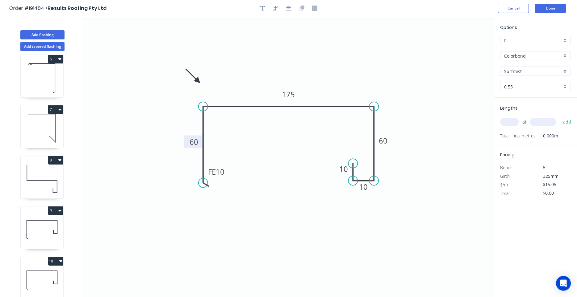
scroll to position [0, 0]
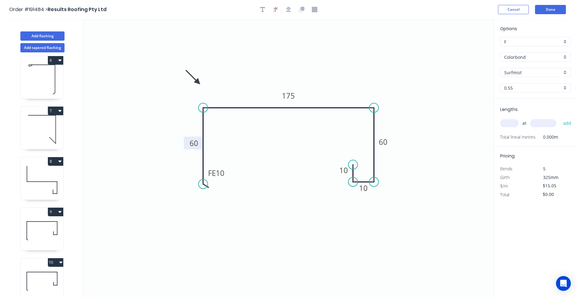
click at [293, 7] on div at bounding box center [288, 9] width 65 height 9
click at [291, 9] on button "button" at bounding box center [288, 9] width 9 height 9
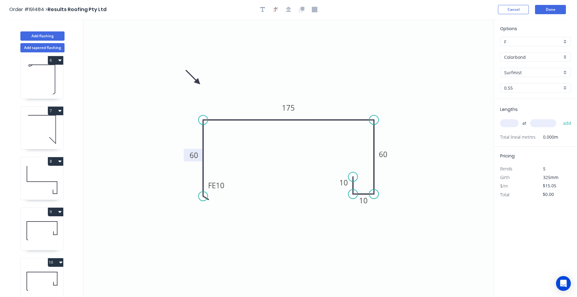
click at [508, 122] on input "text" at bounding box center [509, 123] width 19 height 8
type input "1"
type input "6200"
click at [560, 118] on button "add" at bounding box center [567, 123] width 15 height 10
type input "$93.31"
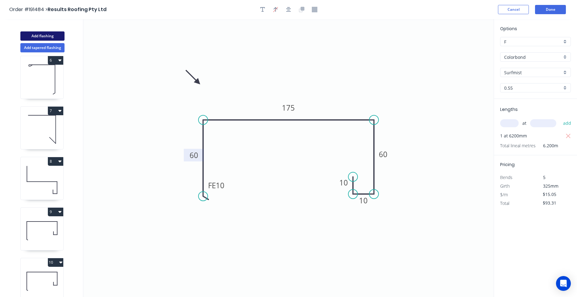
click at [57, 38] on button "Add flashing" at bounding box center [42, 35] width 44 height 9
type input "$0.00"
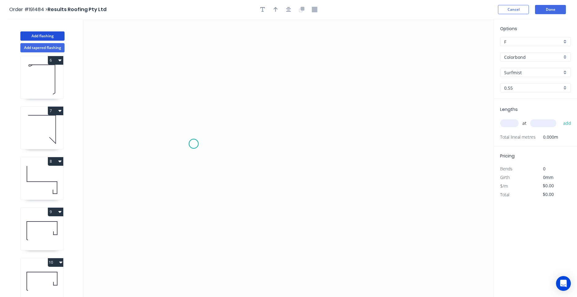
click at [193, 144] on icon "0" at bounding box center [288, 158] width 410 height 278
click at [347, 146] on icon "0" at bounding box center [288, 158] width 410 height 278
click at [509, 128] on div "at add" at bounding box center [536, 123] width 72 height 10
click at [509, 124] on input "text" at bounding box center [509, 123] width 19 height 8
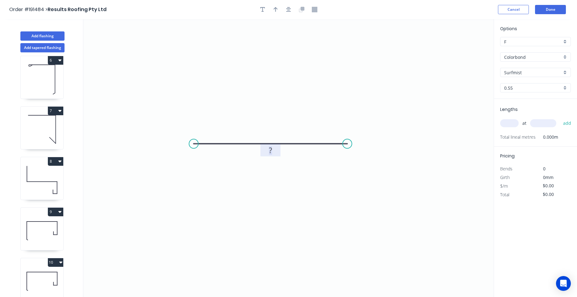
click at [268, 150] on rect at bounding box center [270, 151] width 12 height 9
click at [506, 123] on input "text" at bounding box center [509, 123] width 19 height 8
type input "$23.45"
click at [508, 126] on input "text" at bounding box center [509, 123] width 19 height 8
type input "2"
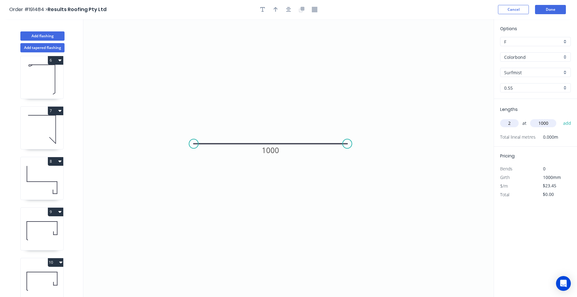
type input "1000"
click at [560, 118] on button "add" at bounding box center [567, 123] width 15 height 10
type input "$46.90"
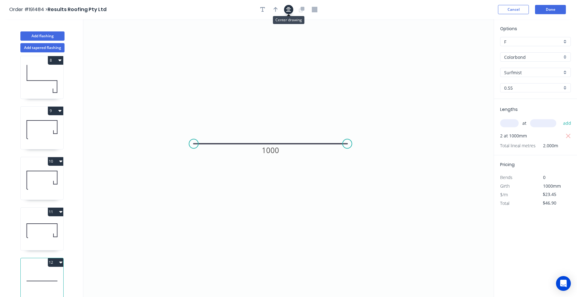
drag, startPoint x: 289, startPoint y: 7, endPoint x: 279, endPoint y: 13, distance: 12.3
click at [289, 7] on button "button" at bounding box center [288, 9] width 9 height 9
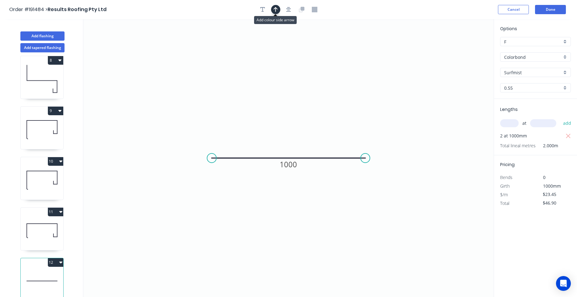
click at [277, 12] on icon "button" at bounding box center [275, 10] width 4 height 6
drag, startPoint x: 463, startPoint y: 46, endPoint x: 343, endPoint y: 105, distance: 133.7
click at [343, 105] on icon "0 1000" at bounding box center [288, 158] width 410 height 278
drag, startPoint x: 459, startPoint y: 49, endPoint x: 456, endPoint y: 51, distance: 3.4
click at [412, 78] on icon "0 1000" at bounding box center [288, 158] width 410 height 278
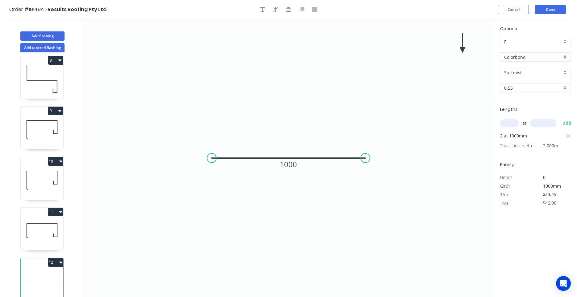
click at [460, 49] on icon at bounding box center [462, 43] width 6 height 20
drag, startPoint x: 460, startPoint y: 50, endPoint x: 402, endPoint y: 79, distance: 65.1
click at [401, 84] on icon "0 1000" at bounding box center [288, 158] width 410 height 278
drag, startPoint x: 463, startPoint y: 49, endPoint x: 329, endPoint y: 124, distance: 154.3
click at [329, 124] on icon at bounding box center [334, 119] width 18 height 18
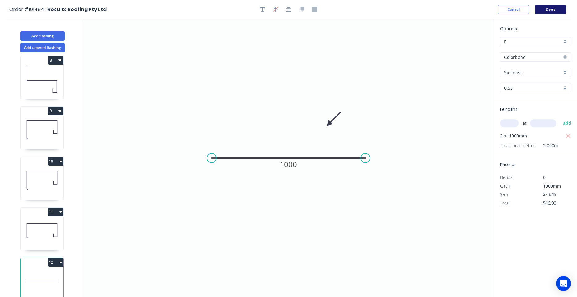
click at [550, 13] on button "Done" at bounding box center [550, 9] width 31 height 9
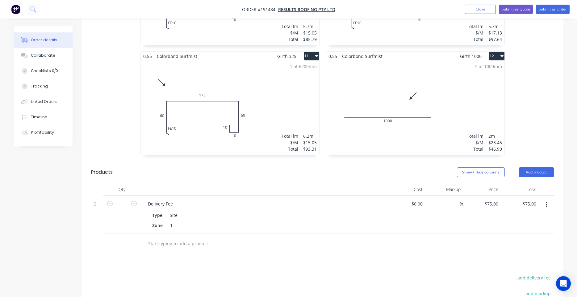
scroll to position [682, 0]
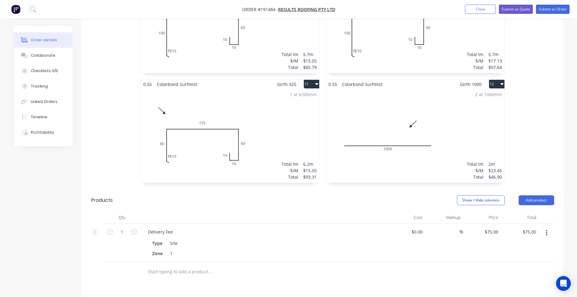
drag, startPoint x: 445, startPoint y: 94, endPoint x: 442, endPoint y: 98, distance: 4.6
click at [440, 98] on div "2 at 1000mm Total lm $/M Total 2m $23.45 $46.90" at bounding box center [415, 136] width 178 height 94
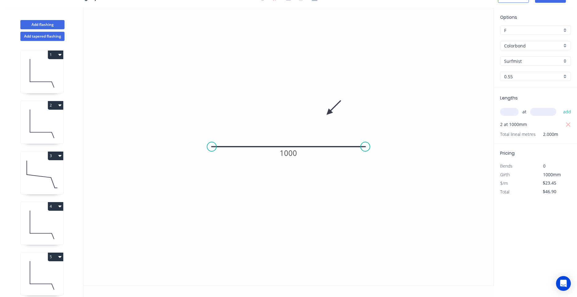
scroll to position [11, 0]
click at [440, 99] on icon "0 1000" at bounding box center [288, 147] width 410 height 278
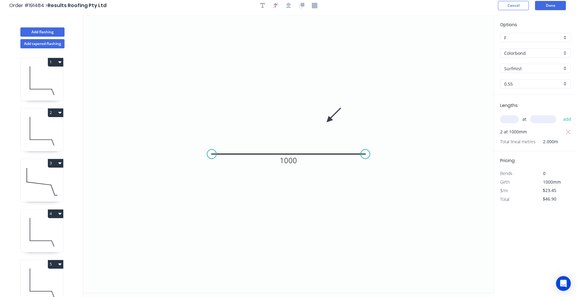
scroll to position [0, 0]
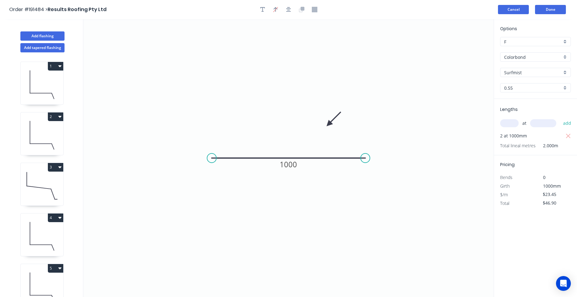
click at [516, 11] on button "Cancel" at bounding box center [513, 9] width 31 height 9
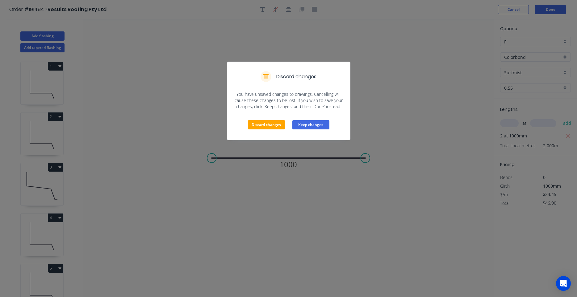
click at [299, 123] on button "Keep changes" at bounding box center [310, 124] width 37 height 9
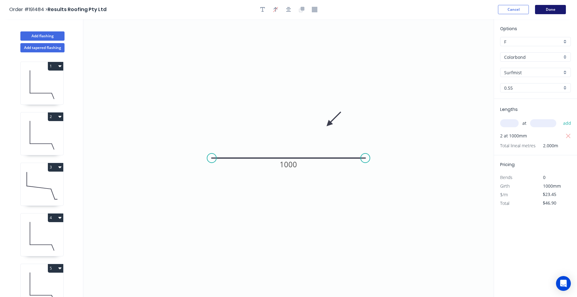
click at [552, 11] on button "Done" at bounding box center [550, 9] width 31 height 9
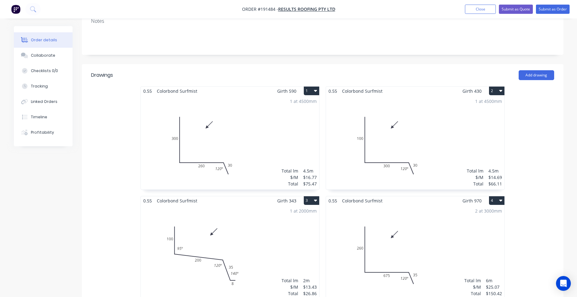
scroll to position [105, 0]
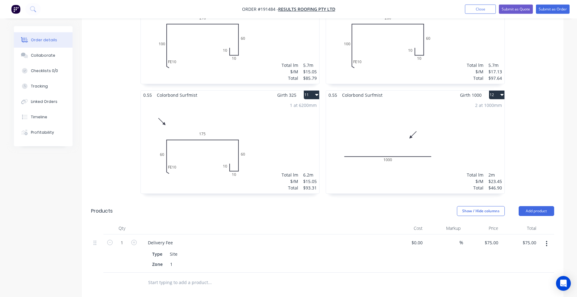
scroll to position [734, 0]
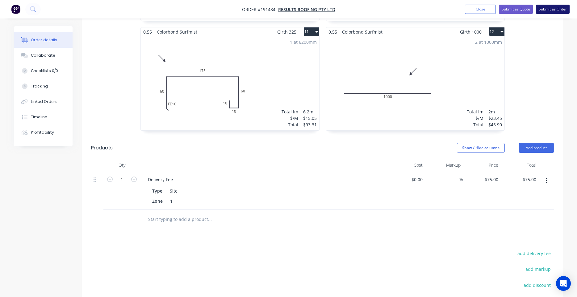
click at [546, 10] on button "Submit as Order" at bounding box center [553, 9] width 34 height 9
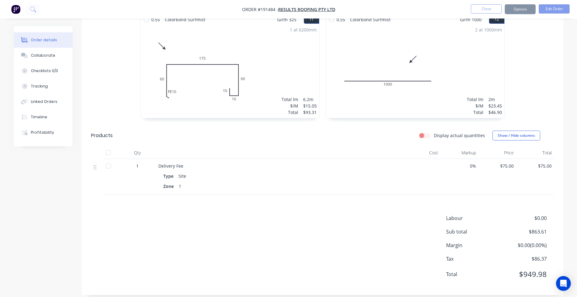
scroll to position [0, 0]
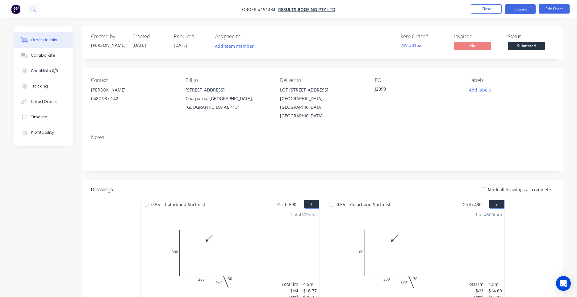
click at [522, 9] on button "Options" at bounding box center [520, 9] width 31 height 10
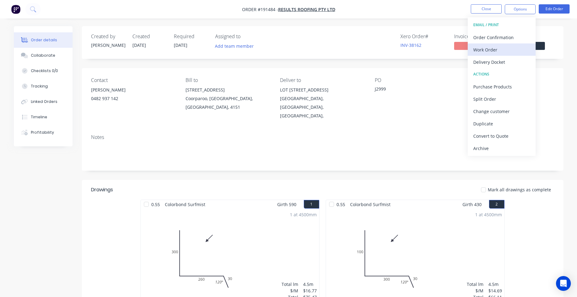
click at [505, 50] on div "Work Order" at bounding box center [501, 49] width 57 height 9
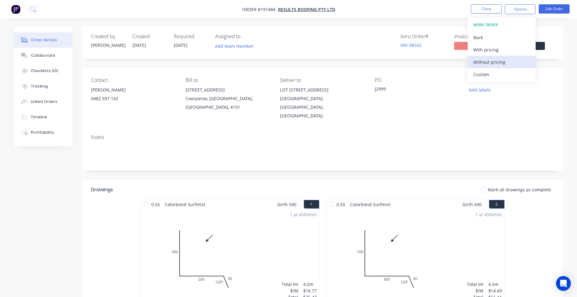
click at [496, 65] on div "Without pricing" at bounding box center [501, 62] width 57 height 9
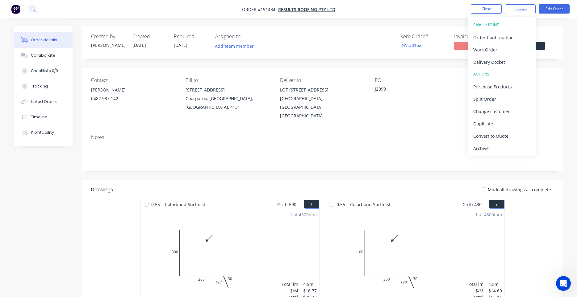
click at [463, 80] on div "Contact BRETT 0482 937 142 Bill to 71 York Street Coorparoo, Queensland, Austra…" at bounding box center [322, 98] width 481 height 61
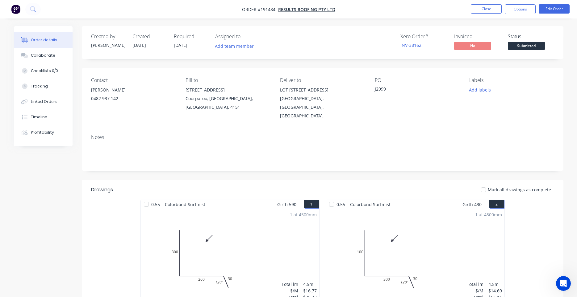
click at [479, 3] on nav "Order #191484 - Results Roofing Pty Ltd Close Options Edit Order" at bounding box center [288, 9] width 577 height 19
click at [479, 7] on button "Close" at bounding box center [486, 8] width 31 height 9
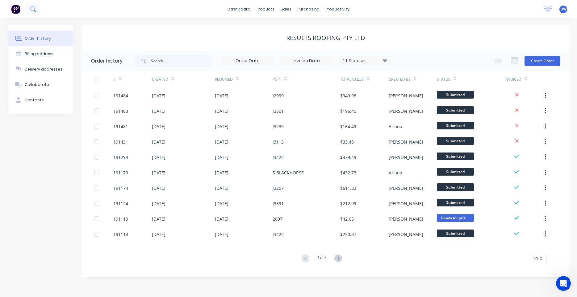
click at [36, 9] on button at bounding box center [32, 9] width 15 height 12
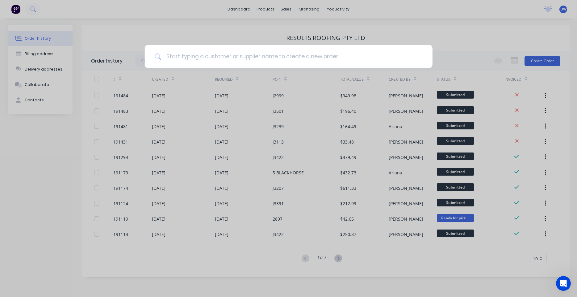
click at [187, 54] on input at bounding box center [291, 56] width 261 height 23
type input "pantex"
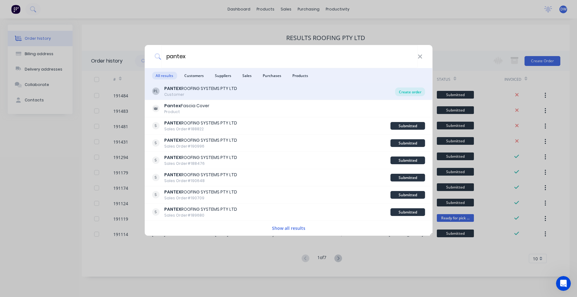
click at [414, 95] on div "Create order" at bounding box center [410, 92] width 30 height 9
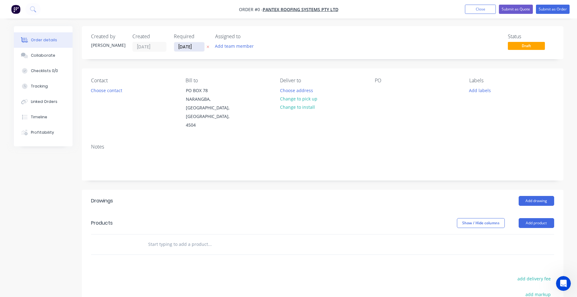
click at [180, 47] on input "02/09/25" at bounding box center [189, 46] width 30 height 9
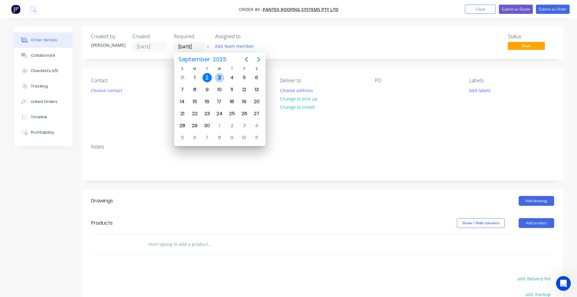
click at [220, 75] on div "3" at bounding box center [219, 77] width 9 height 9
type input "03/09/25"
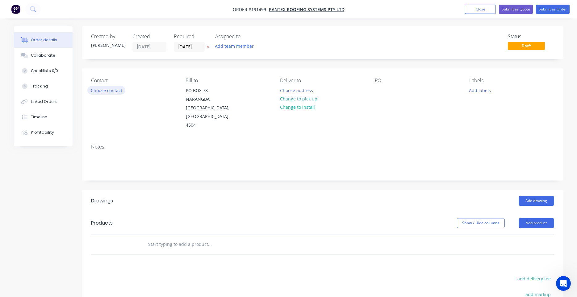
click at [114, 92] on button "Choose contact" at bounding box center [106, 90] width 38 height 8
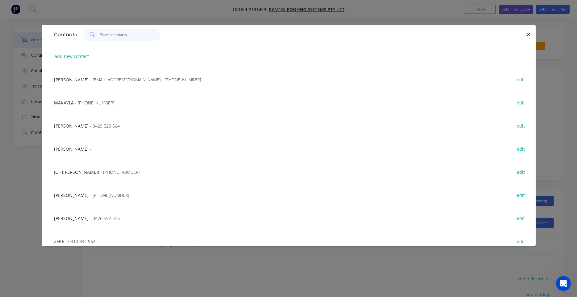
click at [125, 38] on input "text" at bounding box center [130, 35] width 60 height 12
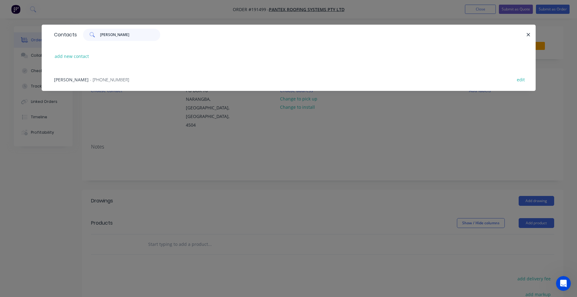
type input "craig"
click at [119, 78] on span "- (07) 3897 8206" at bounding box center [109, 80] width 39 height 6
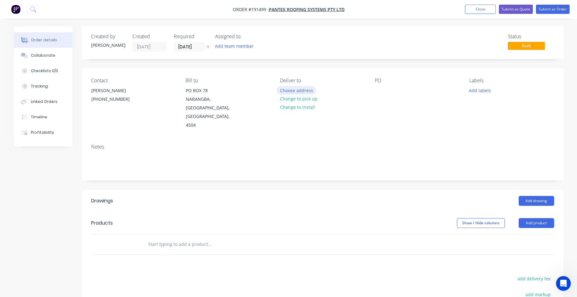
click at [288, 91] on button "Choose address" at bounding box center [295, 90] width 39 height 8
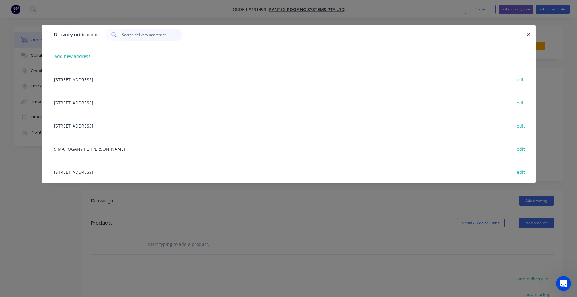
click at [160, 29] on input "text" at bounding box center [152, 35] width 60 height 12
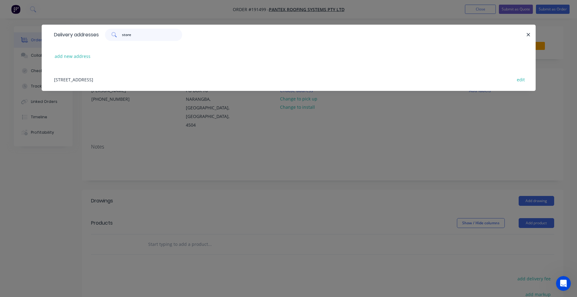
type input "store"
click at [157, 74] on div "16 MAGNESIUM ST, (STORE), NARANGBA, Queensland, Australia, 4504 edit" at bounding box center [288, 79] width 475 height 23
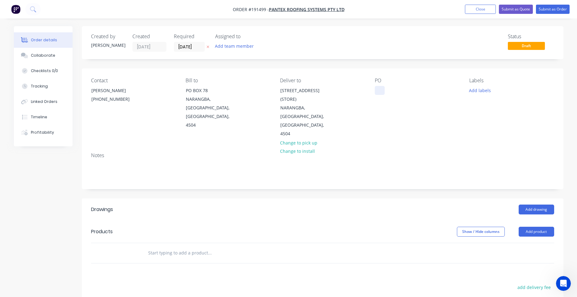
click at [379, 88] on div at bounding box center [380, 90] width 10 height 9
click at [527, 205] on button "Add drawing" at bounding box center [535, 210] width 35 height 10
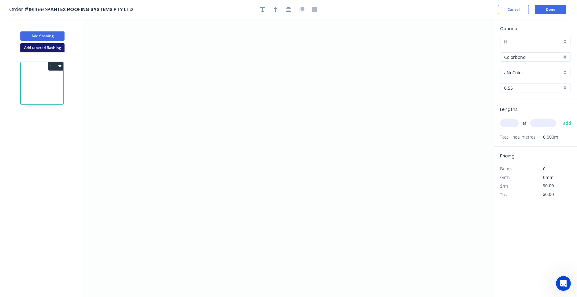
click at [54, 50] on button "Add tapered flashing" at bounding box center [42, 47] width 44 height 9
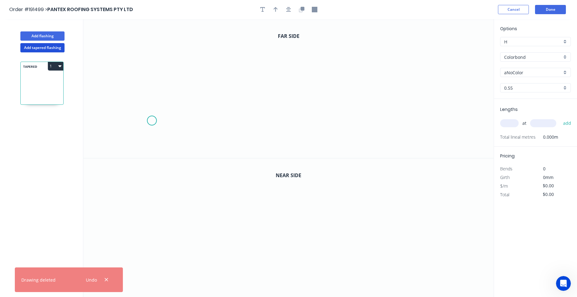
click at [152, 121] on icon "0" at bounding box center [288, 88] width 410 height 139
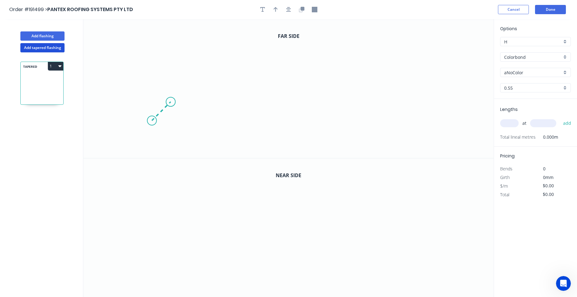
click at [170, 102] on icon at bounding box center [161, 111] width 19 height 19
click at [338, 113] on icon "0 ?" at bounding box center [288, 88] width 410 height 139
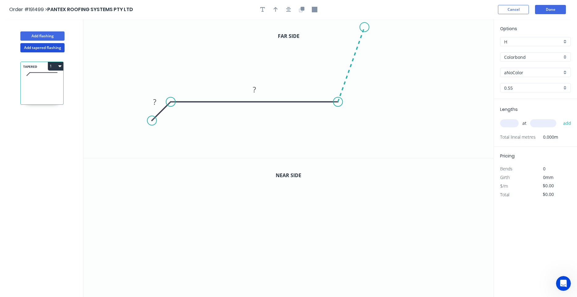
click at [364, 27] on icon "0 ? ?" at bounding box center [288, 88] width 410 height 139
click at [345, 37] on icon "0 ? ? ? ? º" at bounding box center [288, 88] width 410 height 139
click at [344, 37] on circle at bounding box center [344, 36] width 9 height 9
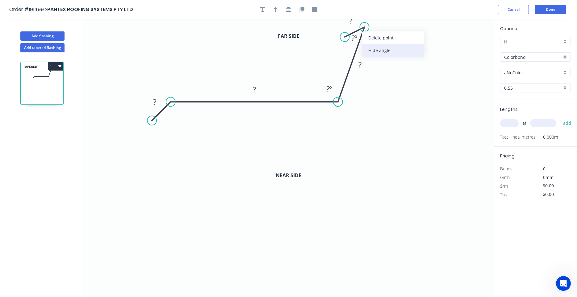
click at [369, 47] on div "Hide angle" at bounding box center [393, 50] width 62 height 13
click at [288, 10] on icon "button" at bounding box center [288, 10] width 5 height 6
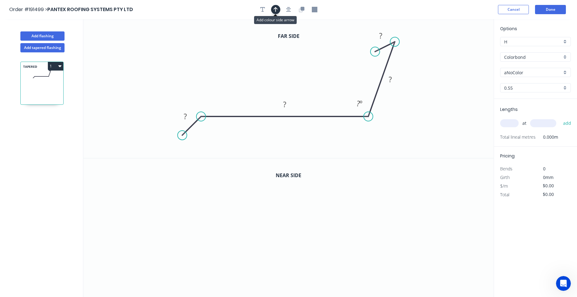
click at [275, 11] on icon "button" at bounding box center [275, 10] width 4 height 6
drag, startPoint x: 461, startPoint y: 49, endPoint x: 253, endPoint y: 74, distance: 209.9
click at [263, 74] on icon at bounding box center [266, 67] width 6 height 20
click at [315, 10] on icon "button" at bounding box center [315, 10] width 6 height 6
drag, startPoint x: 463, startPoint y: 55, endPoint x: 171, endPoint y: 149, distance: 306.5
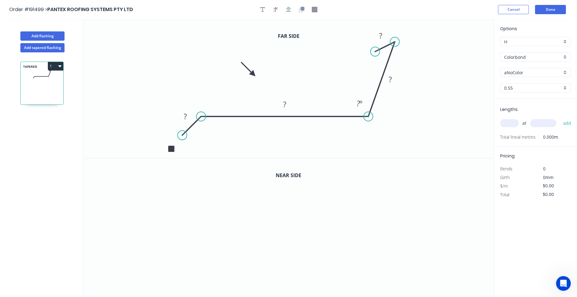
click at [171, 149] on rect at bounding box center [171, 149] width 6 height 6
click at [187, 117] on rect at bounding box center [185, 117] width 12 height 9
click at [213, 131] on div "Show angle" at bounding box center [232, 134] width 62 height 13
click at [208, 129] on tspan "º" at bounding box center [208, 130] width 3 height 10
drag, startPoint x: 375, startPoint y: 52, endPoint x: 373, endPoint y: 48, distance: 5.1
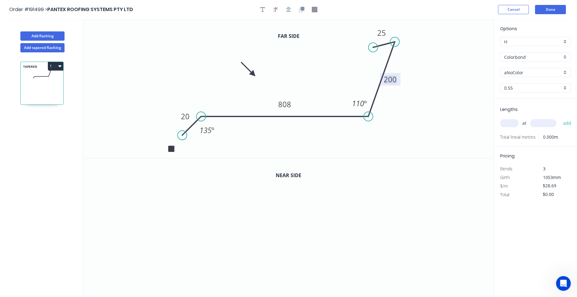
click at [373, 48] on circle at bounding box center [372, 47] width 9 height 9
click at [289, 106] on tspan "808" at bounding box center [284, 104] width 13 height 10
click at [287, 142] on icon "0 20 880 200 25 135 º 110 º" at bounding box center [288, 88] width 410 height 139
click at [291, 9] on button "button" at bounding box center [288, 9] width 9 height 9
click at [301, 6] on button "button" at bounding box center [301, 9] width 9 height 9
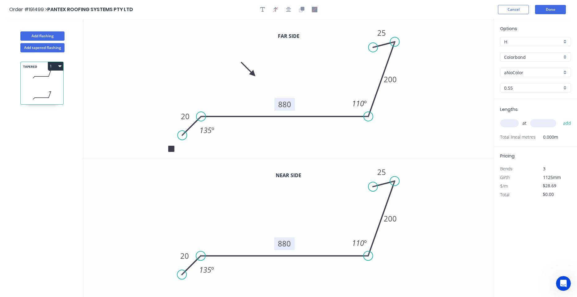
click at [285, 245] on tspan "880" at bounding box center [284, 244] width 13 height 10
click at [318, 242] on icon "0 20 290 200 25 135 º 110 º" at bounding box center [288, 228] width 410 height 139
type input "$30.24"
click at [529, 71] on input "aNoColor" at bounding box center [533, 72] width 58 height 6
click at [530, 83] on div "Cottage Green" at bounding box center [535, 84] width 70 height 11
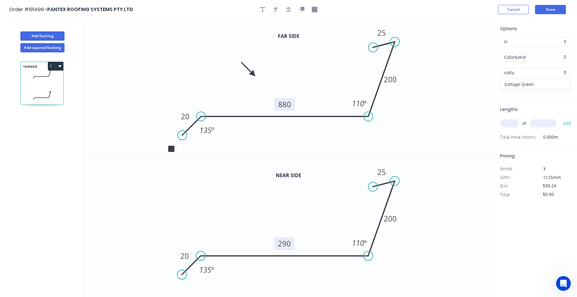
type input "Cottage Green"
click at [515, 121] on input "text" at bounding box center [509, 123] width 19 height 8
type input "1"
type input "2600"
click at [560, 118] on button "add" at bounding box center [567, 123] width 15 height 10
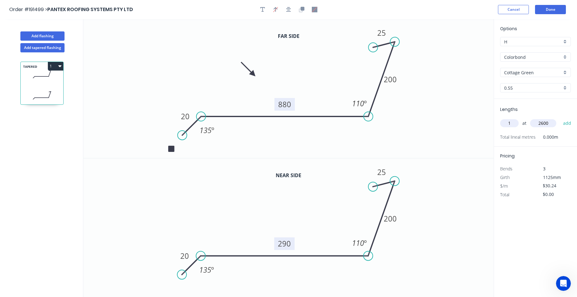
type input "$78.62"
drag, startPoint x: 547, startPoint y: 12, endPoint x: 491, endPoint y: 122, distance: 123.8
click at [491, 122] on div "Order #191499 > PANTEX ROOFING SYSTEMS PTY LTD Cancel Done Add flashing Add tap…" at bounding box center [288, 154] width 577 height 309
click at [545, 11] on button "Done" at bounding box center [550, 9] width 31 height 9
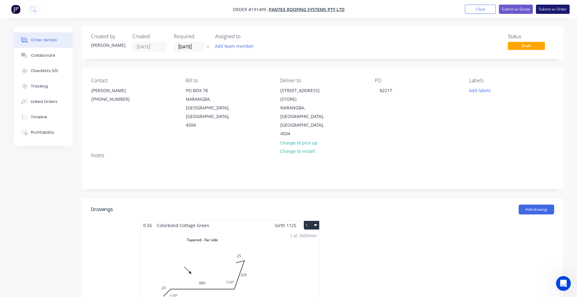
click at [542, 11] on button "Submit as Order" at bounding box center [553, 9] width 34 height 9
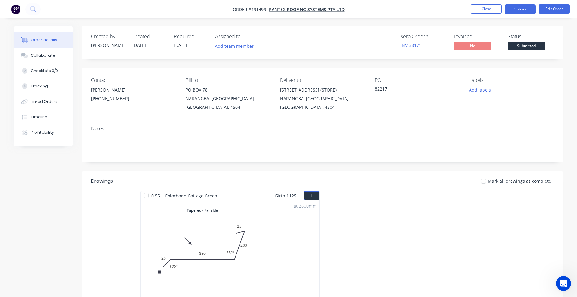
click at [522, 12] on button "Options" at bounding box center [520, 9] width 31 height 10
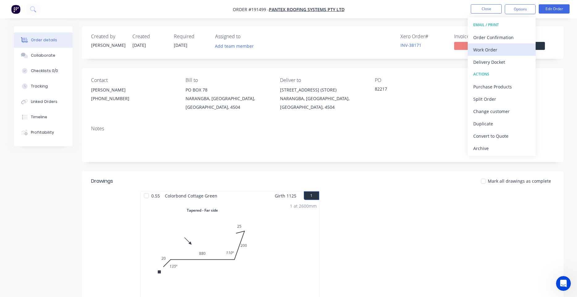
click at [505, 48] on div "Work Order" at bounding box center [501, 49] width 57 height 9
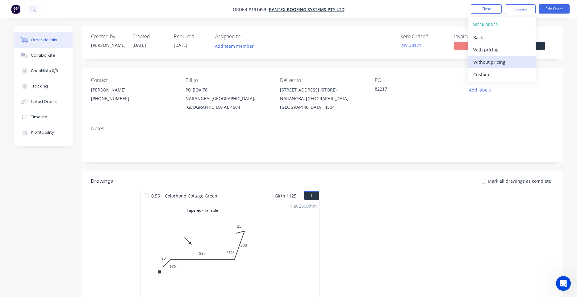
click at [493, 63] on div "Without pricing" at bounding box center [501, 62] width 57 height 9
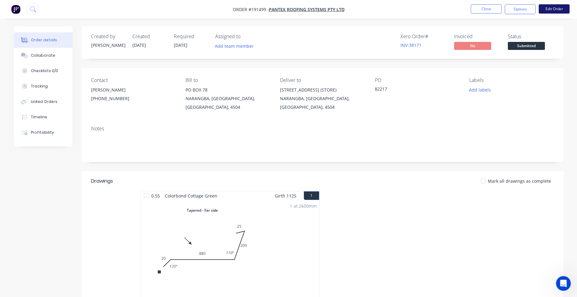
click at [550, 12] on button "Edit Order" at bounding box center [553, 8] width 31 height 9
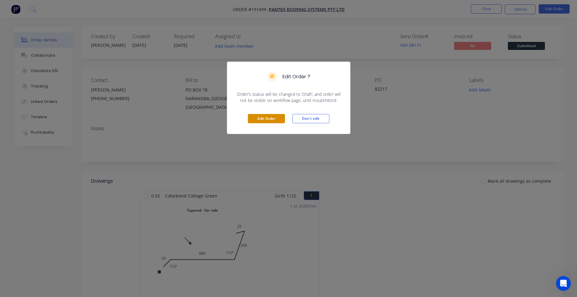
click at [263, 121] on button "Edit Order" at bounding box center [266, 118] width 37 height 9
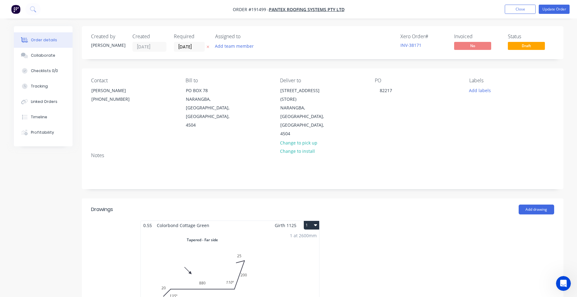
click at [315, 223] on icon "button" at bounding box center [315, 225] width 3 height 5
click at [309, 236] on div "Use larger box size" at bounding box center [290, 240] width 48 height 9
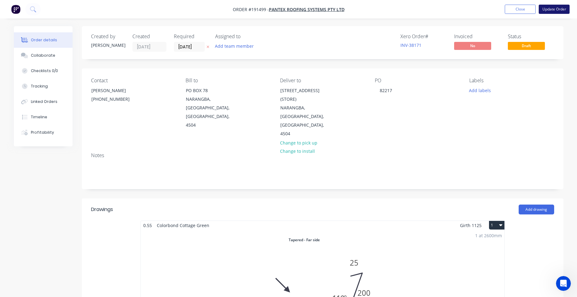
click at [555, 6] on button "Update Order" at bounding box center [553, 9] width 31 height 9
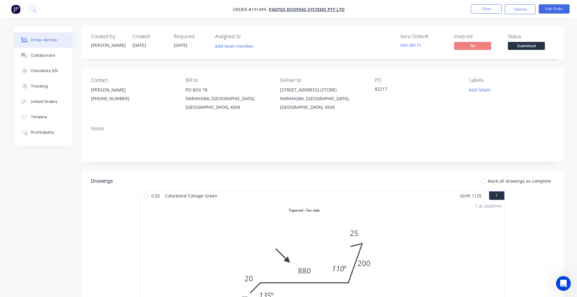
click at [516, 11] on button "Options" at bounding box center [520, 9] width 31 height 10
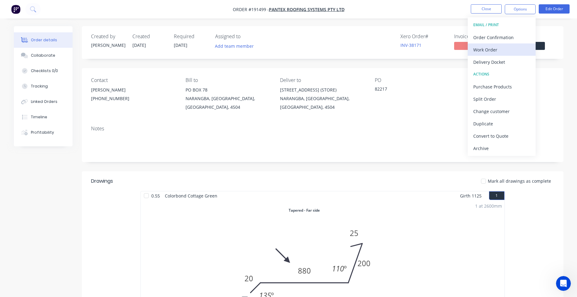
click at [494, 47] on div "Work Order" at bounding box center [501, 49] width 57 height 9
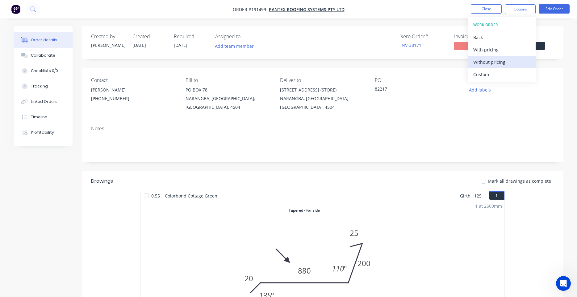
click at [484, 64] on div "Without pricing" at bounding box center [501, 62] width 57 height 9
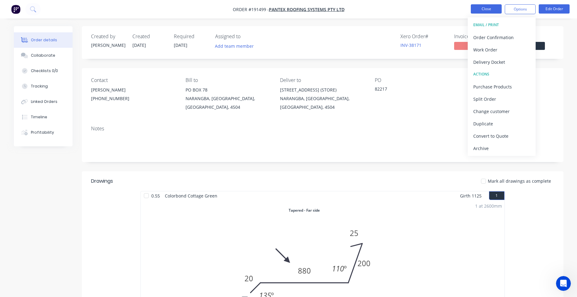
click at [490, 8] on button "Close" at bounding box center [486, 8] width 31 height 9
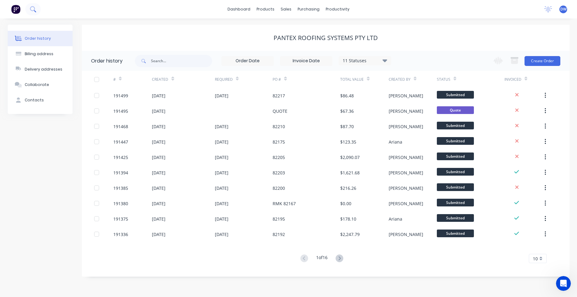
click at [38, 9] on button at bounding box center [32, 9] width 15 height 12
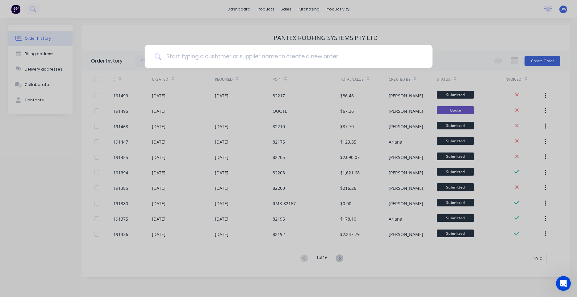
click at [175, 54] on input at bounding box center [291, 56] width 261 height 23
type input "done right"
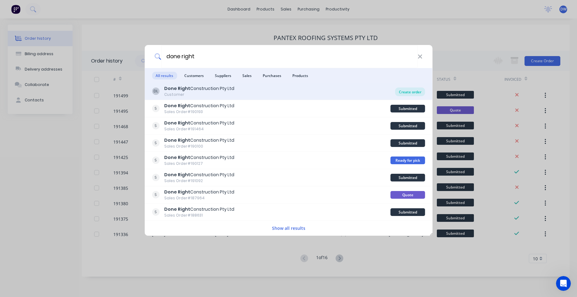
click at [400, 91] on div "Create order" at bounding box center [410, 92] width 30 height 9
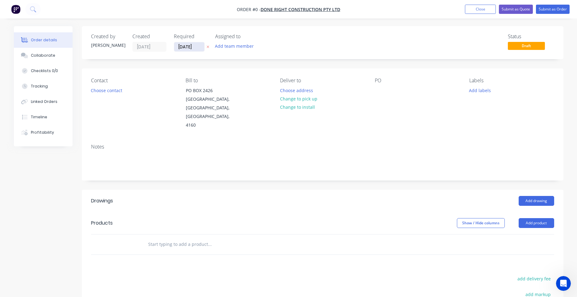
click at [194, 48] on input "02/09/25" at bounding box center [189, 46] width 30 height 9
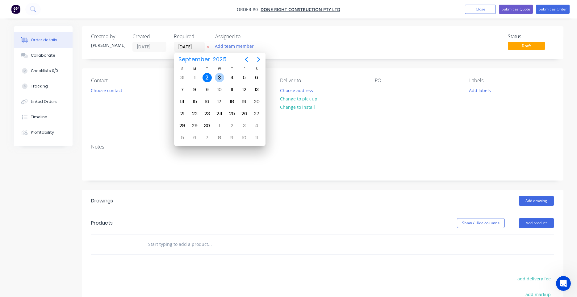
click at [217, 76] on div "3" at bounding box center [219, 77] width 9 height 9
type input "03/09/25"
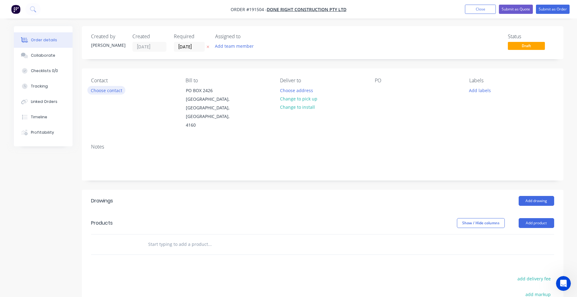
click at [123, 90] on button "Choose contact" at bounding box center [106, 90] width 38 height 8
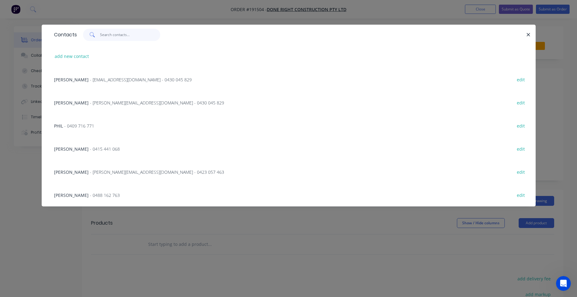
click at [120, 36] on input "text" at bounding box center [130, 35] width 60 height 12
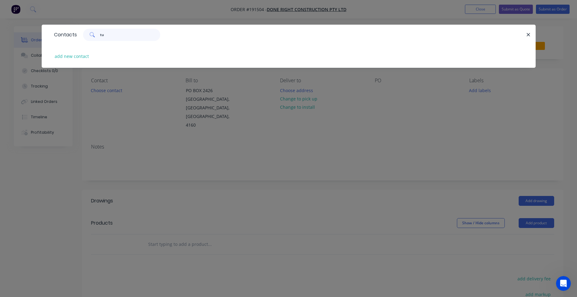
type input "t"
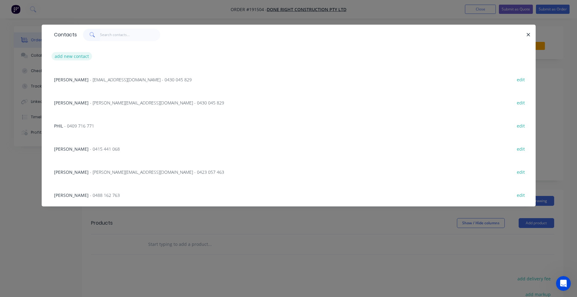
click at [78, 58] on button "add new contact" at bounding box center [72, 56] width 41 height 8
select select "AU"
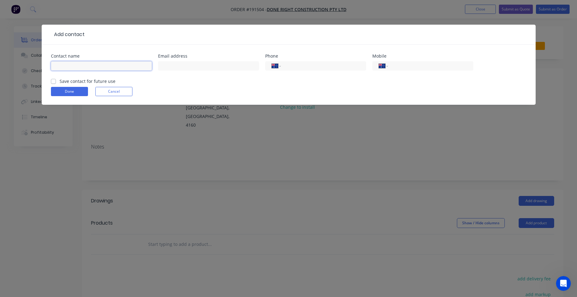
click at [95, 63] on input "text" at bounding box center [101, 65] width 101 height 9
type input "Tuan"
type input "0412 074 772"
paste input "0412 074 772"
type input "0412 074 772"
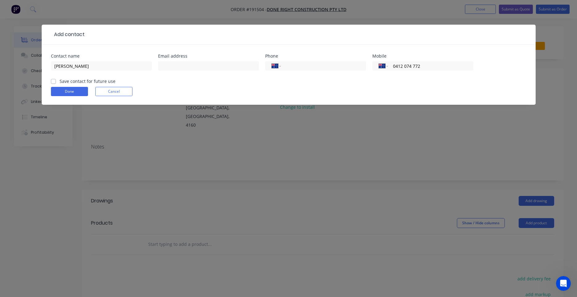
click button "Done" at bounding box center [69, 91] width 37 height 9
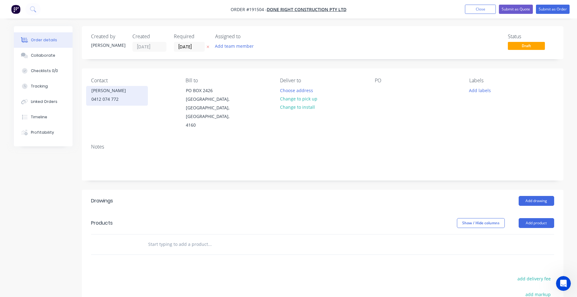
click at [121, 103] on div "0412 074 772" at bounding box center [116, 99] width 51 height 9
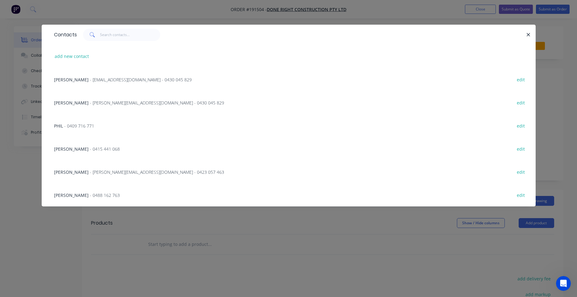
scroll to position [0, 0]
click at [525, 36] on button "button" at bounding box center [529, 35] width 8 height 8
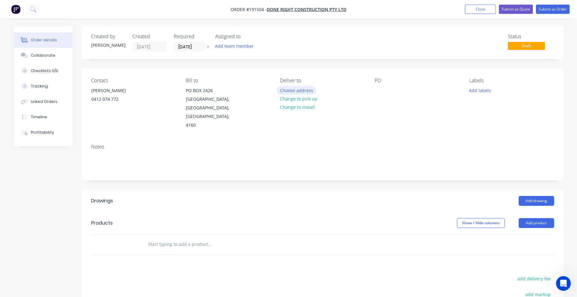
click at [284, 88] on button "Choose address" at bounding box center [295, 90] width 39 height 8
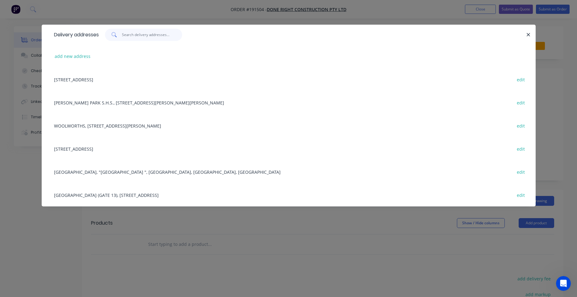
click at [147, 39] on input "text" at bounding box center [152, 35] width 60 height 12
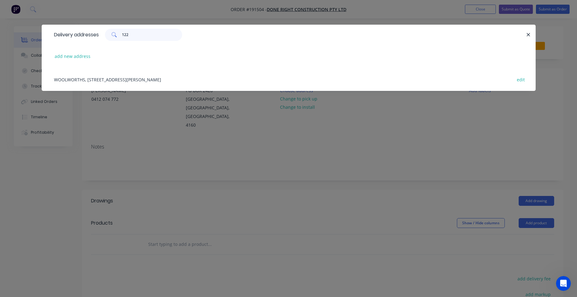
type input "122"
click at [131, 81] on div "WOOLWORTHS, 122 BUCKLEY RD, BURPENGARY EAST, Queensland, Australia edit" at bounding box center [288, 79] width 475 height 23
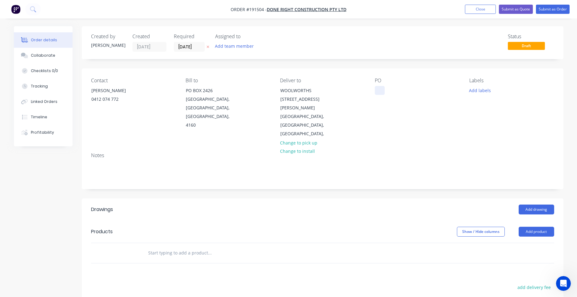
click at [377, 91] on div at bounding box center [380, 90] width 10 height 9
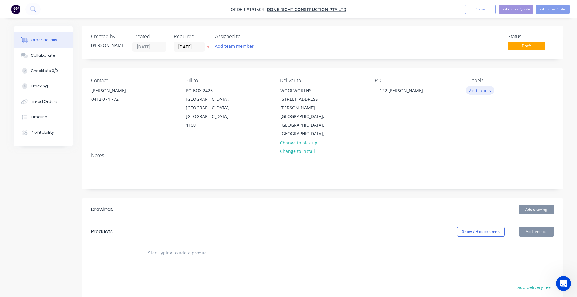
click at [482, 88] on button "Add labels" at bounding box center [480, 90] width 28 height 8
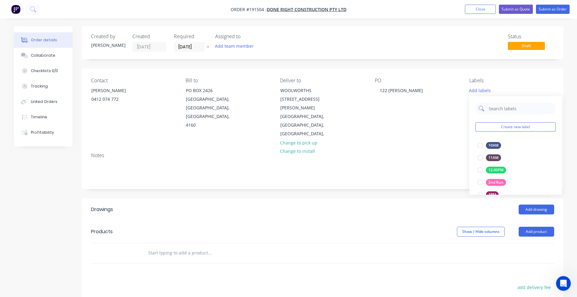
click at [499, 110] on input "text" at bounding box center [520, 108] width 64 height 12
click at [423, 117] on div "PO 122 BUCKLEY" at bounding box center [417, 108] width 85 height 61
click at [207, 247] on input "text" at bounding box center [209, 253] width 123 height 12
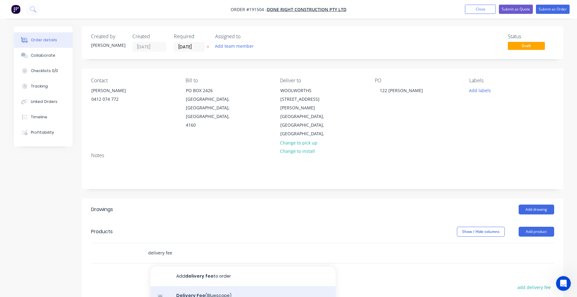
scroll to position [59, 0]
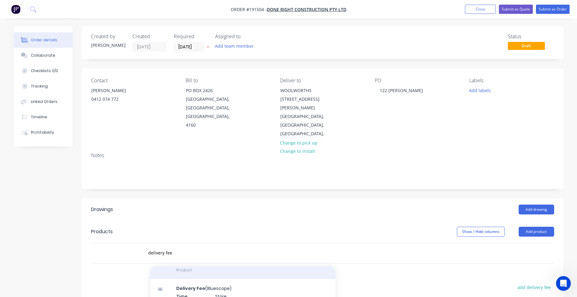
click at [203, 258] on div "Delivery Fee Product" at bounding box center [242, 267] width 185 height 26
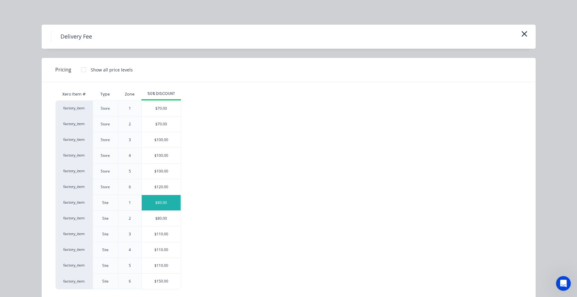
click at [164, 207] on div "$80.00" at bounding box center [161, 202] width 39 height 15
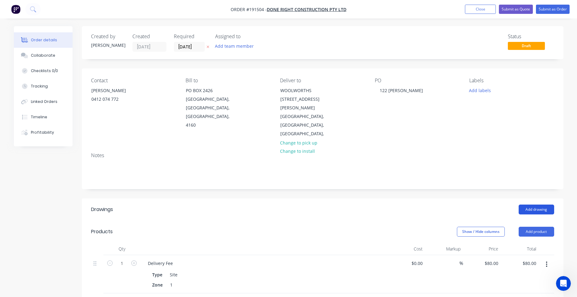
click at [535, 205] on button "Add drawing" at bounding box center [535, 210] width 35 height 10
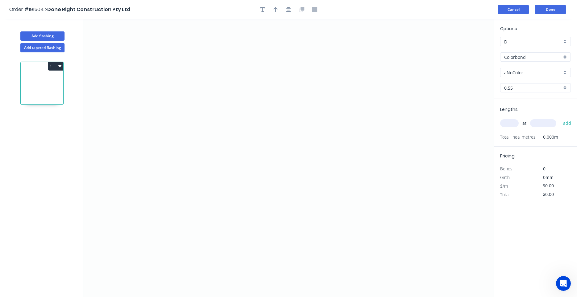
click at [522, 13] on button "Cancel" at bounding box center [513, 9] width 31 height 9
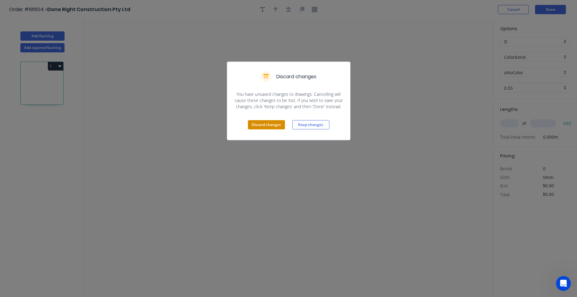
click at [272, 123] on button "Discard changes" at bounding box center [266, 124] width 37 height 9
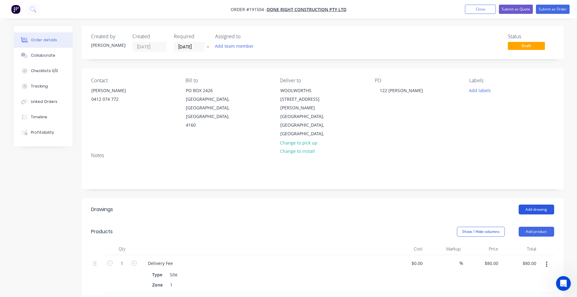
click at [524, 205] on button "Add drawing" at bounding box center [535, 210] width 35 height 10
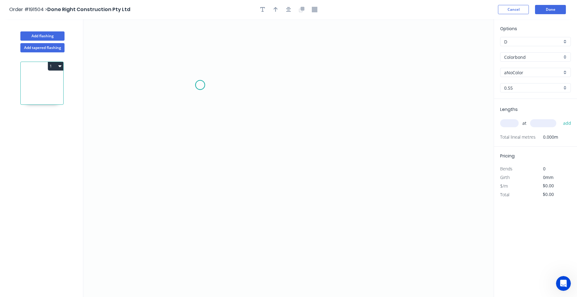
click at [200, 85] on icon "0" at bounding box center [288, 158] width 410 height 278
click at [194, 173] on icon "0" at bounding box center [288, 158] width 410 height 278
click at [371, 172] on icon "0 ?" at bounding box center [288, 158] width 410 height 278
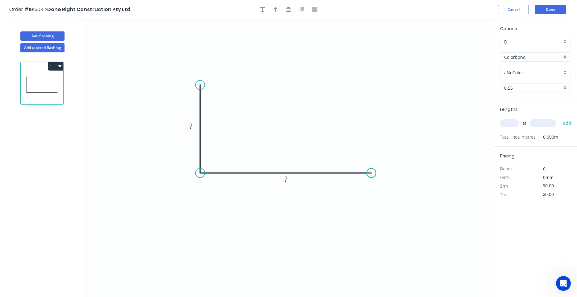
click at [371, 172] on circle at bounding box center [371, 172] width 9 height 9
click at [187, 127] on rect at bounding box center [191, 127] width 12 height 9
click at [188, 127] on rect at bounding box center [191, 127] width 12 height 9
drag, startPoint x: 193, startPoint y: 128, endPoint x: 156, endPoint y: 123, distance: 37.1
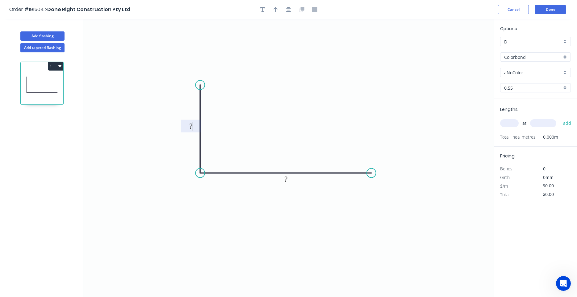
click at [156, 123] on icon "0 ? ?" at bounding box center [288, 158] width 410 height 278
click at [195, 121] on rect at bounding box center [191, 126] width 20 height 13
click at [194, 123] on rect at bounding box center [191, 127] width 12 height 9
click at [193, 125] on rect at bounding box center [191, 127] width 12 height 9
click at [214, 127] on div "Feather" at bounding box center [232, 129] width 62 height 13
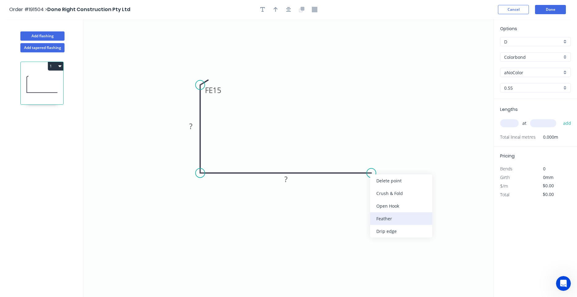
click at [382, 215] on div "Feather" at bounding box center [401, 219] width 62 height 13
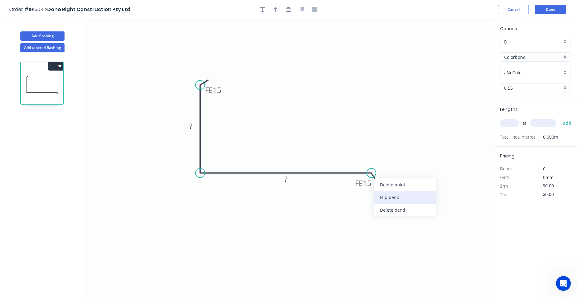
click at [383, 201] on div "Flip bend" at bounding box center [405, 197] width 62 height 13
click at [215, 91] on tspan "15" at bounding box center [217, 90] width 9 height 10
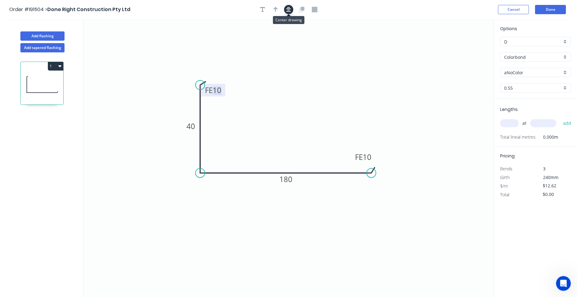
click at [289, 10] on icon "button" at bounding box center [288, 9] width 5 height 5
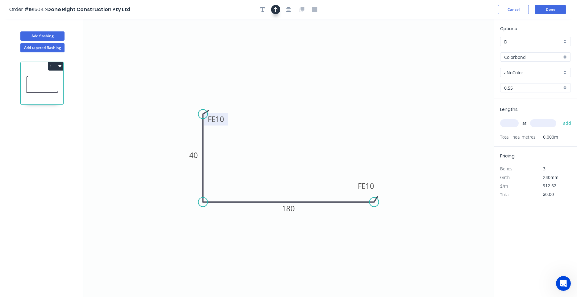
click at [277, 9] on icon "button" at bounding box center [275, 10] width 4 height 6
drag, startPoint x: 463, startPoint y: 46, endPoint x: 177, endPoint y: 201, distance: 325.5
click at [177, 201] on icon at bounding box center [177, 193] width 6 height 20
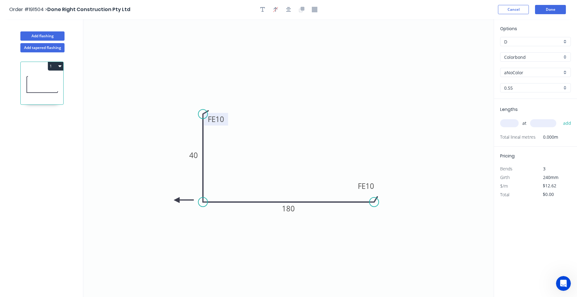
click at [177, 201] on icon at bounding box center [184, 200] width 20 height 6
click at [177, 201] on icon at bounding box center [182, 206] width 18 height 18
click at [177, 201] on icon at bounding box center [177, 208] width 6 height 20
click at [513, 121] on input "text" at bounding box center [509, 123] width 19 height 8
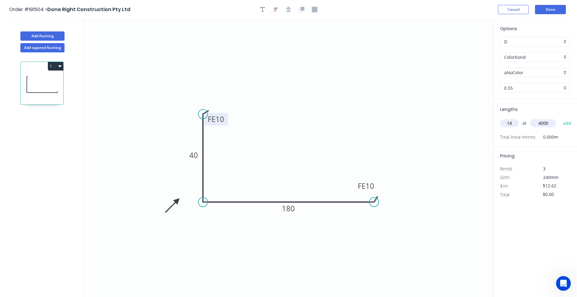
click at [560, 118] on button "add" at bounding box center [567, 123] width 15 height 10
click at [551, 12] on button "Done" at bounding box center [550, 9] width 31 height 9
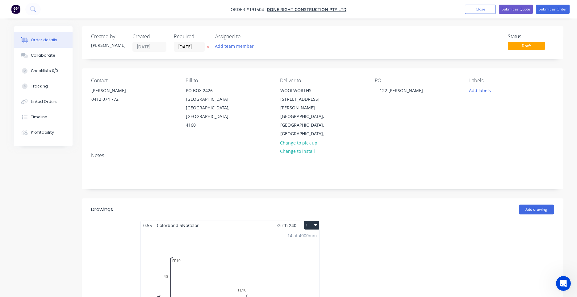
click at [270, 244] on div "14 at 4000mm Total lm $/M Total 56m $12.62 $706.72" at bounding box center [230, 277] width 178 height 94
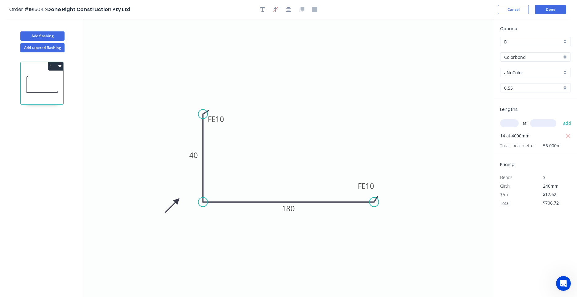
click at [513, 71] on input "aNoColor" at bounding box center [533, 72] width 58 height 6
click at [513, 82] on div "Monument" at bounding box center [535, 84] width 70 height 11
click at [556, 13] on button "Done" at bounding box center [550, 9] width 31 height 9
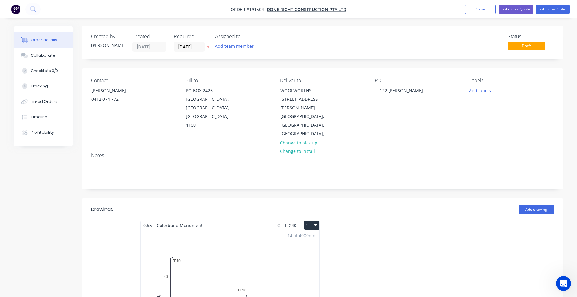
click at [316, 223] on icon "button" at bounding box center [315, 225] width 3 height 5
click at [309, 236] on div "Use larger box size" at bounding box center [290, 240] width 48 height 9
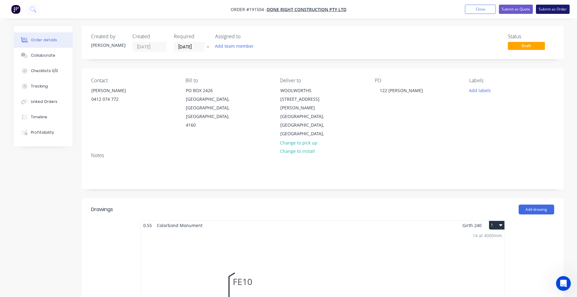
click at [562, 7] on button "Submit as Order" at bounding box center [553, 9] width 34 height 9
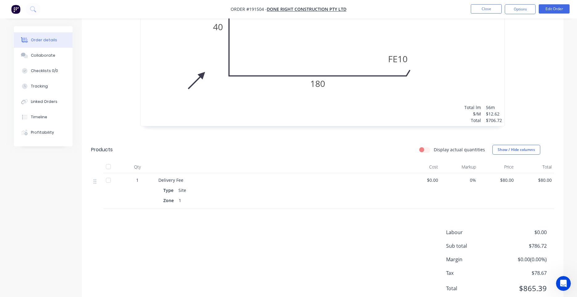
scroll to position [284, 0]
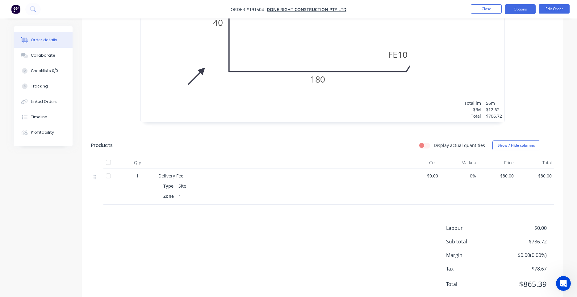
click at [518, 9] on button "Options" at bounding box center [520, 9] width 31 height 10
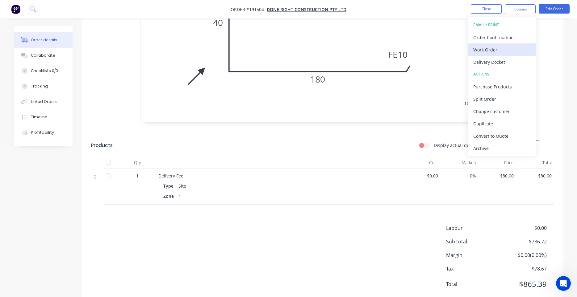
click at [502, 52] on div "Work Order" at bounding box center [501, 49] width 57 height 9
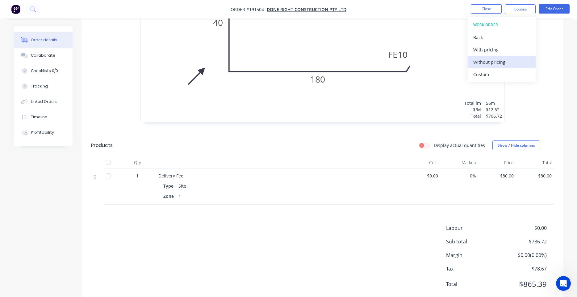
click at [488, 65] on div "Without pricing" at bounding box center [501, 62] width 57 height 9
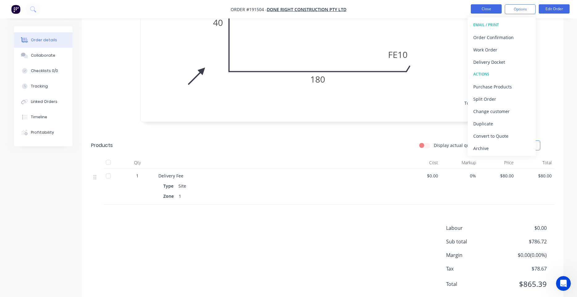
click at [486, 13] on button "Close" at bounding box center [486, 8] width 31 height 9
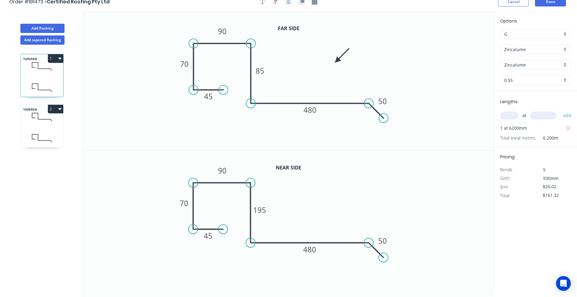
scroll to position [11, 0]
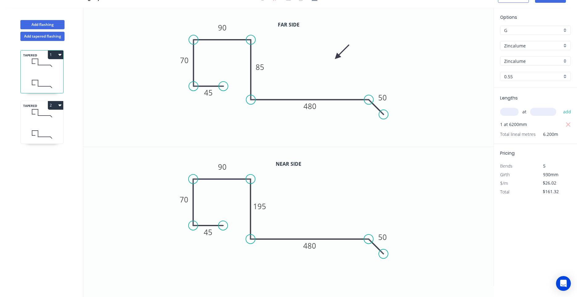
click at [50, 121] on icon at bounding box center [42, 113] width 43 height 18
type input "$143.11"
click at [314, 107] on tspan "480" at bounding box center [309, 106] width 13 height 10
click at [335, 123] on icon "0 45 70 90 10 520 50" at bounding box center [288, 77] width 410 height 139
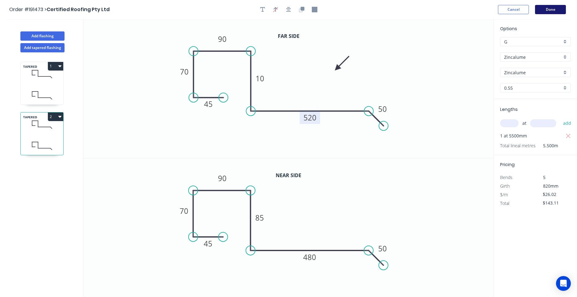
click at [556, 13] on button "Done" at bounding box center [550, 9] width 31 height 9
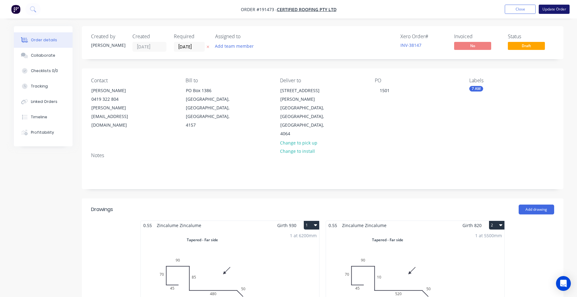
click at [551, 7] on button "Update Order" at bounding box center [553, 9] width 31 height 9
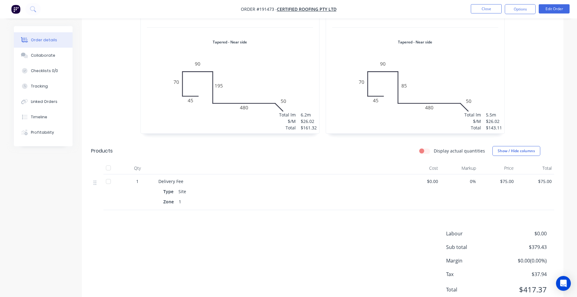
scroll to position [293, 0]
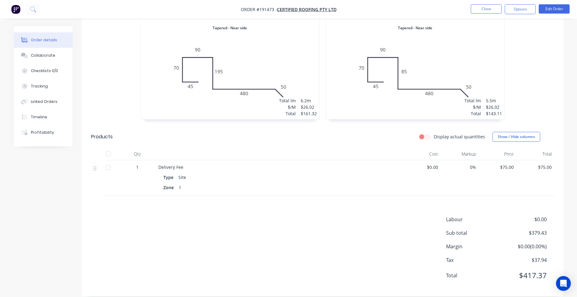
click at [410, 243] on div "Labour $0.00 Sub total $379.43 Margin $0.00 ( 0.00 %) Tax $37.94 Total $417.37" at bounding box center [322, 252] width 463 height 72
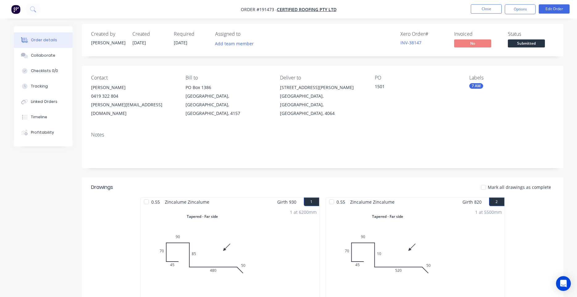
scroll to position [0, 0]
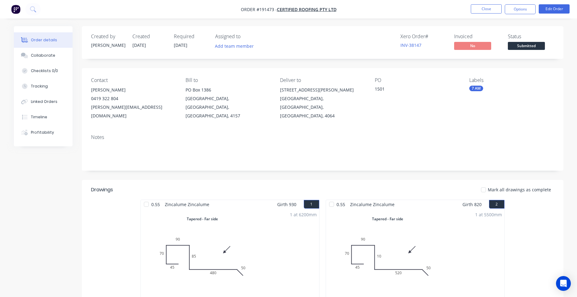
click at [20, 12] on button "button" at bounding box center [15, 9] width 13 height 10
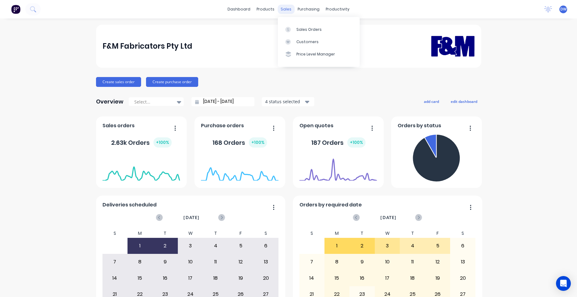
click at [282, 9] on div "sales" at bounding box center [285, 9] width 17 height 9
click at [289, 26] on link "Sales Orders" at bounding box center [319, 29] width 82 height 12
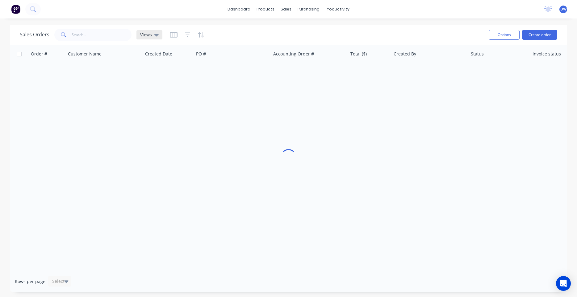
click at [153, 35] on div "Views" at bounding box center [149, 35] width 19 height 6
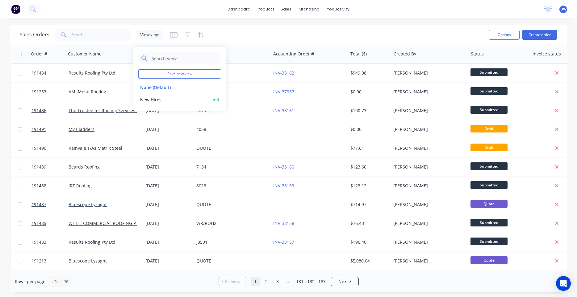
click at [147, 98] on button "New Hires" at bounding box center [173, 99] width 70 height 7
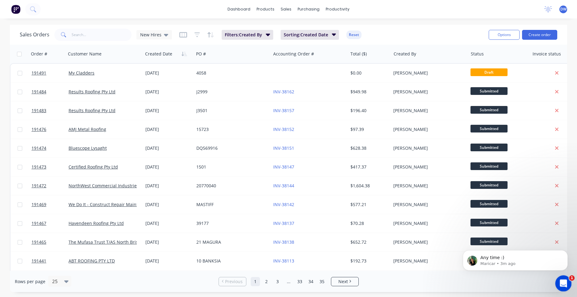
click at [564, 283] on icon "Open Intercom Messenger" at bounding box center [562, 283] width 10 height 10
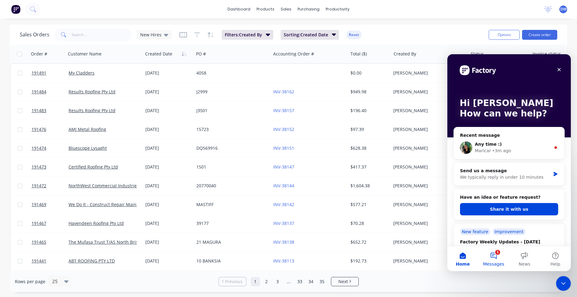
click at [501, 255] on button "1 Messages" at bounding box center [493, 259] width 31 height 25
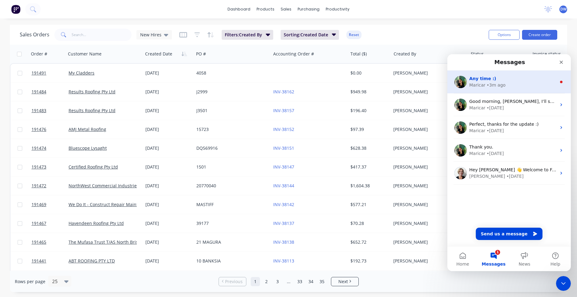
click at [515, 84] on div "Maricar • 3m ago" at bounding box center [512, 85] width 87 height 6
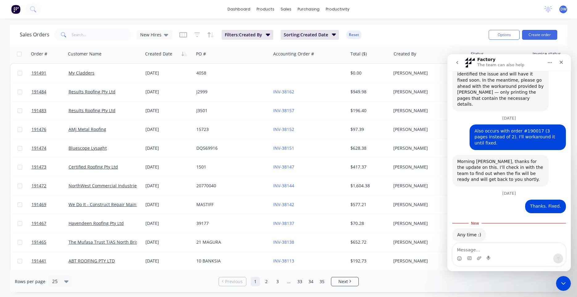
scroll to position [225, 0]
click at [563, 62] on icon "Close" at bounding box center [561, 62] width 5 height 5
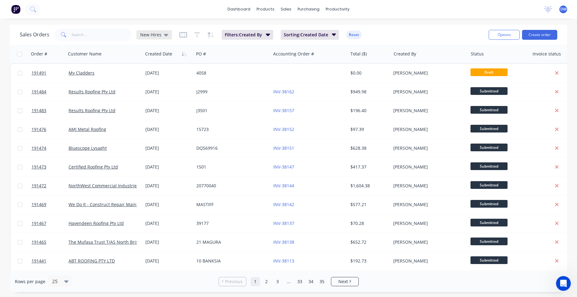
scroll to position [215, 0]
click at [156, 37] on span "New Hires" at bounding box center [150, 34] width 21 height 6
click at [153, 86] on button "None (Default)" at bounding box center [173, 87] width 70 height 7
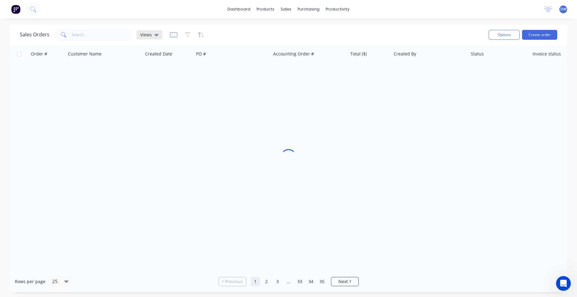
click at [152, 34] on div "Views" at bounding box center [149, 35] width 19 height 6
click at [158, 98] on button "New Hires" at bounding box center [173, 99] width 70 height 7
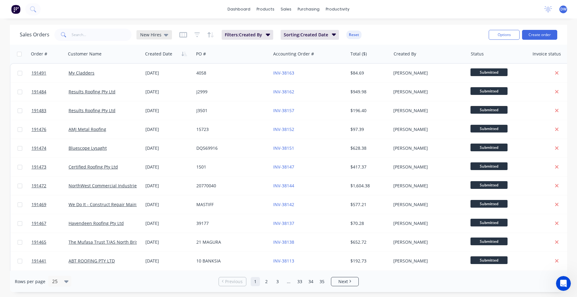
click at [166, 35] on icon at bounding box center [166, 35] width 4 height 2
click at [153, 89] on button "None (Default)" at bounding box center [173, 87] width 70 height 7
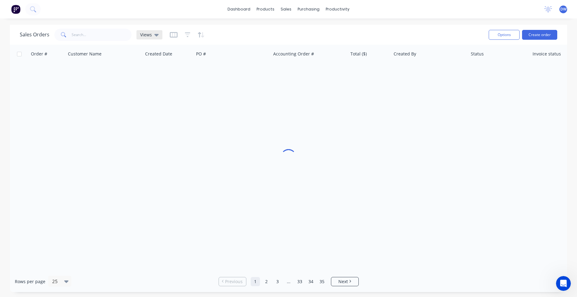
click at [157, 37] on icon at bounding box center [156, 34] width 4 height 7
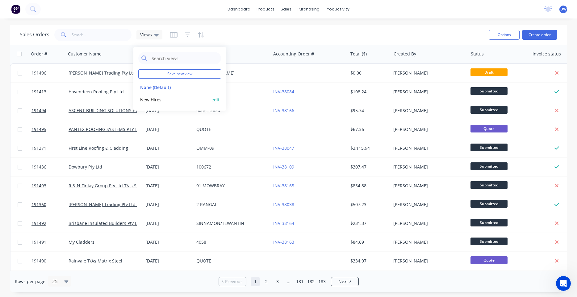
click at [156, 97] on button "New Hires" at bounding box center [173, 99] width 70 height 7
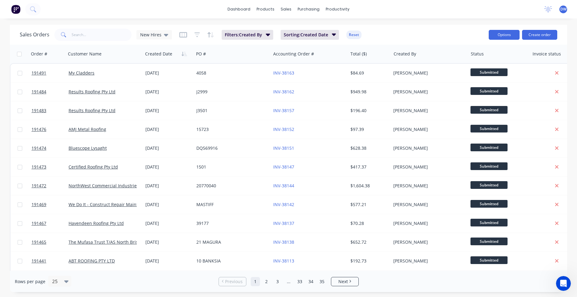
click at [490, 37] on button "Options" at bounding box center [503, 35] width 31 height 10
click at [474, 77] on div "Export" at bounding box center [485, 75] width 57 height 9
click at [158, 39] on div "Sales Orders New Hires" at bounding box center [96, 35] width 152 height 12
click at [159, 38] on div "New Hires" at bounding box center [153, 34] width 35 height 9
click at [158, 85] on button "None (Default)" at bounding box center [173, 87] width 70 height 7
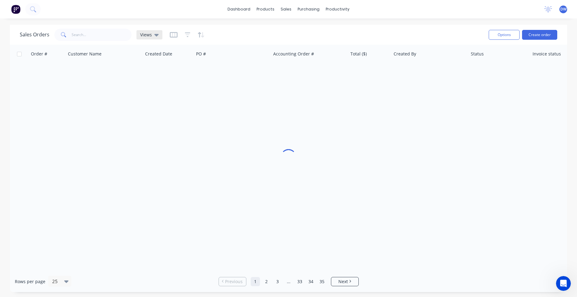
click at [151, 37] on div "Views" at bounding box center [149, 35] width 19 height 6
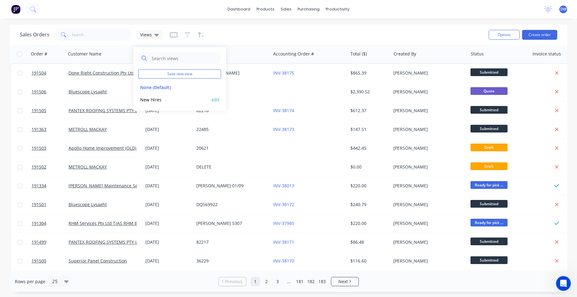
click at [154, 98] on button "New Hires" at bounding box center [173, 99] width 70 height 7
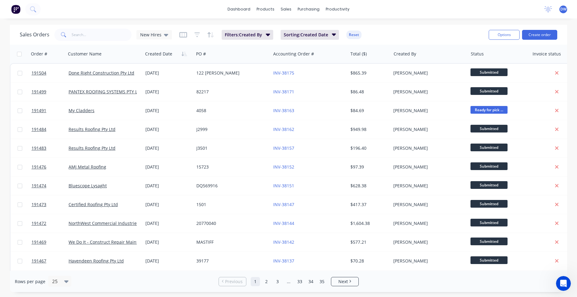
scroll to position [215, 0]
click at [565, 288] on div "Open Intercom Messenger" at bounding box center [562, 283] width 20 height 20
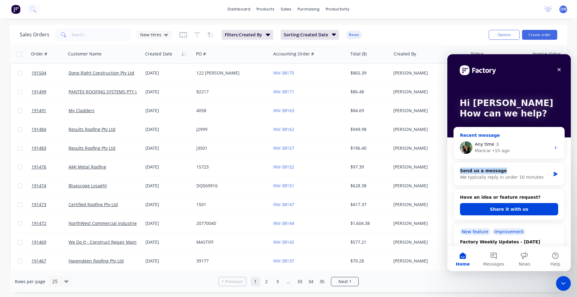
drag, startPoint x: 492, startPoint y: 147, endPoint x: 496, endPoint y: 170, distance: 22.6
click at [496, 148] on div "Any time :)" at bounding box center [513, 144] width 76 height 6
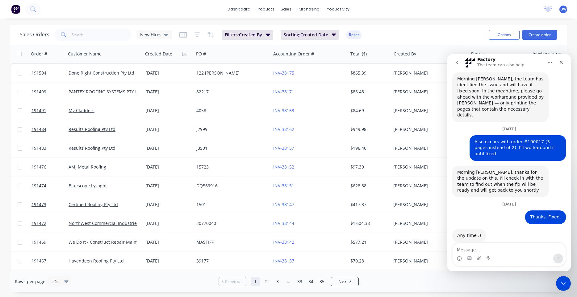
click at [475, 250] on textarea "Message…" at bounding box center [508, 248] width 113 height 10
click at [455, 63] on icon "go back" at bounding box center [457, 62] width 5 height 5
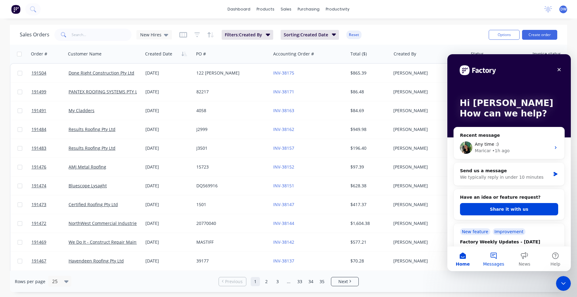
click at [489, 254] on button "Messages" at bounding box center [493, 259] width 31 height 25
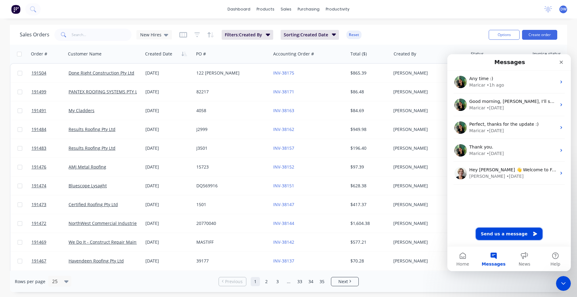
click at [504, 233] on button "Send us a message" at bounding box center [509, 234] width 67 height 12
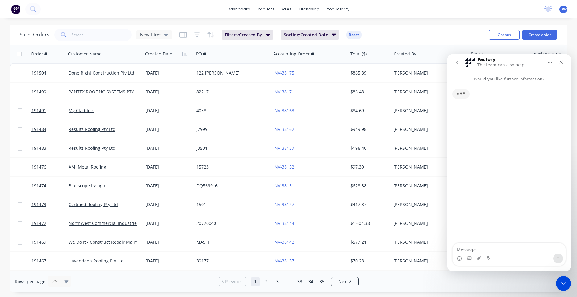
click at [488, 248] on textarea "Message…" at bounding box center [508, 248] width 113 height 10
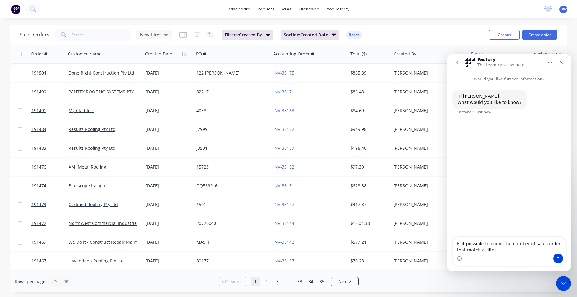
type textarea "Is it possible to count the number of sales order that match a filter?"
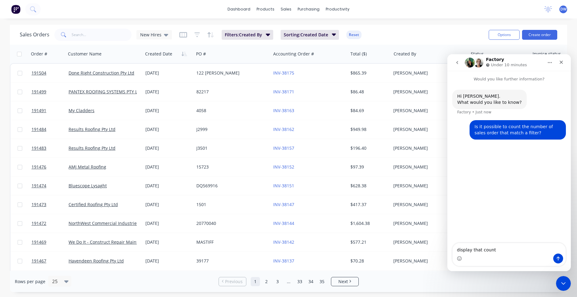
type textarea "display that count*"
click at [559, 62] on icon "Close" at bounding box center [561, 62] width 5 height 5
